Goal: Task Accomplishment & Management: Manage account settings

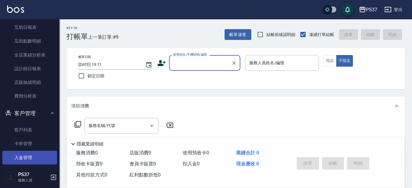
scroll to position [214, 0]
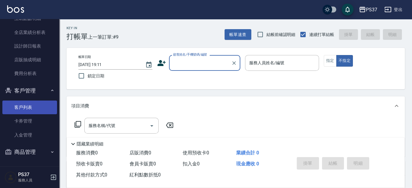
drag, startPoint x: 26, startPoint y: 105, endPoint x: 32, endPoint y: 103, distance: 6.3
click at [26, 105] on link "客戶列表" at bounding box center [29, 108] width 55 height 14
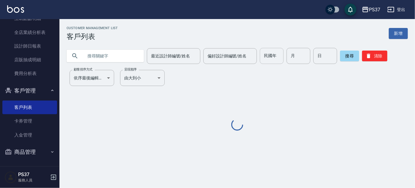
click at [272, 56] on input "民國年" at bounding box center [272, 56] width 24 height 16
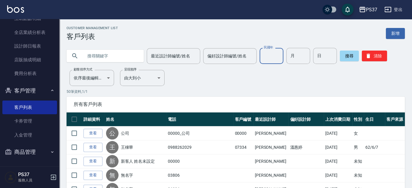
click at [131, 58] on input "text" at bounding box center [111, 56] width 56 height 16
type input "ㄍ"
type input "陳"
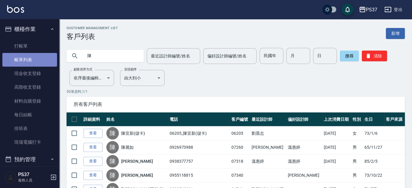
click at [43, 57] on link "帳單列表" at bounding box center [29, 60] width 55 height 14
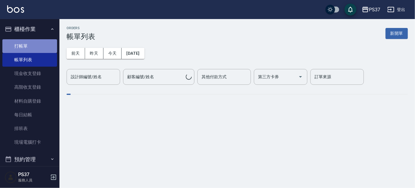
click at [44, 49] on link "打帳單" at bounding box center [29, 46] width 55 height 14
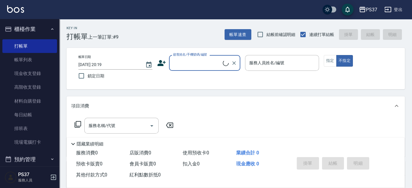
click at [198, 65] on input "顧客姓名/手機號碼/編號" at bounding box center [197, 63] width 51 height 10
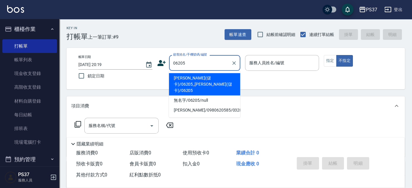
click at [203, 77] on li "[PERSON_NAME](儲卡)/06205_[PERSON_NAME](儲卡)/06205" at bounding box center [204, 84] width 71 height 22
type input "[PERSON_NAME](儲卡)/06205_[PERSON_NAME](儲卡)/06205"
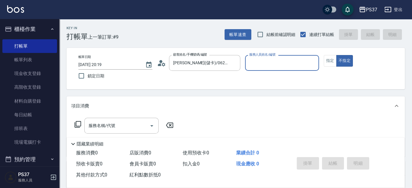
click at [289, 65] on input "服務人員姓名/編號" at bounding box center [282, 63] width 69 height 10
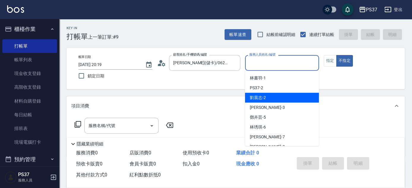
click at [298, 98] on div "[PERSON_NAME]-2" at bounding box center [282, 98] width 74 height 10
type input "劉晨志-2"
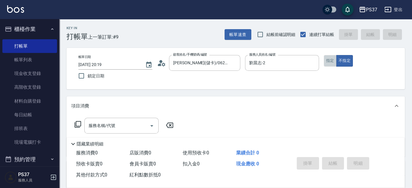
drag, startPoint x: 330, startPoint y: 59, endPoint x: 234, endPoint y: 91, distance: 101.1
click at [330, 59] on button "指定" at bounding box center [330, 61] width 13 height 12
drag, startPoint x: 122, startPoint y: 129, endPoint x: 124, endPoint y: 125, distance: 4.9
click at [122, 129] on input "服務名稱/代號" at bounding box center [117, 125] width 60 height 10
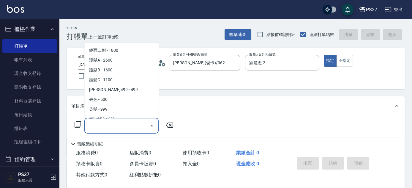
scroll to position [351, 0]
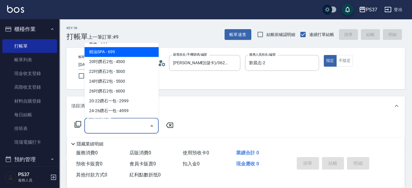
click at [121, 52] on span "精油SPA - 699" at bounding box center [121, 52] width 74 height 10
type input "精油SPA(0699)"
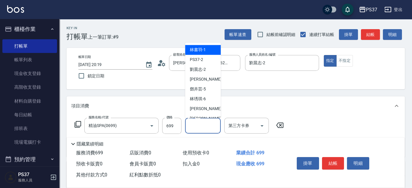
drag, startPoint x: 210, startPoint y: 127, endPoint x: 209, endPoint y: 109, distance: 18.1
click at [210, 128] on input "洗髮-1" at bounding box center [203, 125] width 30 height 10
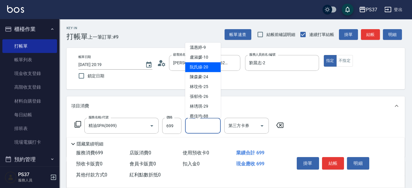
scroll to position [54, 0]
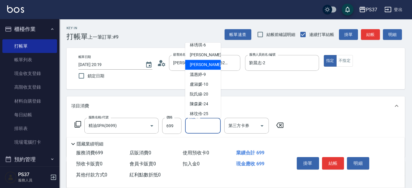
click at [214, 65] on div "[PERSON_NAME]-8" at bounding box center [203, 65] width 36 height 10
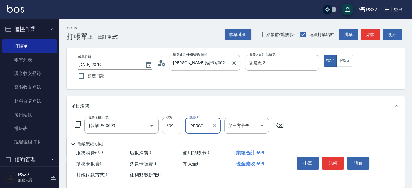
type input "[PERSON_NAME]-8"
click at [261, 123] on icon "Open" at bounding box center [262, 125] width 7 height 7
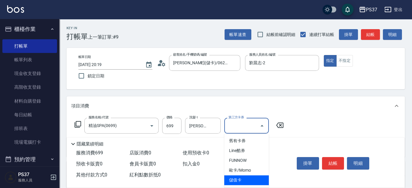
click at [249, 176] on span "儲值卡" at bounding box center [247, 180] width 45 height 10
type input "儲值卡"
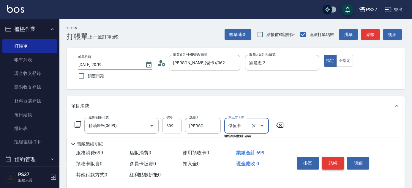
click at [329, 157] on button "結帳" at bounding box center [333, 163] width 22 height 12
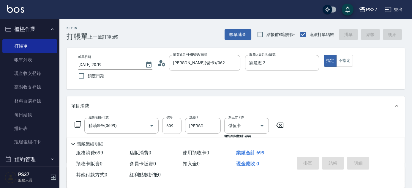
type input "[DATE] 20:20"
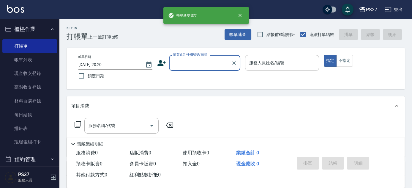
scroll to position [0, 0]
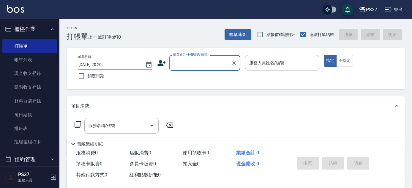
click at [214, 60] on input "顧客姓名/手機號碼/編號" at bounding box center [200, 63] width 57 height 10
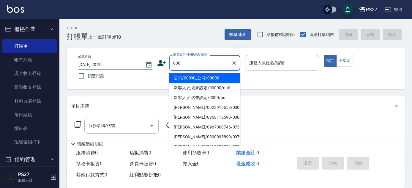
click at [218, 76] on li "公司/00000_公司/00000" at bounding box center [204, 78] width 71 height 10
type input "公司/00000_公司/00000"
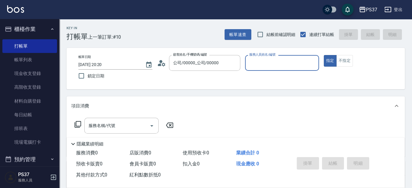
click at [301, 57] on div "服務人員姓名/編號" at bounding box center [282, 63] width 74 height 16
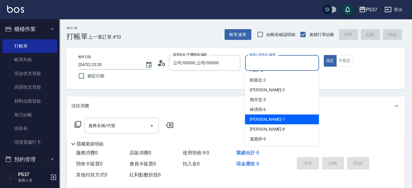
scroll to position [27, 0]
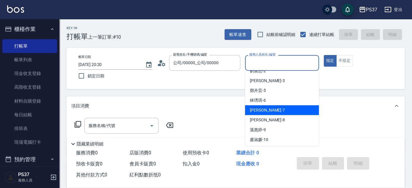
click at [288, 109] on div "[PERSON_NAME] -7" at bounding box center [282, 110] width 74 height 10
type input "[PERSON_NAME]-7"
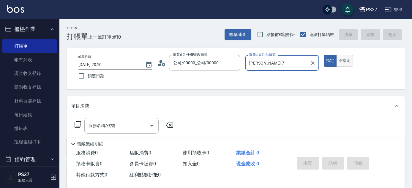
click at [350, 58] on button "不指定" at bounding box center [345, 61] width 17 height 12
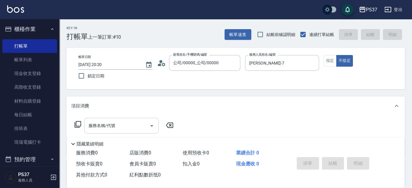
click at [114, 124] on input "服務名稱/代號" at bounding box center [117, 125] width 60 height 10
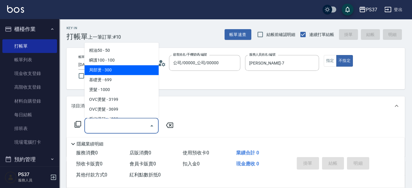
scroll to position [0, 0]
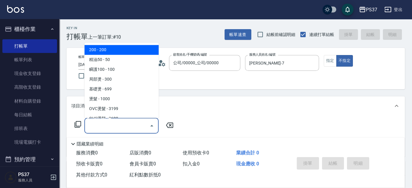
click at [136, 51] on span "200 - 200" at bounding box center [121, 50] width 74 height 10
type input "200(111)"
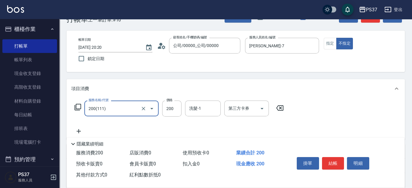
scroll to position [27, 0]
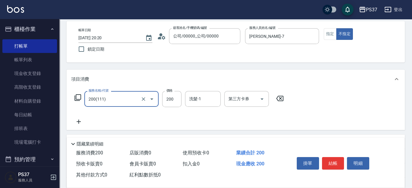
click at [82, 122] on icon at bounding box center [78, 121] width 15 height 7
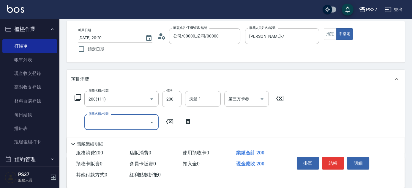
click at [108, 120] on input "服務名稱/代號" at bounding box center [117, 122] width 60 height 10
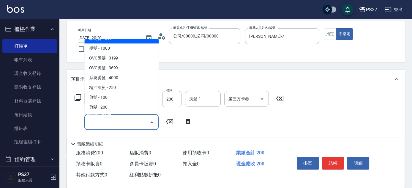
scroll to position [81, 0]
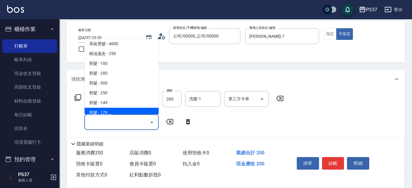
click at [131, 110] on span "剪髮 - 179" at bounding box center [121, 113] width 74 height 10
type input "剪髮(305)"
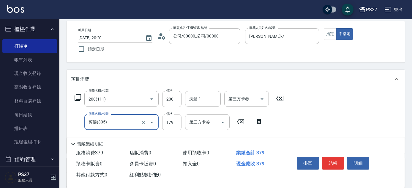
click at [175, 126] on input "179" at bounding box center [171, 122] width 19 height 16
type input "180"
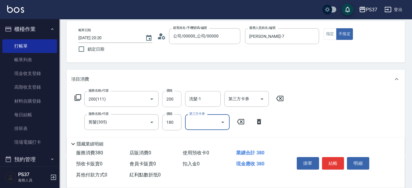
click at [179, 103] on input "200" at bounding box center [171, 99] width 19 height 16
type input "100"
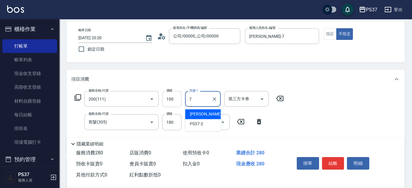
type input "[PERSON_NAME]-7"
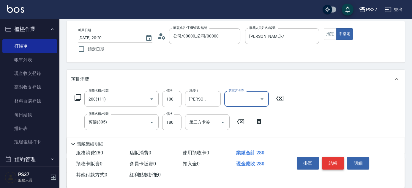
click at [335, 161] on button "結帳" at bounding box center [333, 163] width 22 height 12
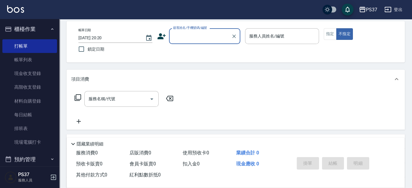
click at [185, 40] on input "顧客姓名/手機號碼/編號" at bounding box center [200, 36] width 57 height 10
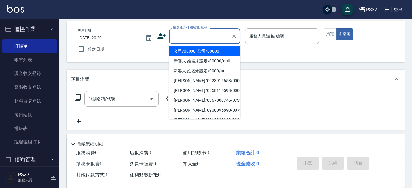
click at [196, 48] on li "公司/00000_公司/00000" at bounding box center [204, 51] width 71 height 10
type input "公司/00000_公司/00000"
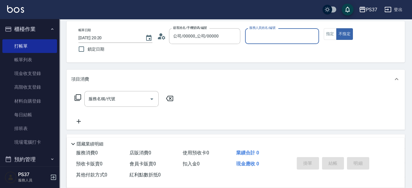
click at [286, 37] on input "服務人員姓名/編號" at bounding box center [282, 36] width 69 height 10
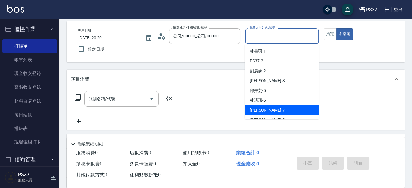
click at [285, 110] on div "[PERSON_NAME] -7" at bounding box center [282, 110] width 74 height 10
type input "[PERSON_NAME]-7"
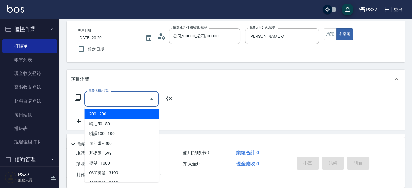
click at [134, 101] on input "服務名稱/代號" at bounding box center [117, 99] width 60 height 10
click at [131, 113] on span "200 - 200" at bounding box center [121, 114] width 74 height 10
type input "200(111)"
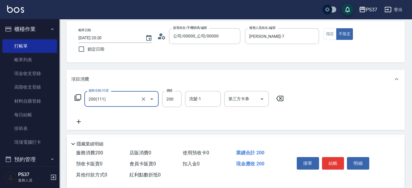
click at [76, 123] on icon at bounding box center [78, 121] width 15 height 7
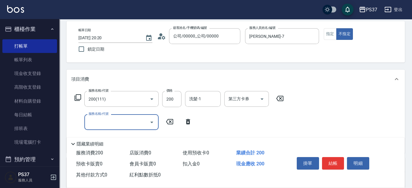
click at [110, 126] on input "服務名稱/代號" at bounding box center [117, 122] width 60 height 10
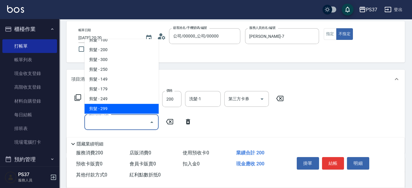
scroll to position [135, 0]
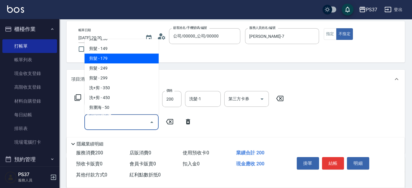
click at [125, 61] on span "剪髮 - 179" at bounding box center [121, 59] width 74 height 10
type input "剪髮(305)"
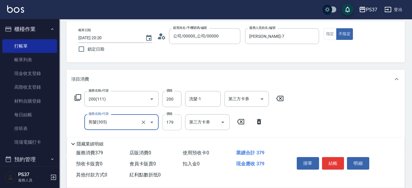
click at [174, 117] on input "179" at bounding box center [171, 122] width 19 height 16
type input "180"
click at [172, 99] on input "200" at bounding box center [171, 99] width 19 height 16
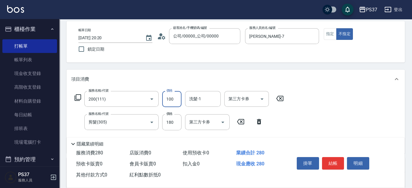
type input "100"
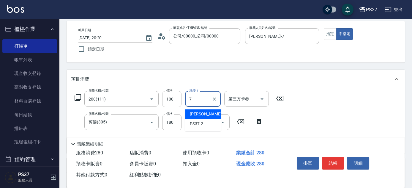
type input "[PERSON_NAME]-7"
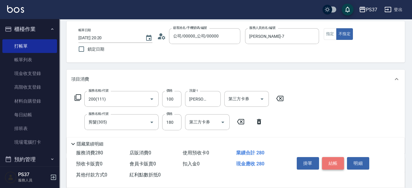
click at [335, 162] on button "結帳" at bounding box center [333, 163] width 22 height 12
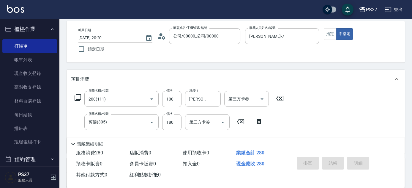
type input "[DATE] 20:21"
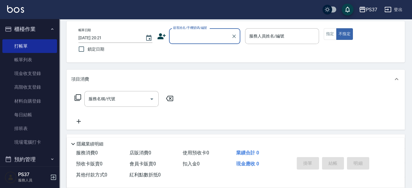
click at [189, 43] on div "顧客姓名/手機號碼/編號" at bounding box center [204, 36] width 71 height 16
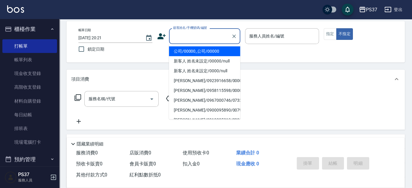
drag, startPoint x: 201, startPoint y: 49, endPoint x: 260, endPoint y: 33, distance: 60.9
click at [202, 49] on li "公司/00000_公司/00000" at bounding box center [204, 51] width 71 height 10
type input "公司/00000_公司/00000"
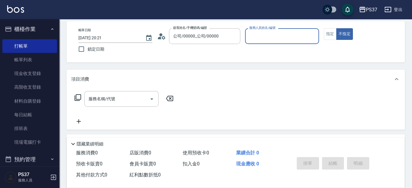
click at [271, 29] on label "服務人員姓名/編號" at bounding box center [263, 28] width 26 height 4
click at [271, 31] on input "服務人員姓名/編號" at bounding box center [282, 36] width 69 height 10
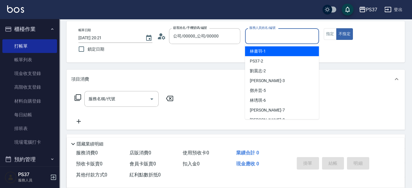
click at [274, 32] on input "服務人員姓名/編號" at bounding box center [282, 36] width 69 height 10
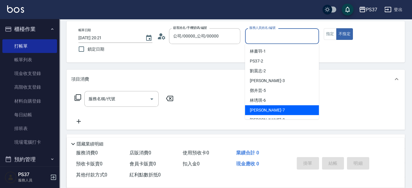
click at [282, 106] on div "[PERSON_NAME] -7" at bounding box center [282, 110] width 74 height 10
type input "[PERSON_NAME]-7"
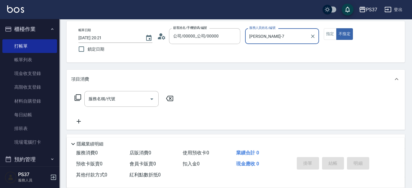
drag, startPoint x: 130, startPoint y: 100, endPoint x: 132, endPoint y: 83, distance: 17.6
click at [129, 98] on input "服務名稱/代號" at bounding box center [117, 99] width 60 height 10
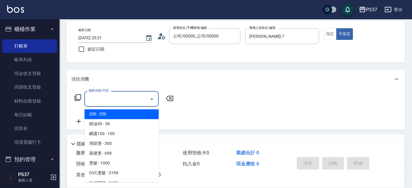
click at [130, 110] on span "200 - 200" at bounding box center [121, 114] width 74 height 10
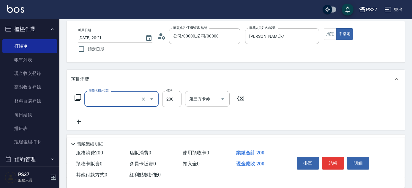
type input "200(111)"
click at [207, 99] on input "洗髮-1" at bounding box center [203, 99] width 30 height 10
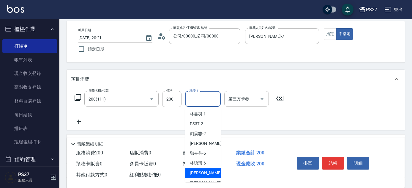
click at [202, 170] on span "[PERSON_NAME] -7" at bounding box center [207, 173] width 35 height 6
type input "[PERSON_NAME]-7"
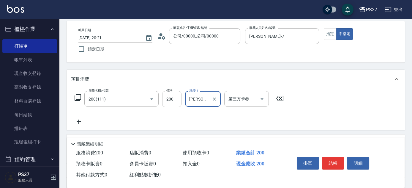
drag, startPoint x: 171, startPoint y: 103, endPoint x: 176, endPoint y: 101, distance: 6.1
click at [171, 103] on input "200" at bounding box center [171, 99] width 19 height 16
type input "100"
click at [79, 116] on div "服務名稱/代號 200(111) 服務名稱/代號 價格 100 價格 洗髮-1 [PERSON_NAME]-7 洗髮-1 第三方卡券 第三方卡券" at bounding box center [179, 108] width 216 height 34
click at [81, 123] on icon at bounding box center [78, 121] width 15 height 7
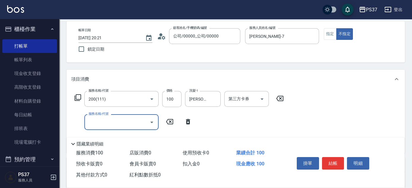
click at [110, 123] on input "服務名稱/代號" at bounding box center [117, 122] width 60 height 10
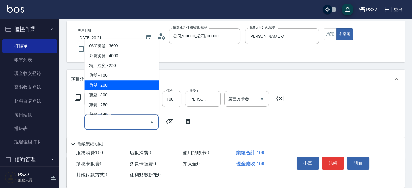
scroll to position [81, 0]
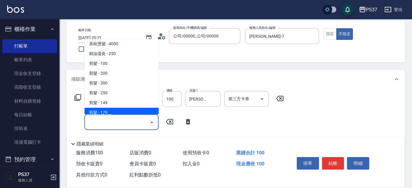
click at [131, 110] on span "剪髮 - 179" at bounding box center [121, 113] width 74 height 10
type input "剪髮(305)"
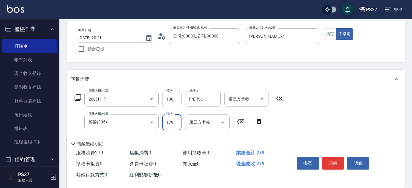
click at [175, 124] on input "179" at bounding box center [171, 122] width 19 height 16
type input "180"
drag, startPoint x: 337, startPoint y: 160, endPoint x: 342, endPoint y: 158, distance: 5.5
click at [337, 160] on button "結帳" at bounding box center [333, 163] width 22 height 12
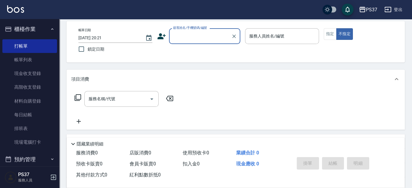
click at [205, 41] on div "顧客姓名/手機號碼/編號" at bounding box center [204, 36] width 71 height 16
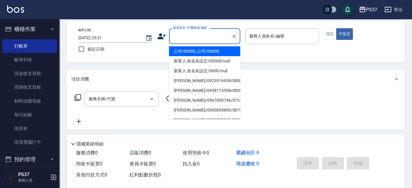
click at [204, 48] on li "公司/00000_公司/00000" at bounding box center [204, 51] width 71 height 10
type input "公司/00000_公司/00000"
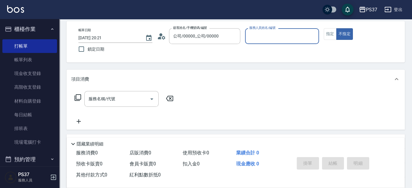
click at [273, 34] on input "服務人員姓名/編號" at bounding box center [282, 36] width 69 height 10
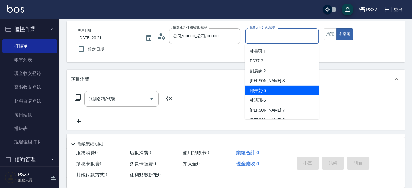
click at [283, 91] on div "[PERSON_NAME]-5" at bounding box center [282, 91] width 74 height 10
type input "鄧卉芸-5"
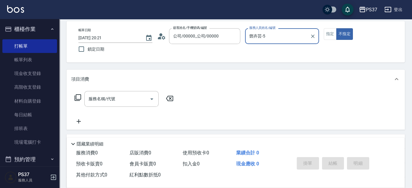
drag, startPoint x: 127, startPoint y: 96, endPoint x: 131, endPoint y: 87, distance: 10.1
click at [127, 95] on input "服務名稱/代號" at bounding box center [117, 99] width 60 height 10
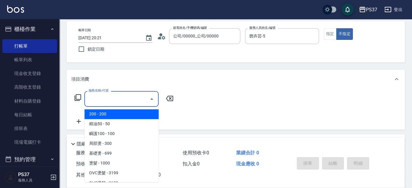
click at [134, 112] on span "200 - 200" at bounding box center [121, 114] width 74 height 10
type input "200(111)"
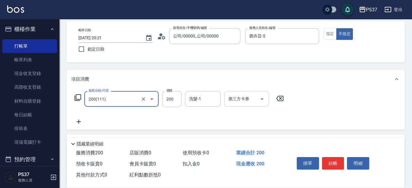
click at [213, 101] on input "洗髮-1" at bounding box center [203, 99] width 30 height 10
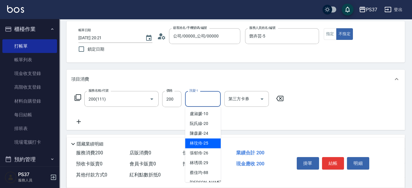
scroll to position [96, 0]
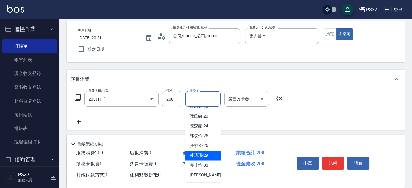
click at [213, 153] on div "[PERSON_NAME]-29" at bounding box center [203, 155] width 36 height 10
type input "林琇琪-29"
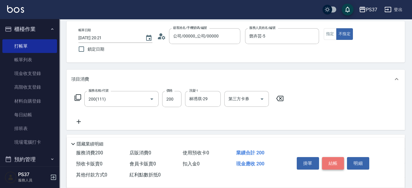
click at [332, 163] on button "結帳" at bounding box center [333, 163] width 22 height 12
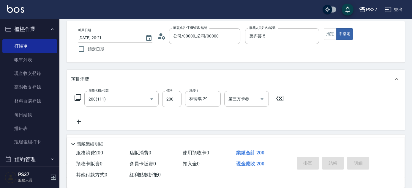
type input "[DATE] 20:22"
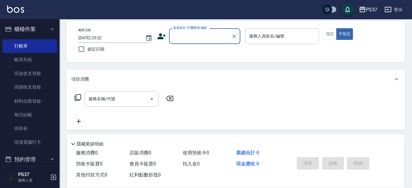
click at [195, 37] on input "顧客姓名/手機號碼/編號" at bounding box center [200, 36] width 57 height 10
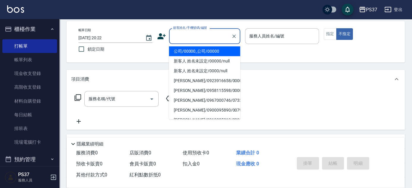
click at [204, 51] on li "公司/00000_公司/00000" at bounding box center [204, 51] width 71 height 10
type input "公司/00000_公司/00000"
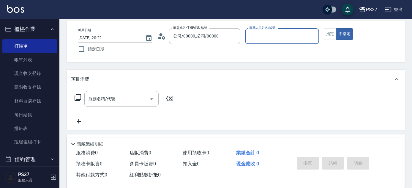
click at [277, 41] on div "服務人員姓名/編號" at bounding box center [282, 36] width 74 height 16
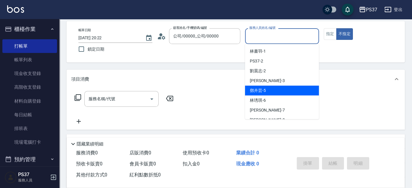
click at [281, 90] on div "[PERSON_NAME]-5" at bounding box center [282, 91] width 74 height 10
type input "鄧卉芸-5"
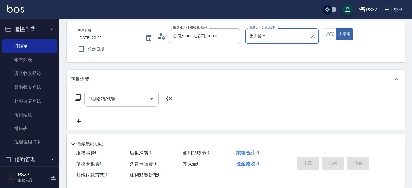
drag, startPoint x: 123, startPoint y: 101, endPoint x: 127, endPoint y: 93, distance: 8.4
click at [124, 101] on input "服務名稱/代號" at bounding box center [117, 99] width 60 height 10
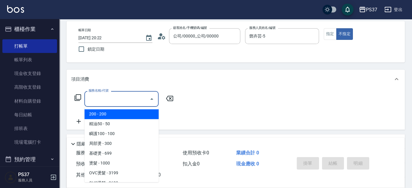
click at [133, 112] on span "200 - 200" at bounding box center [121, 114] width 74 height 10
type input "200(111)"
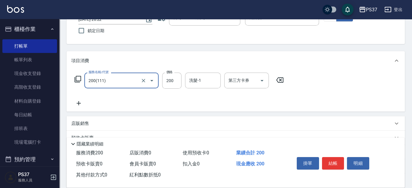
scroll to position [54, 0]
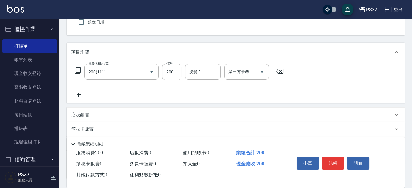
click at [75, 97] on icon at bounding box center [78, 94] width 15 height 7
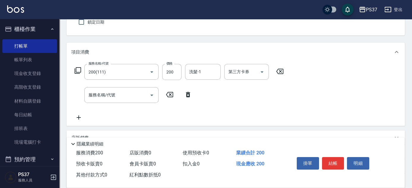
click at [191, 95] on icon at bounding box center [188, 94] width 15 height 7
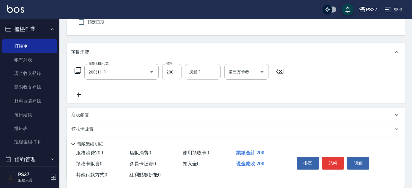
click at [205, 71] on input "洗髮-1" at bounding box center [203, 72] width 30 height 10
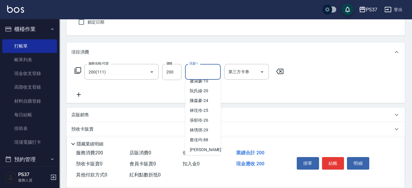
scroll to position [96, 0]
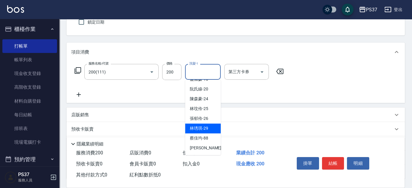
click at [211, 125] on div "[PERSON_NAME]-29" at bounding box center [203, 128] width 36 height 10
type input "林琇琪-29"
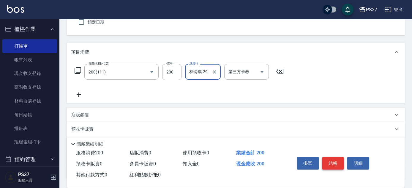
click at [334, 157] on button "結帳" at bounding box center [333, 163] width 22 height 12
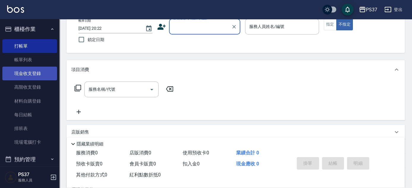
scroll to position [27, 0]
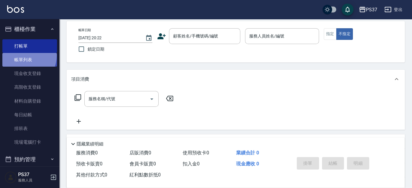
click at [25, 56] on link "帳單列表" at bounding box center [29, 60] width 55 height 14
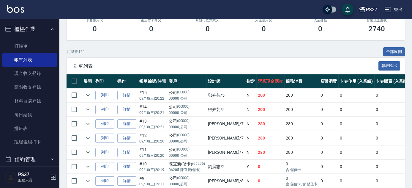
scroll to position [135, 0]
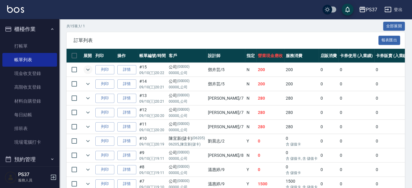
click at [89, 70] on icon "expand row" at bounding box center [87, 69] width 7 height 7
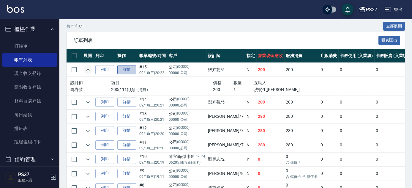
click at [125, 68] on link "詳情" at bounding box center [126, 69] width 19 height 9
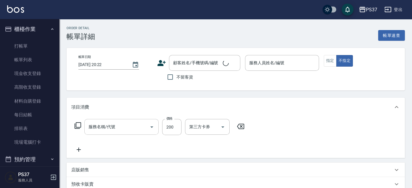
type input "鄧卉芸-5"
type input "200(111)"
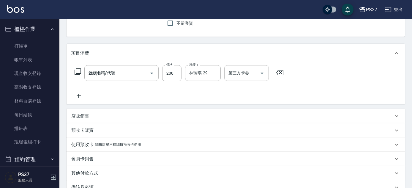
type input "公司/00000_公司/00000"
click at [79, 95] on icon at bounding box center [79, 96] width 4 height 4
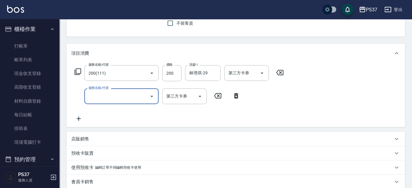
click at [112, 98] on input "服務名稱/代號" at bounding box center [117, 96] width 60 height 10
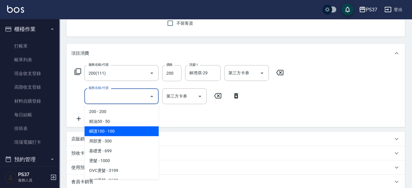
click at [128, 131] on span "瞬護100 - 100" at bounding box center [121, 131] width 74 height 10
type input "瞬護100(113)"
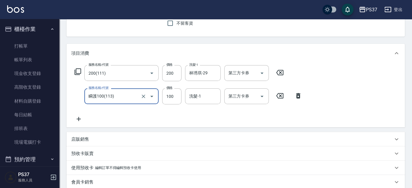
click at [79, 118] on icon at bounding box center [78, 118] width 15 height 7
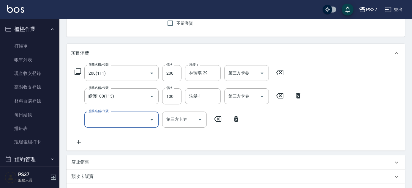
click at [123, 120] on input "服務名稱/代號" at bounding box center [117, 119] width 60 height 10
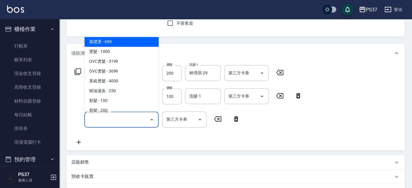
scroll to position [0, 0]
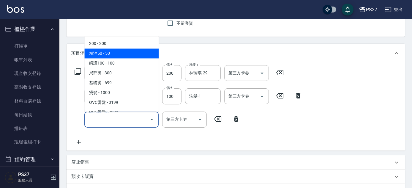
click at [132, 54] on span "精油50 - 50" at bounding box center [121, 54] width 74 height 10
type input "精油50(112)"
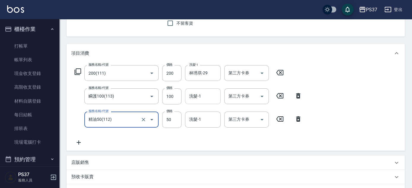
click at [205, 95] on input "洗髮-1" at bounding box center [203, 96] width 30 height 10
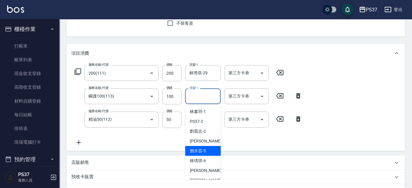
click at [208, 152] on div "[PERSON_NAME]-5" at bounding box center [203, 151] width 36 height 10
type input "鄧卉芸-5"
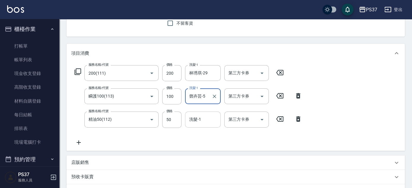
click at [206, 122] on input "洗髮-1" at bounding box center [203, 119] width 30 height 10
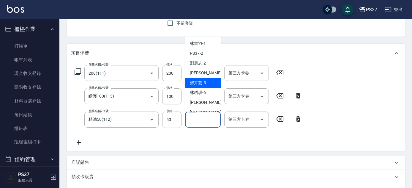
click at [208, 81] on div "[PERSON_NAME]-5" at bounding box center [203, 83] width 36 height 10
type input "鄧卉芸-5"
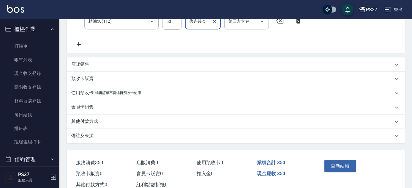
scroll to position [170, 0]
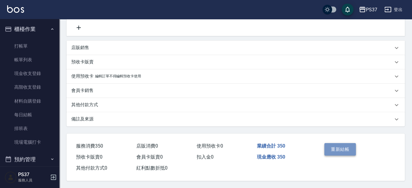
click at [351, 146] on button "重新結帳" at bounding box center [341, 149] width 32 height 12
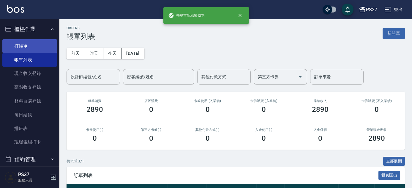
click at [39, 45] on link "打帳單" at bounding box center [29, 46] width 55 height 14
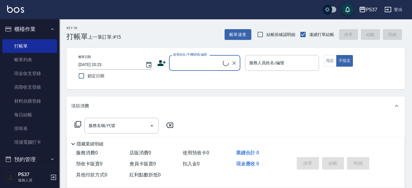
click at [200, 63] on input "顧客姓名/手機號碼/編號" at bounding box center [197, 63] width 51 height 10
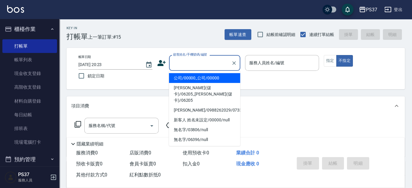
click at [203, 78] on li "公司/00000_公司/00000" at bounding box center [204, 78] width 71 height 10
type input "公司/00000_公司/00000"
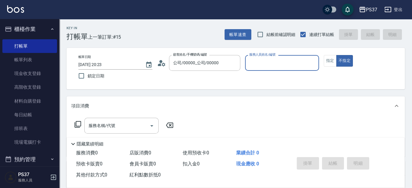
click at [268, 62] on input "服務人員姓名/編號" at bounding box center [282, 63] width 69 height 10
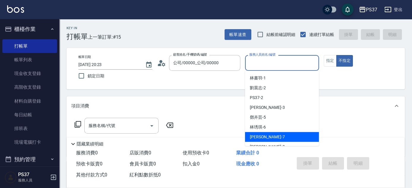
drag, startPoint x: 277, startPoint y: 139, endPoint x: 329, endPoint y: 90, distance: 72.2
click at [277, 139] on div "[PERSON_NAME] -7" at bounding box center [282, 137] width 74 height 10
type input "[PERSON_NAME]-7"
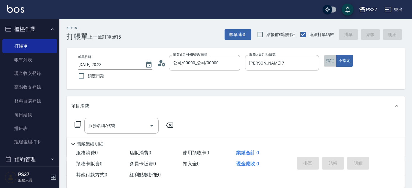
click at [330, 62] on button "指定" at bounding box center [330, 61] width 13 height 12
click at [114, 121] on input "服務名稱/代號" at bounding box center [117, 125] width 60 height 10
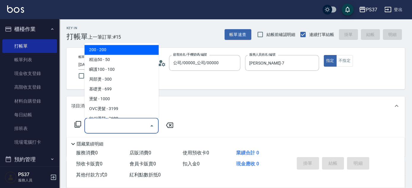
click at [126, 51] on span "200 - 200" at bounding box center [121, 50] width 74 height 10
type input "200(111)"
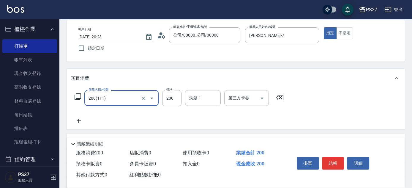
scroll to position [54, 0]
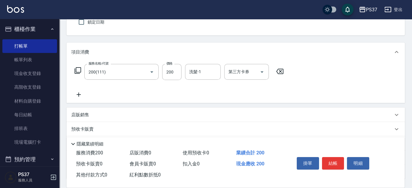
click at [79, 92] on icon at bounding box center [78, 94] width 15 height 7
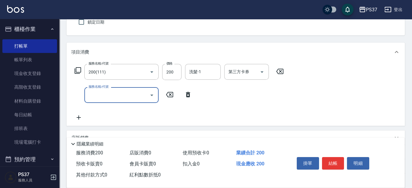
click at [114, 96] on input "服務名稱/代號" at bounding box center [117, 95] width 60 height 10
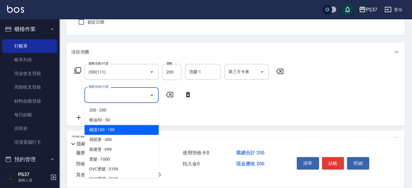
click at [120, 131] on span "瞬護100 - 100" at bounding box center [121, 130] width 74 height 10
type input "瞬護100(113)"
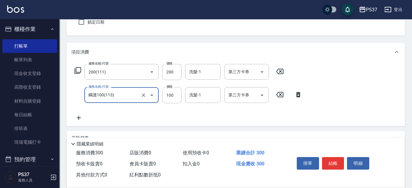
click at [81, 117] on icon at bounding box center [78, 117] width 15 height 7
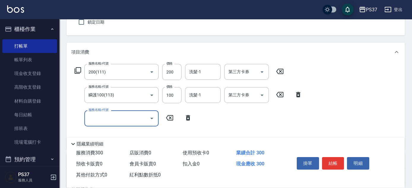
click at [116, 114] on input "服務名稱/代號" at bounding box center [117, 118] width 60 height 10
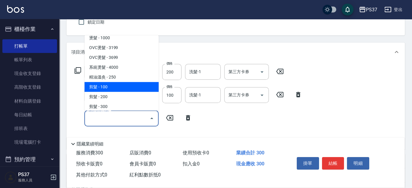
drag, startPoint x: 134, startPoint y: 89, endPoint x: 172, endPoint y: 107, distance: 42.0
click at [134, 89] on span "剪髮 - 100" at bounding box center [121, 87] width 74 height 10
type input "剪髮(300)"
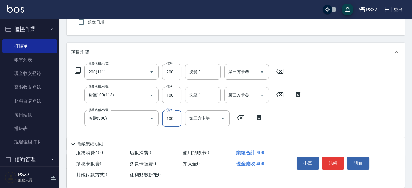
click at [169, 121] on input "100" at bounding box center [171, 118] width 19 height 16
type input "50"
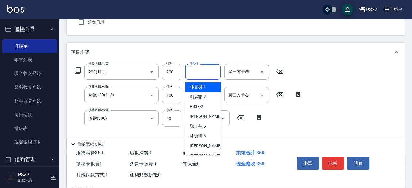
click at [213, 67] on input "洗髮-1" at bounding box center [203, 72] width 30 height 10
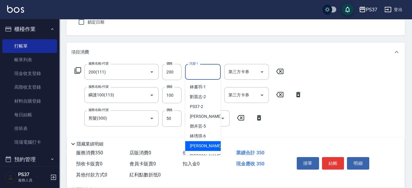
click at [209, 142] on div "[PERSON_NAME] -7" at bounding box center [203, 146] width 36 height 10
type input "[PERSON_NAME]-7"
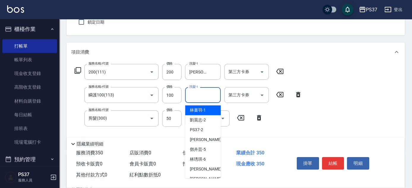
click at [205, 93] on input "洗髮-1" at bounding box center [203, 95] width 30 height 10
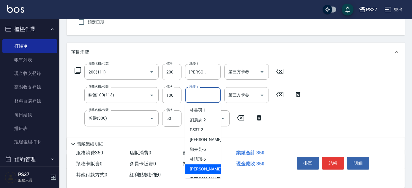
click at [203, 166] on span "[PERSON_NAME] -7" at bounding box center [207, 169] width 35 height 6
type input "[PERSON_NAME]-7"
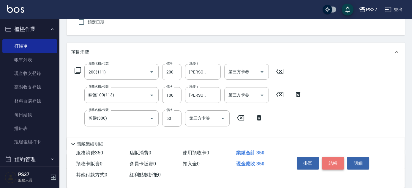
drag, startPoint x: 341, startPoint y: 159, endPoint x: 344, endPoint y: 157, distance: 4.0
click at [342, 158] on button "結帳" at bounding box center [333, 163] width 22 height 12
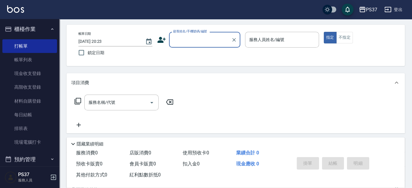
scroll to position [0, 0]
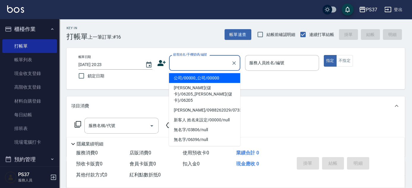
click at [205, 65] on input "顧客姓名/手機號碼/編號" at bounding box center [200, 63] width 57 height 10
click at [220, 75] on li "公司/00000_公司/00000" at bounding box center [204, 78] width 71 height 10
type input "公司/00000_公司/00000"
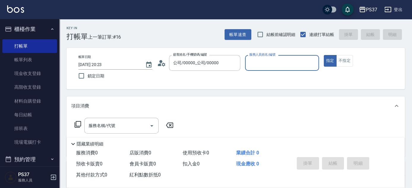
click at [278, 66] on input "服務人員姓名/編號" at bounding box center [282, 63] width 69 height 10
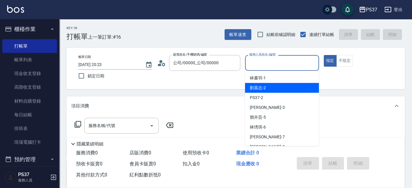
click at [283, 91] on div "[PERSON_NAME]-2" at bounding box center [282, 88] width 74 height 10
type input "劉晨志-2"
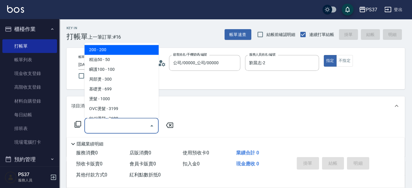
drag, startPoint x: 124, startPoint y: 124, endPoint x: 128, endPoint y: 120, distance: 5.7
click at [124, 124] on input "服務名稱/代號" at bounding box center [117, 125] width 60 height 10
click at [128, 51] on span "200 - 200" at bounding box center [121, 50] width 74 height 10
type input "200(111)"
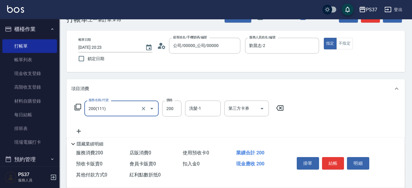
scroll to position [27, 0]
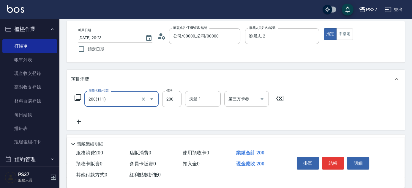
click at [81, 117] on div "服務名稱/代號 200(111) 服務名稱/代號 價格 200 價格 洗髮-1 洗髮-1 第三方卡券 第三方卡券" at bounding box center [179, 108] width 216 height 34
click at [71, 125] on div "服務名稱/代號 200(111) 服務名稱/代號 價格 200 價格 洗髮-1 洗髮-1 第三方卡券 第三方卡券" at bounding box center [236, 109] width 339 height 41
click at [76, 123] on icon at bounding box center [78, 121] width 15 height 7
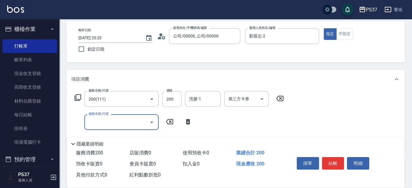
click at [112, 121] on input "服務名稱/代號" at bounding box center [117, 122] width 60 height 10
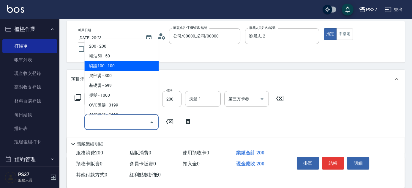
click at [136, 65] on span "瞬護100 - 100" at bounding box center [121, 66] width 74 height 10
type input "瞬護100(113)"
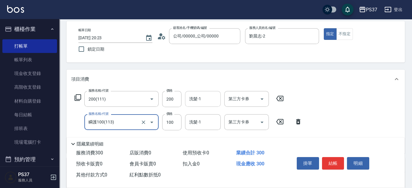
click at [197, 98] on input "洗髮-1" at bounding box center [203, 99] width 30 height 10
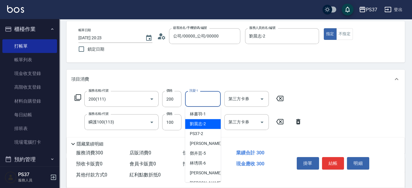
click at [203, 127] on div "[PERSON_NAME]-2" at bounding box center [203, 124] width 36 height 10
type input "劉晨志-2"
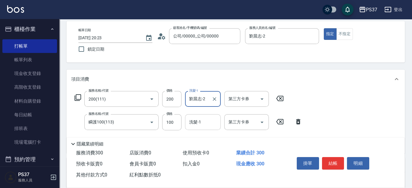
click at [203, 126] on input "洗髮-1" at bounding box center [203, 122] width 30 height 10
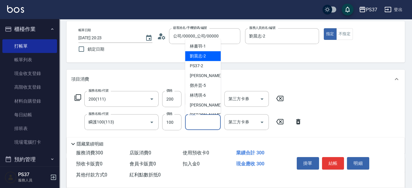
click at [211, 55] on div "[PERSON_NAME]-2" at bounding box center [203, 56] width 36 height 10
type input "劉晨志-2"
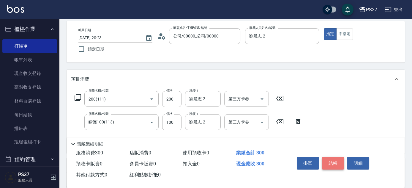
click at [336, 160] on button "結帳" at bounding box center [333, 163] width 22 height 12
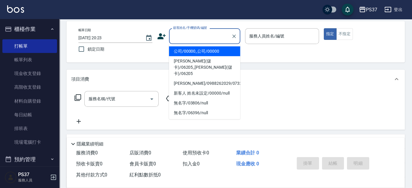
click at [207, 36] on input "顧客姓名/手機號碼/編號" at bounding box center [200, 36] width 57 height 10
click at [216, 48] on li "公司/00000_公司/00000" at bounding box center [204, 51] width 71 height 10
type input "公司/00000_公司/00000"
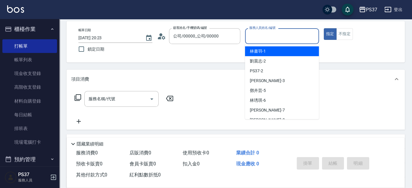
click at [265, 40] on input "服務人員姓名/編號" at bounding box center [282, 36] width 69 height 10
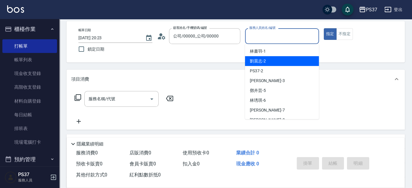
click at [278, 62] on div "[PERSON_NAME]-2" at bounding box center [282, 61] width 74 height 10
type input "劉晨志-2"
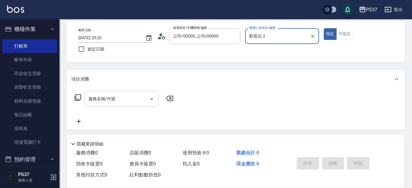
click at [135, 97] on input "服務名稱/代號" at bounding box center [117, 99] width 60 height 10
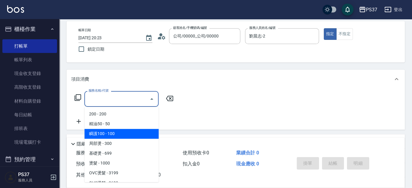
click at [131, 134] on span "瞬護100 - 100" at bounding box center [121, 134] width 74 height 10
type input "瞬護100(113)"
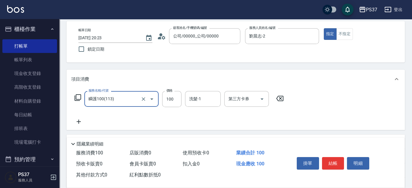
scroll to position [54, 0]
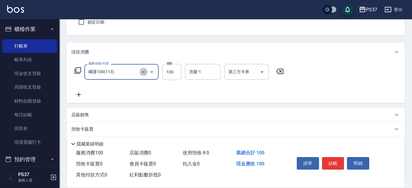
drag, startPoint x: 146, startPoint y: 70, endPoint x: 141, endPoint y: 71, distance: 5.1
click at [146, 70] on icon "Clear" at bounding box center [144, 72] width 6 height 6
click at [131, 73] on input "服務名稱/代號" at bounding box center [113, 72] width 52 height 10
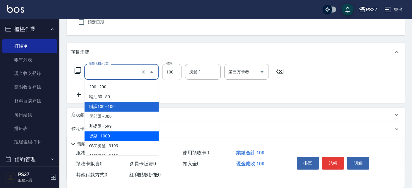
click at [124, 137] on span "燙髮 - 1000" at bounding box center [121, 136] width 74 height 10
type input "燙髮(202)"
type input "1000"
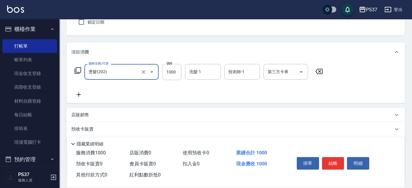
click at [80, 94] on icon at bounding box center [79, 94] width 4 height 4
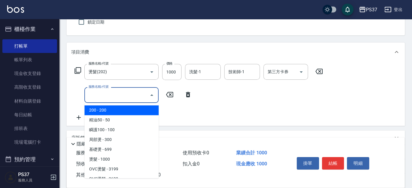
click at [102, 93] on input "服務名稱/代號" at bounding box center [117, 95] width 60 height 10
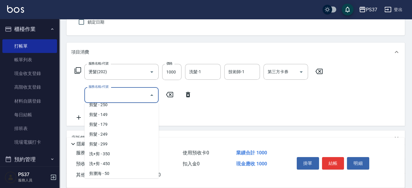
scroll to position [216, 0]
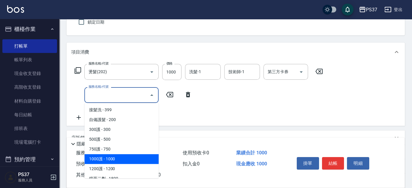
click at [130, 157] on span "1000護 - 1000" at bounding box center [121, 159] width 74 height 10
type input "1000護(404)"
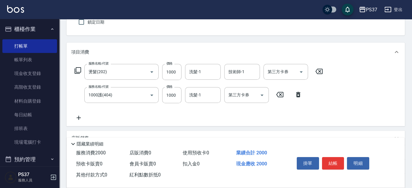
click at [77, 120] on icon at bounding box center [78, 117] width 15 height 7
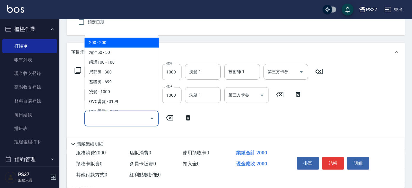
click at [107, 118] on input "服務名稱/代號" at bounding box center [117, 118] width 60 height 10
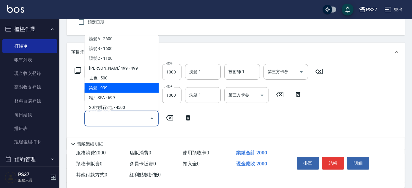
scroll to position [297, 0]
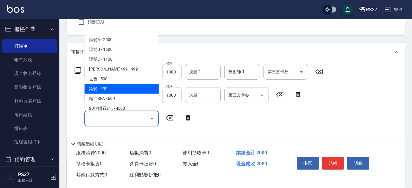
click at [122, 88] on span "染髮 - 999" at bounding box center [121, 89] width 74 height 10
type input "染髮(501)"
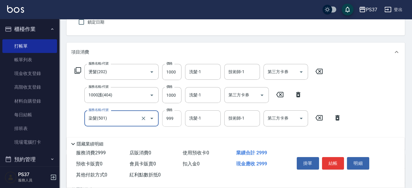
click at [170, 120] on input "999" at bounding box center [171, 118] width 19 height 16
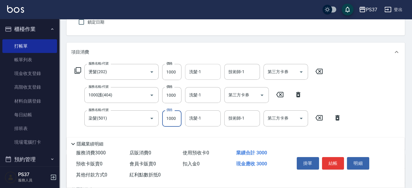
type input "1000"
drag, startPoint x: 201, startPoint y: 68, endPoint x: 199, endPoint y: 72, distance: 4.5
click at [201, 68] on input "洗髮-1" at bounding box center [203, 72] width 30 height 10
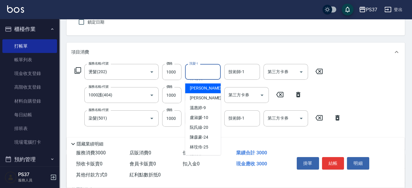
scroll to position [81, 0]
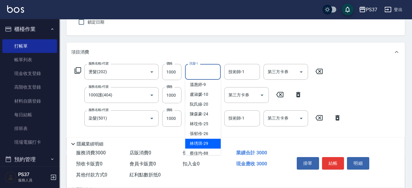
click at [211, 143] on div "[PERSON_NAME]-29" at bounding box center [203, 144] width 36 height 10
type input "林琇琪-29"
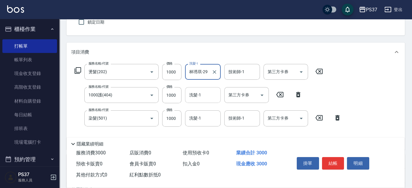
click at [201, 93] on input "洗髮-1" at bounding box center [203, 95] width 30 height 10
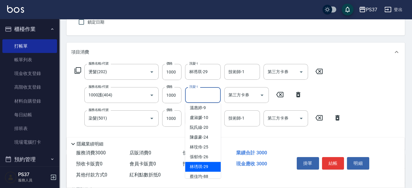
click at [207, 165] on span "[PERSON_NAME]-29" at bounding box center [199, 167] width 18 height 6
type input "林琇琪-29"
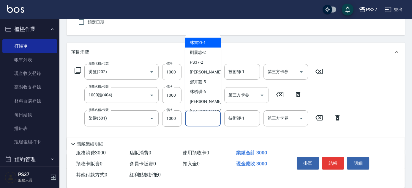
click at [210, 120] on input "洗髮-1" at bounding box center [203, 118] width 30 height 10
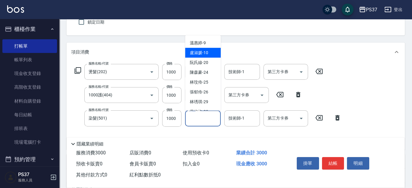
scroll to position [96, 0]
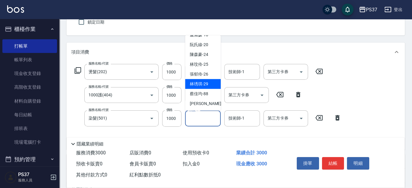
click at [210, 84] on div "[PERSON_NAME]-29" at bounding box center [203, 84] width 36 height 10
type input "林琇琪-29"
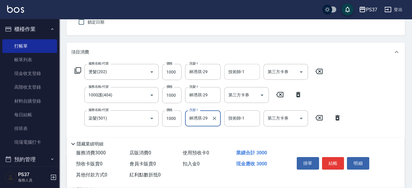
click at [240, 69] on div "技術師-1 技術師-1" at bounding box center [243, 72] width 36 height 16
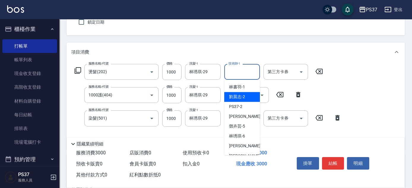
click at [240, 96] on span "[PERSON_NAME]-2" at bounding box center [237, 97] width 16 height 6
type input "劉晨志-2"
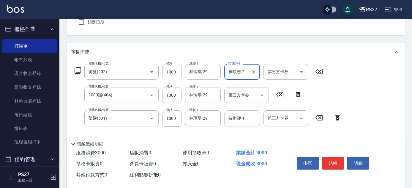
click at [239, 118] on input "技術師-1" at bounding box center [242, 118] width 30 height 10
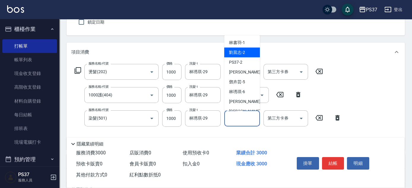
click at [250, 54] on div "[PERSON_NAME]-2" at bounding box center [243, 53] width 36 height 10
type input "劉晨志-2"
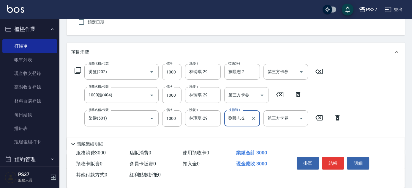
scroll to position [0, 0]
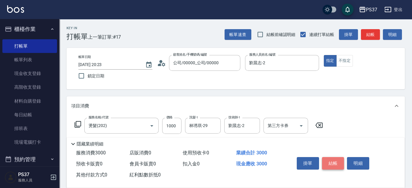
click at [337, 161] on button "結帳" at bounding box center [333, 163] width 22 height 12
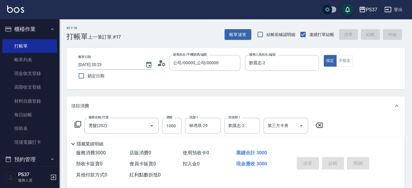
type input "[DATE] 20:27"
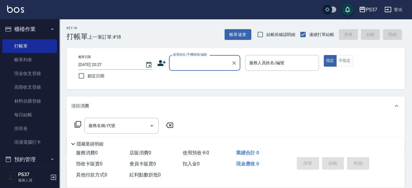
click at [207, 58] on input "顧客姓名/手機號碼/編號" at bounding box center [200, 63] width 57 height 10
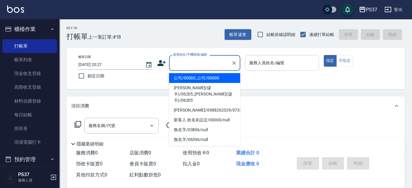
drag, startPoint x: 215, startPoint y: 79, endPoint x: 279, endPoint y: 68, distance: 65.1
click at [216, 79] on li "公司/00000_公司/00000" at bounding box center [204, 78] width 71 height 10
type input "公司/00000_公司/00000"
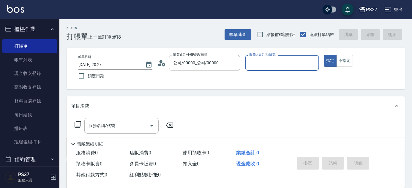
click at [282, 63] on input "服務人員姓名/編號" at bounding box center [282, 63] width 69 height 10
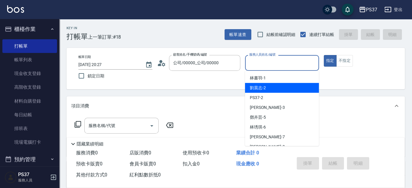
click at [277, 88] on div "[PERSON_NAME]-2" at bounding box center [282, 88] width 74 height 10
type input "劉晨志-2"
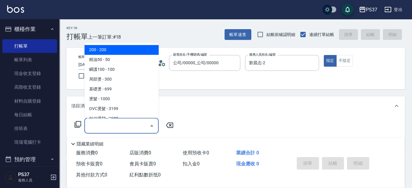
click at [132, 124] on input "服務名稱/代號" at bounding box center [117, 125] width 60 height 10
click at [126, 51] on span "200 - 200" at bounding box center [121, 50] width 74 height 10
type input "200(111)"
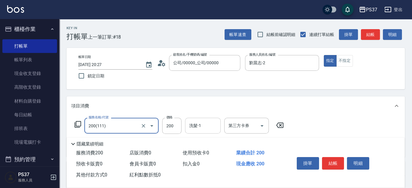
drag, startPoint x: 200, startPoint y: 125, endPoint x: 201, endPoint y: 121, distance: 4.0
click at [200, 124] on input "洗髮-1" at bounding box center [203, 125] width 30 height 10
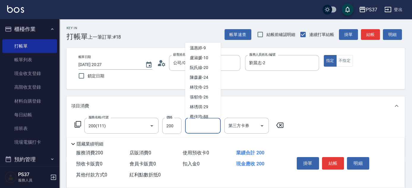
scroll to position [81, 0]
click at [203, 105] on span "[PERSON_NAME]-29" at bounding box center [199, 106] width 18 height 6
type input "林琇琪-29"
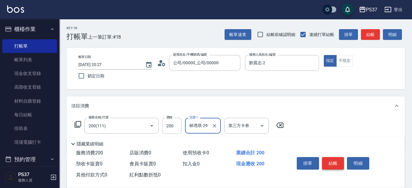
click at [332, 161] on button "結帳" at bounding box center [333, 163] width 22 height 12
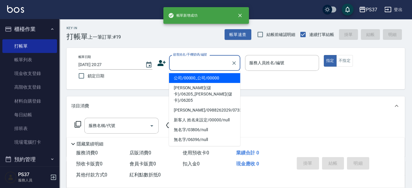
click at [196, 65] on input "顧客姓名/手機號碼/編號" at bounding box center [200, 63] width 57 height 10
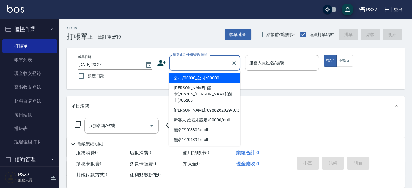
click at [201, 78] on li "公司/00000_公司/00000" at bounding box center [204, 78] width 71 height 10
type input "公司/00000_公司/00000"
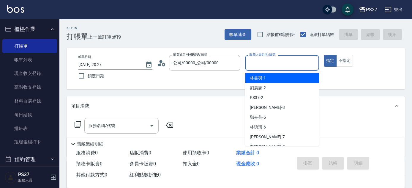
click at [264, 62] on input "服務人員姓名/編號" at bounding box center [282, 63] width 69 height 10
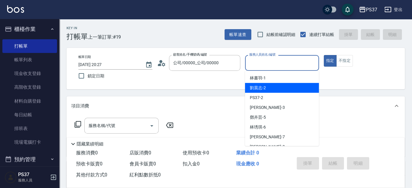
click at [265, 88] on span "[PERSON_NAME]-2" at bounding box center [258, 88] width 16 height 6
type input "劉晨志-2"
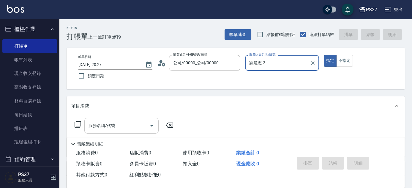
drag, startPoint x: 125, startPoint y: 129, endPoint x: 126, endPoint y: 119, distance: 9.8
click at [125, 127] on input "服務名稱/代號" at bounding box center [117, 125] width 60 height 10
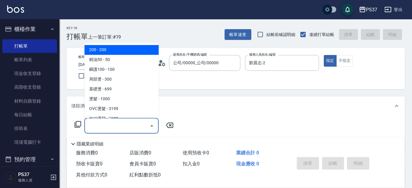
click at [122, 52] on span "200 - 200" at bounding box center [121, 50] width 74 height 10
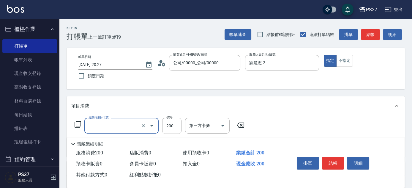
type input "200(111)"
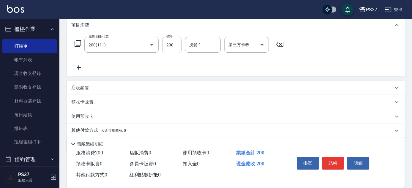
click at [79, 69] on icon at bounding box center [78, 67] width 15 height 7
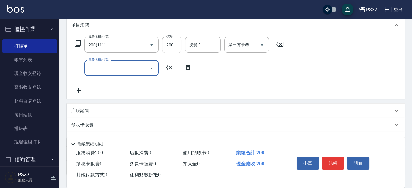
click at [101, 68] on input "服務名稱/代號" at bounding box center [117, 68] width 60 height 10
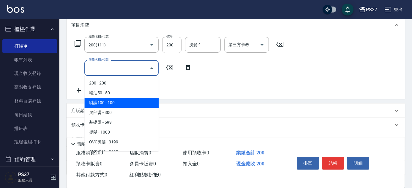
drag, startPoint x: 114, startPoint y: 101, endPoint x: 191, endPoint y: 46, distance: 94.8
click at [114, 101] on span "瞬護100 - 100" at bounding box center [121, 103] width 74 height 10
type input "瞬護100(113)"
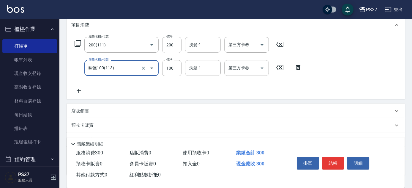
click at [204, 43] on input "洗髮-1" at bounding box center [203, 45] width 30 height 10
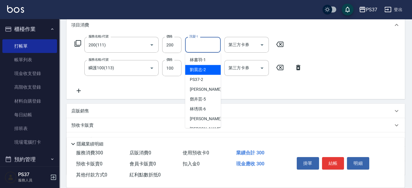
click at [206, 73] on div "[PERSON_NAME]-2" at bounding box center [203, 70] width 36 height 10
type input "劉晨志-2"
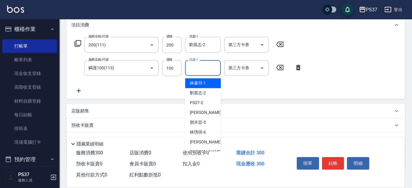
click at [206, 73] on input "洗髮-1" at bounding box center [203, 68] width 30 height 10
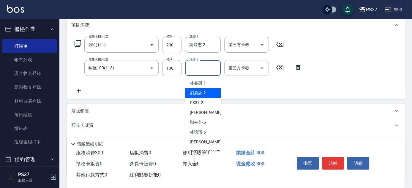
click at [205, 90] on span "[PERSON_NAME]-2" at bounding box center [198, 93] width 16 height 6
type input "劉晨志-2"
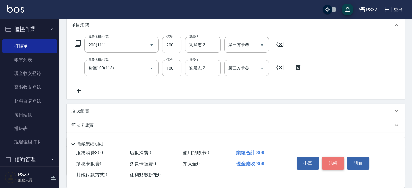
click at [338, 165] on button "結帳" at bounding box center [333, 163] width 22 height 12
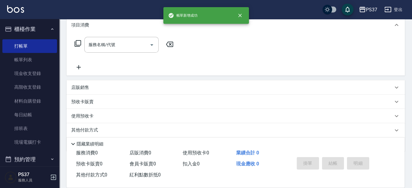
scroll to position [0, 0]
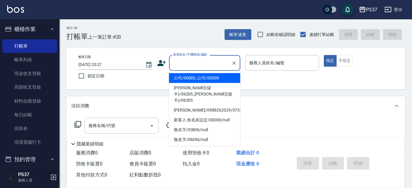
click at [206, 59] on input "顧客姓名/手機號碼/編號" at bounding box center [200, 63] width 57 height 10
click at [220, 76] on li "公司/00000_公司/00000" at bounding box center [204, 78] width 71 height 10
type input "公司/00000_公司/00000"
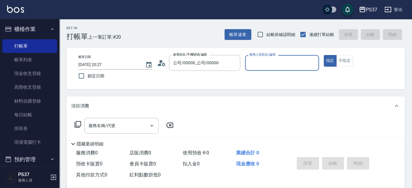
click at [263, 65] on input "服務人員姓名/編號" at bounding box center [282, 63] width 69 height 10
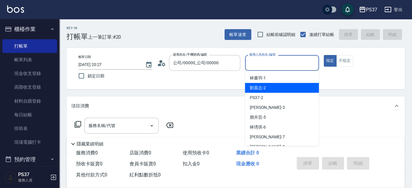
click at [267, 88] on div "[PERSON_NAME]-2" at bounding box center [282, 88] width 74 height 10
type input "劉晨志-2"
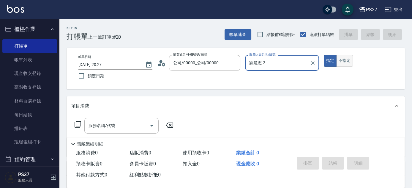
click at [352, 59] on button "不指定" at bounding box center [345, 61] width 17 height 12
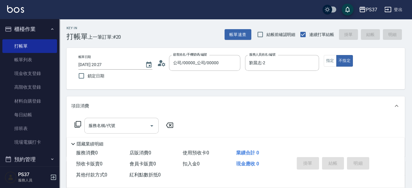
drag, startPoint x: 137, startPoint y: 127, endPoint x: 137, endPoint y: 120, distance: 6.6
click at [137, 124] on input "服務名稱/代號" at bounding box center [117, 125] width 60 height 10
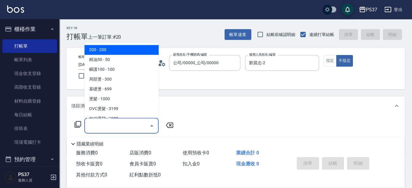
click at [127, 52] on span "200 - 200" at bounding box center [121, 50] width 74 height 10
type input "200(111)"
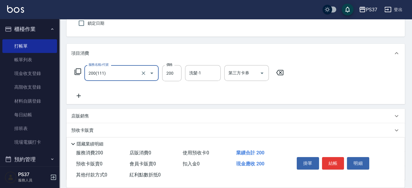
scroll to position [54, 0]
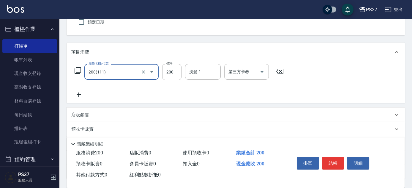
click at [81, 93] on icon at bounding box center [78, 94] width 15 height 7
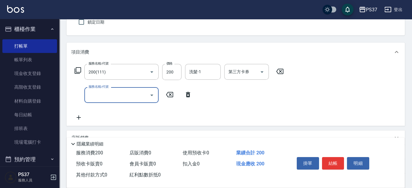
click at [106, 94] on input "服務名稱/代號" at bounding box center [117, 95] width 60 height 10
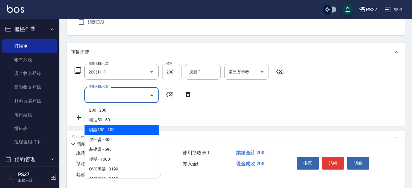
drag, startPoint x: 142, startPoint y: 134, endPoint x: 91, endPoint y: 115, distance: 53.9
click at [142, 133] on span "瞬護100 - 100" at bounding box center [121, 130] width 74 height 10
type input "瞬護100(113)"
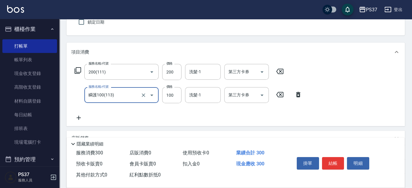
click at [79, 112] on div "服務名稱/代號 200(111) 服務名稱/代號 價格 200 價格 洗髮-1 洗髮-1 第三方卡券 第三方卡券 服務名稱/代號 瞬護100(113) 服務名…" at bounding box center [188, 92] width 235 height 57
click at [81, 116] on icon at bounding box center [78, 117] width 15 height 7
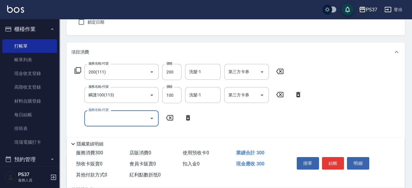
click at [110, 120] on input "服務名稱/代號" at bounding box center [117, 118] width 60 height 10
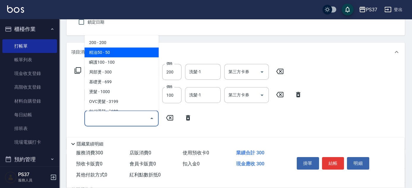
click at [144, 54] on span "精油50 - 50" at bounding box center [121, 53] width 74 height 10
type input "精油50(112)"
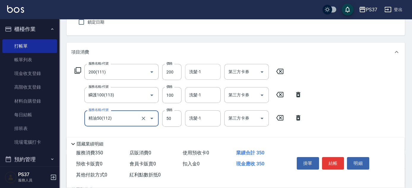
click at [199, 70] on div "洗髮-1 洗髮-1" at bounding box center [203, 72] width 36 height 16
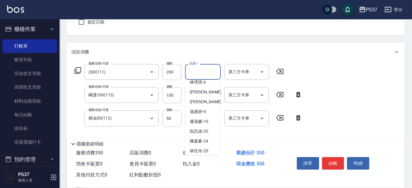
scroll to position [96, 0]
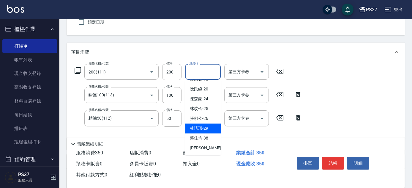
drag, startPoint x: 206, startPoint y: 128, endPoint x: 213, endPoint y: 113, distance: 16.9
click at [206, 128] on span "[PERSON_NAME]-29" at bounding box center [199, 128] width 18 height 6
type input "林琇琪-29"
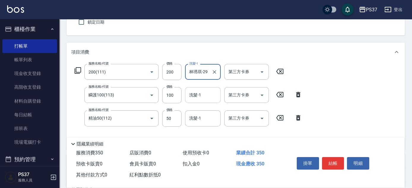
click at [201, 97] on input "洗髮-1" at bounding box center [203, 95] width 30 height 10
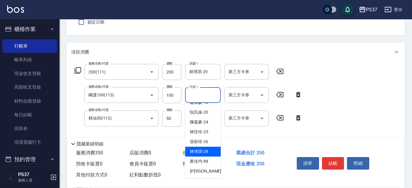
drag, startPoint x: 209, startPoint y: 152, endPoint x: 201, endPoint y: 120, distance: 32.2
click at [209, 151] on div "[PERSON_NAME]-29" at bounding box center [203, 152] width 36 height 10
type input "林琇琪-29"
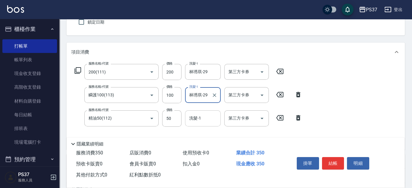
click at [197, 119] on input "洗髮-1" at bounding box center [203, 118] width 30 height 10
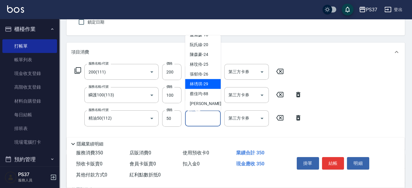
click at [210, 84] on div "[PERSON_NAME]-29" at bounding box center [203, 84] width 36 height 10
type input "林琇琪-29"
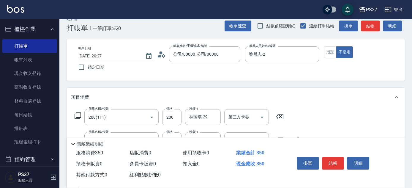
scroll to position [0, 0]
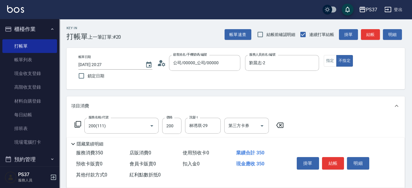
click at [340, 161] on button "結帳" at bounding box center [333, 163] width 22 height 12
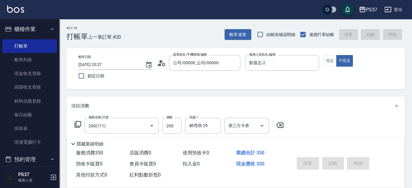
type input "[DATE] 20:28"
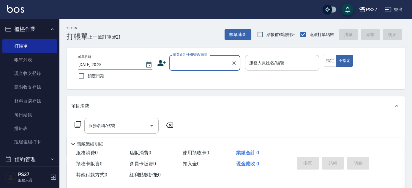
click at [214, 68] on input "顧客姓名/手機號碼/編號" at bounding box center [200, 63] width 57 height 10
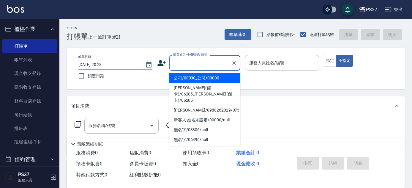
click at [214, 73] on ul "公司/00000_公司/00000 [PERSON_NAME](儲卡)/06205_[PERSON_NAME](儲卡)/06205 [PERSON_NAME]…" at bounding box center [204, 108] width 71 height 75
drag, startPoint x: 216, startPoint y: 75, endPoint x: 267, endPoint y: 62, distance: 53.4
click at [217, 75] on li "公司/00000_公司/00000" at bounding box center [204, 78] width 71 height 10
type input "公司/00000_公司/00000"
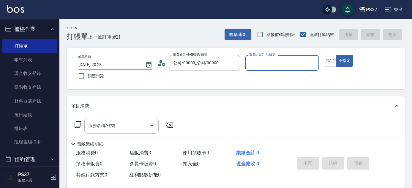
drag, startPoint x: 277, startPoint y: 73, endPoint x: 279, endPoint y: 62, distance: 11.1
click at [276, 72] on p at bounding box center [282, 74] width 74 height 6
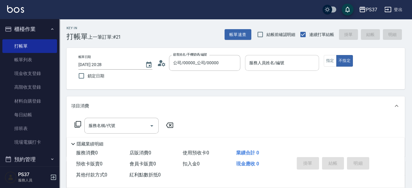
click at [279, 62] on input "服務人員姓名/編號" at bounding box center [282, 63] width 69 height 10
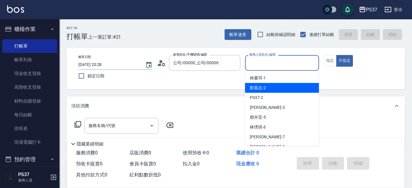
drag, startPoint x: 273, startPoint y: 88, endPoint x: 294, endPoint y: 62, distance: 33.1
click at [273, 87] on div "[PERSON_NAME]-2" at bounding box center [282, 88] width 74 height 10
type input "劉晨志-2"
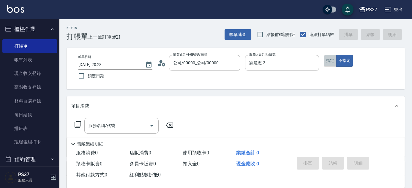
click at [329, 62] on button "指定" at bounding box center [330, 61] width 13 height 12
drag, startPoint x: 103, startPoint y: 128, endPoint x: 109, endPoint y: 120, distance: 9.5
click at [105, 126] on input "服務名稱/代號" at bounding box center [117, 125] width 60 height 10
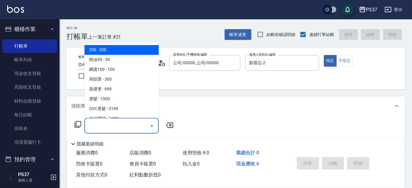
click at [120, 53] on span "200 - 200" at bounding box center [121, 50] width 74 height 10
type input "200(111)"
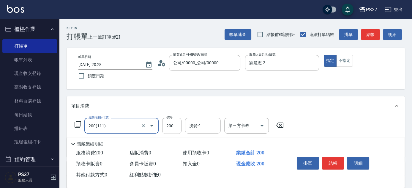
click at [198, 124] on div "洗髮-1 洗髮-1" at bounding box center [203, 126] width 36 height 16
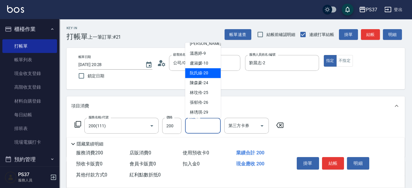
scroll to position [81, 0]
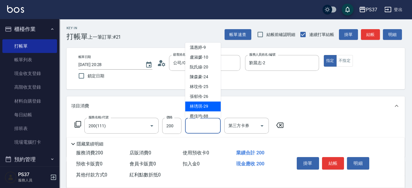
click at [207, 106] on span "[PERSON_NAME]-29" at bounding box center [199, 106] width 18 height 6
type input "林琇琪-29"
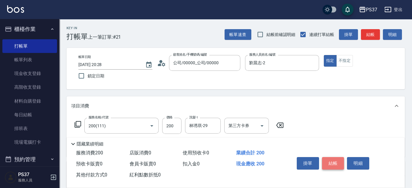
click at [332, 163] on button "結帳" at bounding box center [333, 163] width 22 height 12
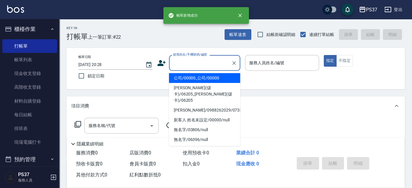
click at [203, 64] on input "顧客姓名/手機號碼/編號" at bounding box center [200, 63] width 57 height 10
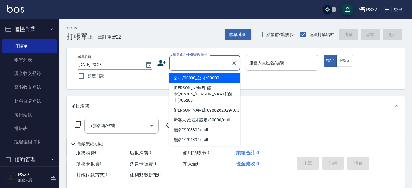
drag, startPoint x: 204, startPoint y: 76, endPoint x: 268, endPoint y: 59, distance: 66.0
click at [205, 75] on li "公司/00000_公司/00000" at bounding box center [204, 78] width 71 height 10
type input "公司/00000_公司/00000"
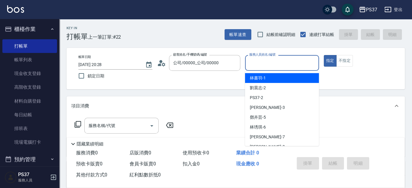
click at [282, 58] on input "服務人員姓名/編號" at bounding box center [282, 63] width 69 height 10
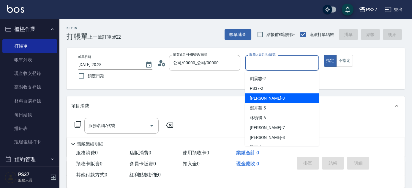
scroll to position [0, 0]
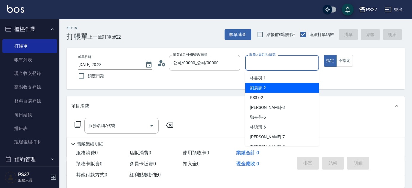
click at [285, 88] on div "[PERSON_NAME]-2" at bounding box center [282, 88] width 74 height 10
type input "劉晨志-2"
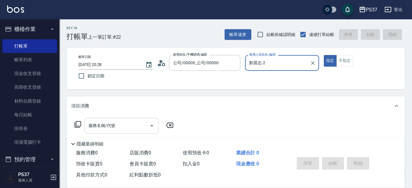
click at [119, 125] on input "服務名稱/代號" at bounding box center [117, 125] width 60 height 10
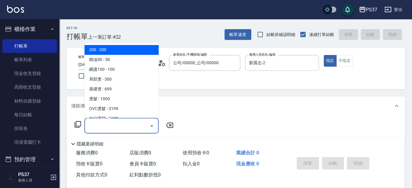
click at [126, 50] on span "200 - 200" at bounding box center [121, 50] width 74 height 10
type input "200(111)"
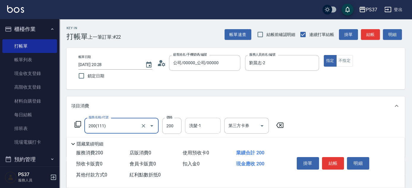
click at [198, 131] on div "洗髮-1" at bounding box center [203, 126] width 36 height 16
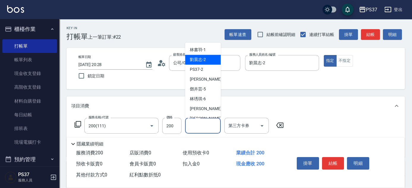
click at [211, 57] on div "[PERSON_NAME]-2" at bounding box center [203, 60] width 36 height 10
type input "劉晨志-2"
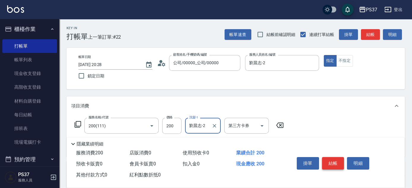
click at [334, 160] on button "結帳" at bounding box center [333, 163] width 22 height 12
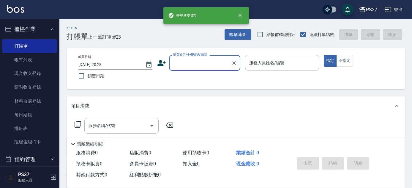
click at [215, 63] on input "顧客姓名/手機號碼/編號" at bounding box center [200, 63] width 57 height 10
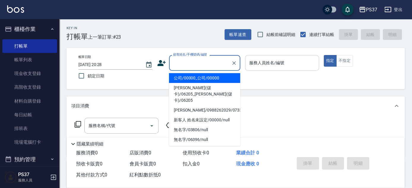
drag, startPoint x: 216, startPoint y: 76, endPoint x: 265, endPoint y: 55, distance: 54.0
click at [217, 76] on li "公司/00000_公司/00000" at bounding box center [204, 78] width 71 height 10
type input "公司/00000_公司/00000"
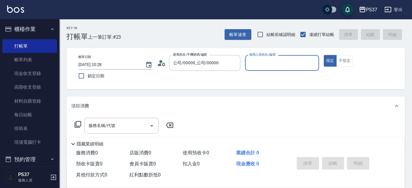
click at [263, 63] on input "服務人員姓名/編號" at bounding box center [282, 63] width 69 height 10
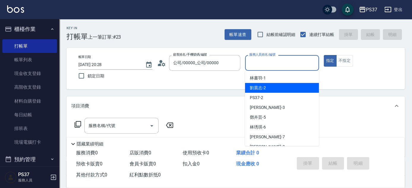
click at [281, 90] on div "[PERSON_NAME]-2" at bounding box center [282, 88] width 74 height 10
type input "劉晨志-2"
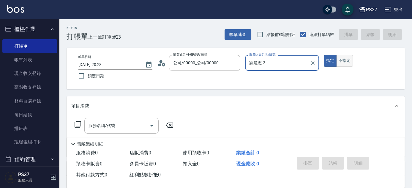
click at [343, 64] on button "不指定" at bounding box center [345, 61] width 17 height 12
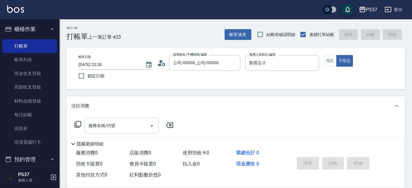
drag, startPoint x: 137, startPoint y: 128, endPoint x: 141, endPoint y: 120, distance: 8.1
click at [137, 126] on input "服務名稱/代號" at bounding box center [117, 125] width 60 height 10
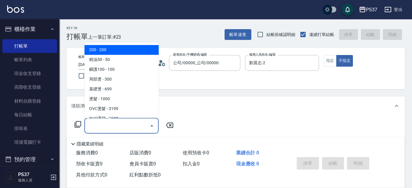
click at [144, 51] on span "200 - 200" at bounding box center [121, 50] width 74 height 10
type input "200(111)"
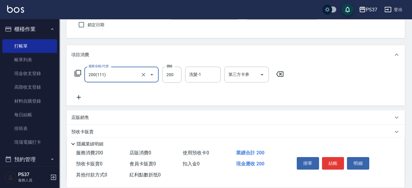
scroll to position [54, 0]
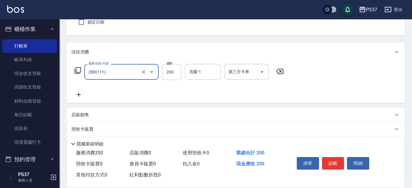
click at [79, 94] on icon at bounding box center [79, 94] width 4 height 4
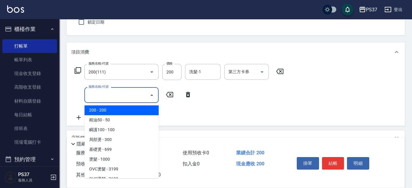
click at [98, 91] on input "服務名稱/代號" at bounding box center [117, 95] width 60 height 10
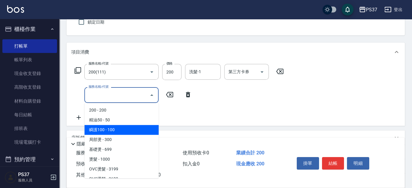
drag, startPoint x: 115, startPoint y: 127, endPoint x: 157, endPoint y: 94, distance: 53.4
click at [116, 127] on span "瞬護100 - 100" at bounding box center [121, 130] width 74 height 10
type input "瞬護100(113)"
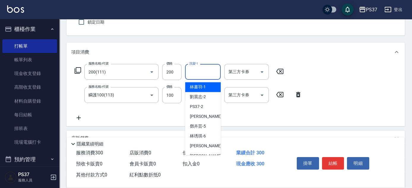
click at [194, 74] on input "洗髮-1" at bounding box center [203, 72] width 30 height 10
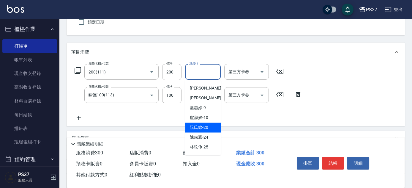
scroll to position [81, 0]
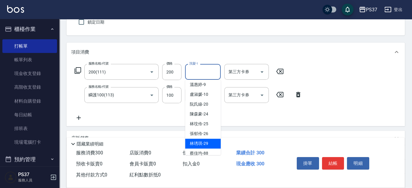
click at [208, 143] on div "[PERSON_NAME]-29" at bounding box center [203, 144] width 36 height 10
type input "林琇琪-29"
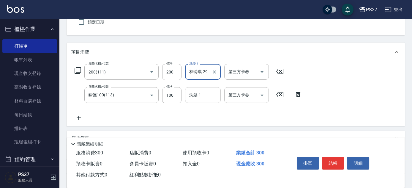
click at [209, 94] on input "洗髮-1" at bounding box center [203, 95] width 30 height 10
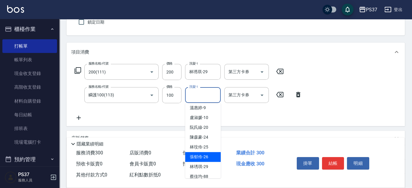
scroll to position [96, 0]
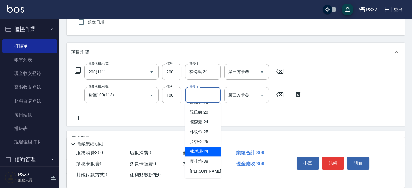
drag, startPoint x: 211, startPoint y: 150, endPoint x: 289, endPoint y: 108, distance: 89.0
click at [211, 150] on div "[PERSON_NAME]-29" at bounding box center [203, 152] width 36 height 10
type input "林琇琪-29"
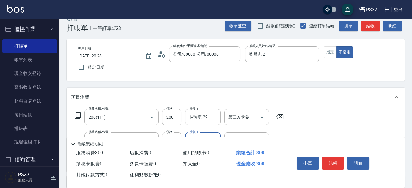
scroll to position [0, 0]
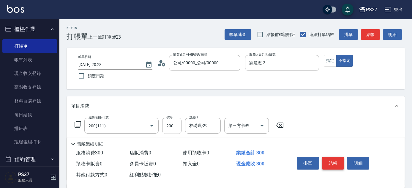
click at [338, 161] on button "結帳" at bounding box center [333, 163] width 22 height 12
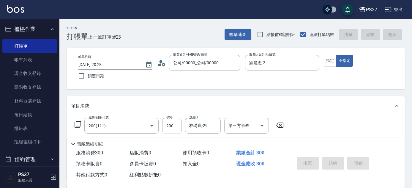
type input "[DATE] 20:29"
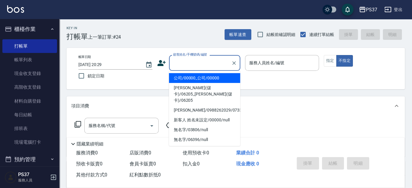
drag, startPoint x: 205, startPoint y: 64, endPoint x: 205, endPoint y: 68, distance: 4.2
click at [205, 64] on input "顧客姓名/手機號碼/編號" at bounding box center [200, 63] width 57 height 10
drag, startPoint x: 211, startPoint y: 76, endPoint x: 284, endPoint y: 62, distance: 74.4
click at [211, 76] on li "公司/00000_公司/00000" at bounding box center [204, 78] width 71 height 10
type input "公司/00000_公司/00000"
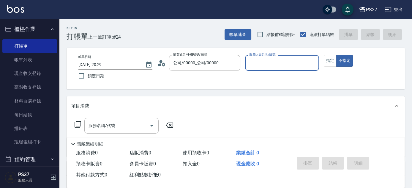
click at [285, 62] on input "服務人員姓名/編號" at bounding box center [282, 63] width 69 height 10
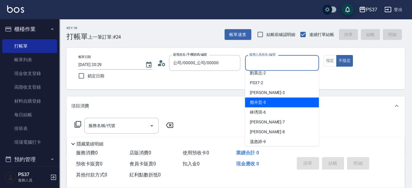
scroll to position [27, 0]
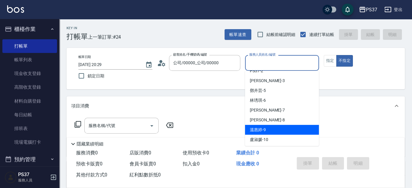
click at [284, 130] on div "[PERSON_NAME]-9" at bounding box center [282, 130] width 74 height 10
type input "溫惠婷-9"
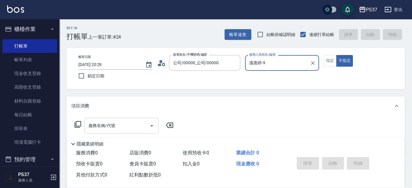
click at [113, 128] on input "服務名稱/代號" at bounding box center [117, 125] width 60 height 10
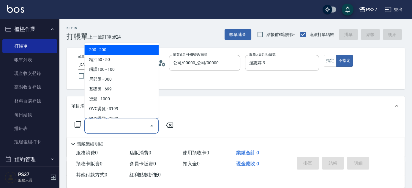
click at [129, 51] on span "200 - 200" at bounding box center [121, 50] width 74 height 10
type input "200(111)"
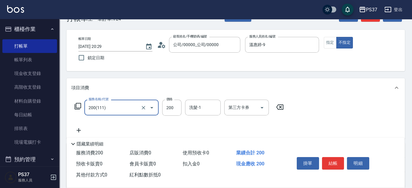
scroll to position [54, 0]
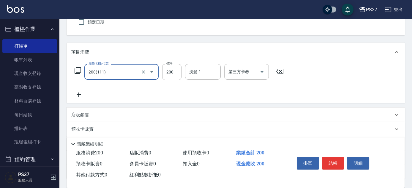
click at [79, 92] on icon at bounding box center [79, 94] width 4 height 4
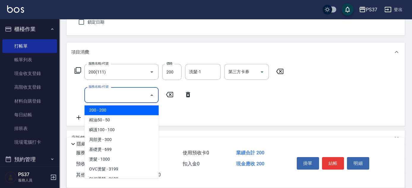
click at [123, 100] on input "服務名稱/代號" at bounding box center [117, 95] width 60 height 10
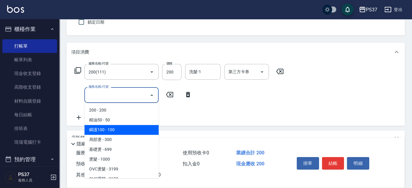
click at [130, 131] on span "瞬護100 - 100" at bounding box center [121, 130] width 74 height 10
type input "瞬護100(113)"
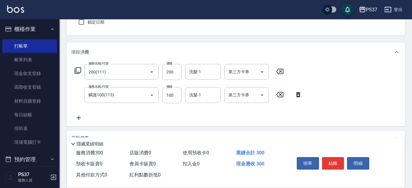
drag, startPoint x: 78, startPoint y: 118, endPoint x: 125, endPoint y: 104, distance: 48.6
click at [79, 117] on icon at bounding box center [78, 117] width 15 height 7
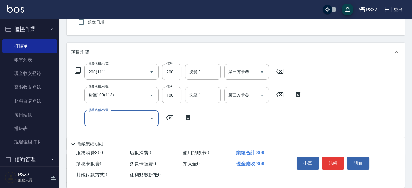
click at [118, 124] on div "服務名稱/代號" at bounding box center [121, 118] width 74 height 16
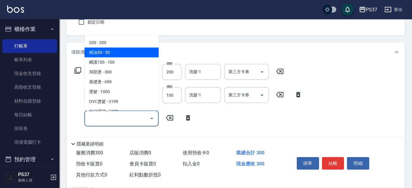
click at [130, 55] on span "精油50 - 50" at bounding box center [121, 53] width 74 height 10
type input "精油50(112)"
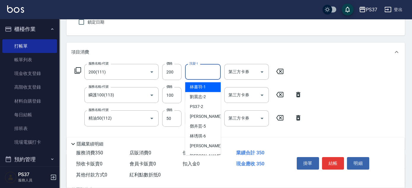
click at [204, 73] on input "洗髮-1" at bounding box center [203, 72] width 30 height 10
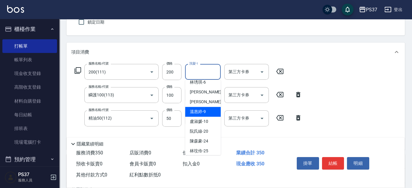
click at [210, 113] on div "[PERSON_NAME]-9" at bounding box center [203, 112] width 36 height 10
type input "溫惠婷-9"
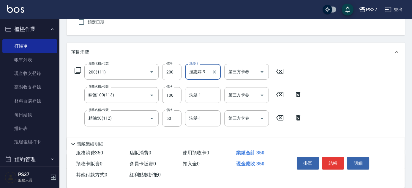
click at [205, 94] on input "洗髮-1" at bounding box center [203, 95] width 30 height 10
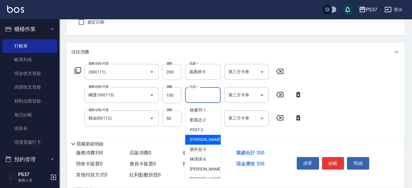
scroll to position [27, 0]
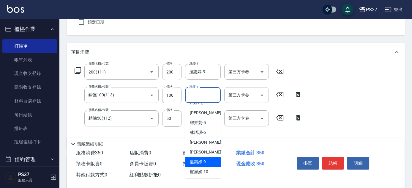
click at [208, 158] on div "[PERSON_NAME]-9" at bounding box center [203, 162] width 36 height 10
type input "溫惠婷-9"
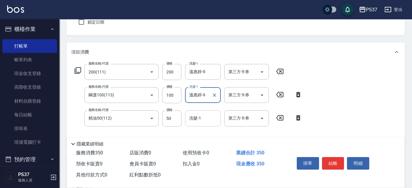
drag, startPoint x: 204, startPoint y: 126, endPoint x: 205, endPoint y: 120, distance: 6.8
click at [204, 127] on div "服務名稱/代號 200(111) 服務名稱/代號 價格 200 價格 洗髮-1 [PERSON_NAME]-9 洗髮-1 第三方卡券 第三方卡券 服務名稱/代…" at bounding box center [188, 104] width 235 height 81
click at [205, 119] on input "洗髮-1" at bounding box center [203, 118] width 30 height 10
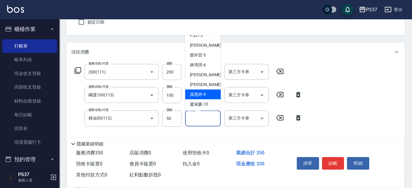
click at [212, 97] on div "[PERSON_NAME]-9" at bounding box center [203, 95] width 36 height 10
type input "溫惠婷-9"
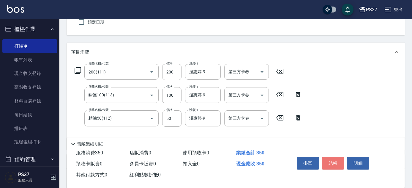
click at [335, 160] on button "結帳" at bounding box center [333, 163] width 22 height 12
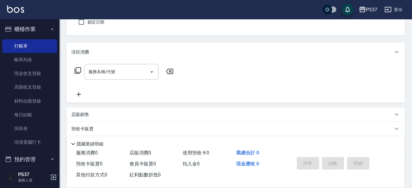
scroll to position [0, 0]
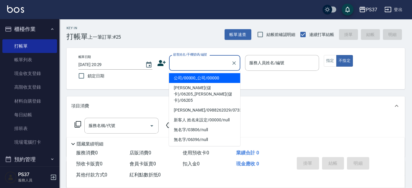
click at [197, 67] on input "顧客姓名/手機號碼/編號" at bounding box center [200, 63] width 57 height 10
click at [200, 79] on li "公司/00000_公司/00000" at bounding box center [204, 78] width 71 height 10
type input "公司/00000_公司/00000"
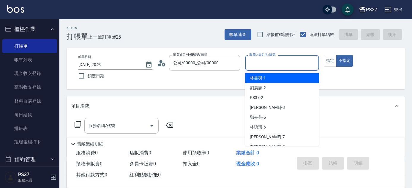
click at [280, 62] on input "服務人員姓名/編號" at bounding box center [282, 63] width 69 height 10
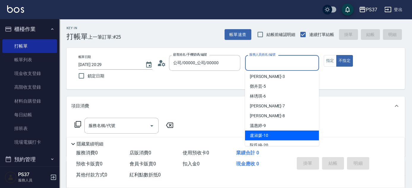
scroll to position [54, 0]
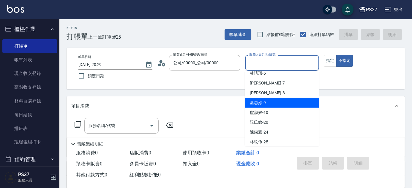
click at [287, 105] on div "[PERSON_NAME]-9" at bounding box center [282, 103] width 74 height 10
type input "溫惠婷-9"
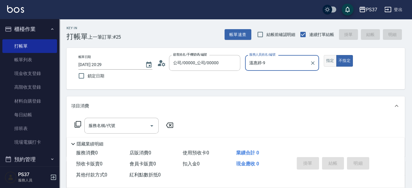
click at [327, 62] on button "指定" at bounding box center [330, 61] width 13 height 12
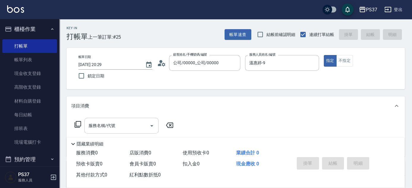
click at [123, 124] on input "服務名稱/代號" at bounding box center [117, 125] width 60 height 10
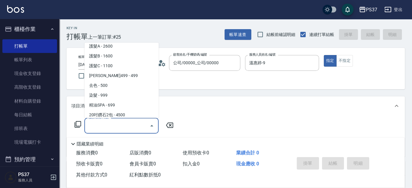
scroll to position [324, 0]
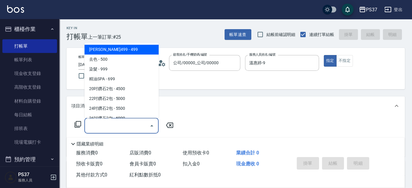
drag, startPoint x: 133, startPoint y: 50, endPoint x: 133, endPoint y: 63, distance: 12.8
click at [133, 51] on span "[PERSON_NAME]499 - 499" at bounding box center [121, 50] width 74 height 10
type input "[PERSON_NAME]499(0499)"
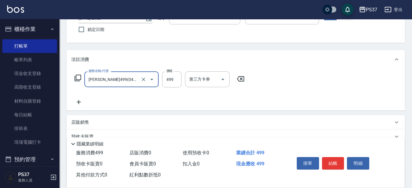
scroll to position [101, 0]
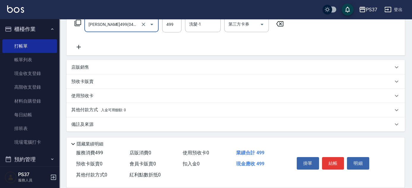
click at [81, 49] on icon at bounding box center [78, 46] width 15 height 7
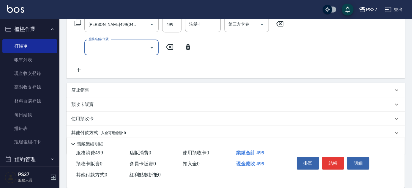
click at [100, 52] on input "服務名稱/代號" at bounding box center [117, 47] width 60 height 10
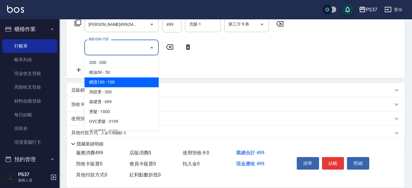
drag, startPoint x: 110, startPoint y: 81, endPoint x: 165, endPoint y: 56, distance: 60.3
click at [110, 82] on span "瞬護100 - 100" at bounding box center [121, 82] width 74 height 10
type input "瞬護100(113)"
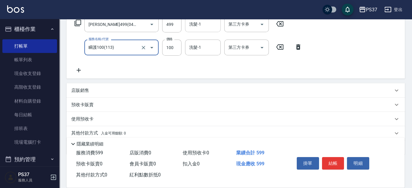
click at [204, 27] on input "洗髮-1" at bounding box center [203, 24] width 30 height 10
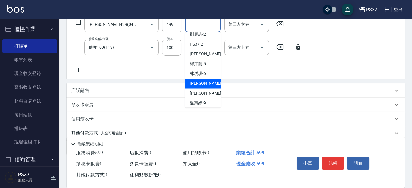
scroll to position [27, 0]
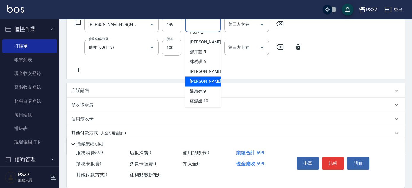
click at [207, 82] on div "[PERSON_NAME]-8" at bounding box center [203, 81] width 36 height 10
type input "[PERSON_NAME]-8"
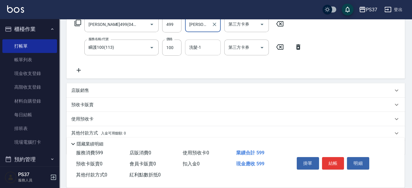
click at [210, 52] on input "洗髮-1" at bounding box center [203, 47] width 30 height 10
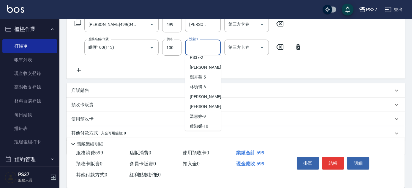
scroll to position [54, 0]
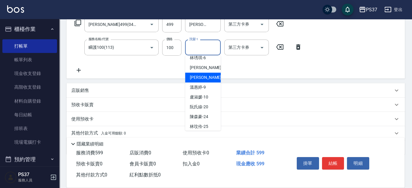
click at [211, 77] on div "[PERSON_NAME]-8" at bounding box center [203, 78] width 36 height 10
type input "[PERSON_NAME]-8"
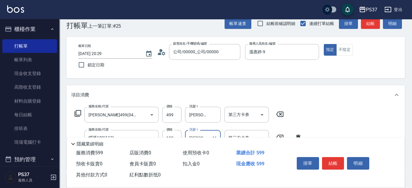
scroll to position [0, 0]
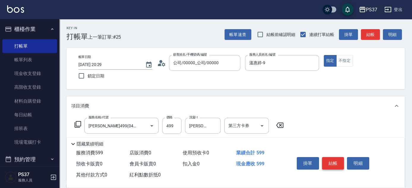
click at [338, 161] on button "結帳" at bounding box center [333, 163] width 22 height 12
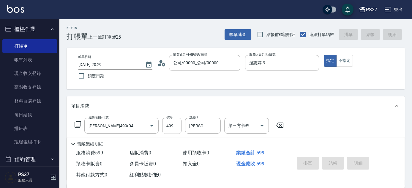
type input "[DATE] 20:30"
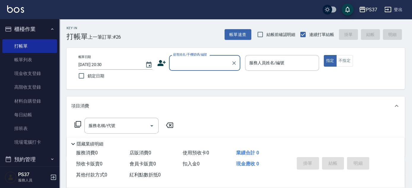
click at [206, 63] on input "顧客姓名/手機號碼/編號" at bounding box center [200, 63] width 57 height 10
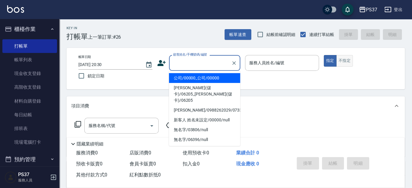
drag, startPoint x: 205, startPoint y: 78, endPoint x: 344, endPoint y: 55, distance: 141.7
click at [205, 78] on li "公司/00000_公司/00000" at bounding box center [204, 78] width 71 height 10
type input "公司/00000_公司/00000"
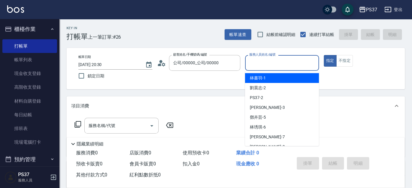
click at [294, 65] on input "服務人員姓名/編號" at bounding box center [282, 63] width 69 height 10
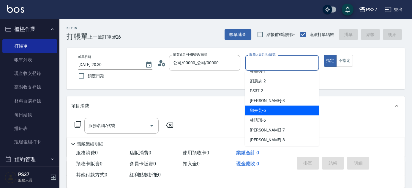
scroll to position [27, 0]
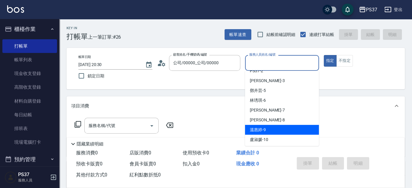
click at [272, 127] on div "[PERSON_NAME]-9" at bounding box center [282, 130] width 74 height 10
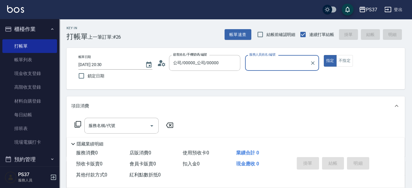
type input "溫惠婷-9"
click at [124, 126] on input "服務名稱/代號" at bounding box center [117, 125] width 60 height 10
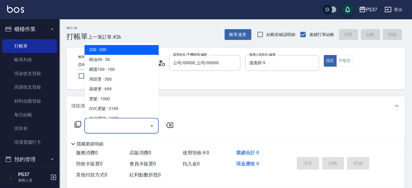
click at [116, 50] on span "200 - 200" at bounding box center [121, 50] width 74 height 10
type input "200(111)"
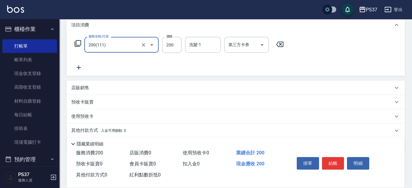
scroll to position [81, 0]
click at [81, 69] on icon at bounding box center [78, 67] width 15 height 7
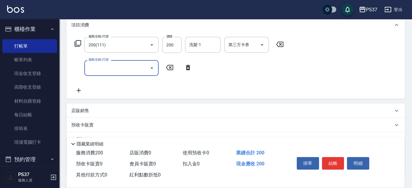
click at [98, 66] on input "服務名稱/代號" at bounding box center [117, 68] width 60 height 10
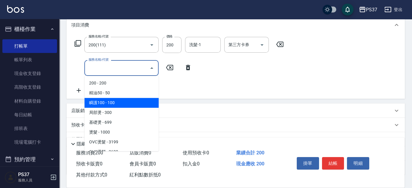
drag, startPoint x: 114, startPoint y: 100, endPoint x: 160, endPoint y: 75, distance: 52.2
click at [115, 100] on span "瞬護100 - 100" at bounding box center [121, 103] width 74 height 10
type input "瞬護100(113)"
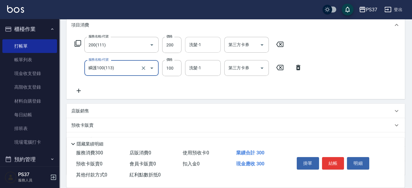
click at [200, 48] on input "洗髮-1" at bounding box center [203, 45] width 30 height 10
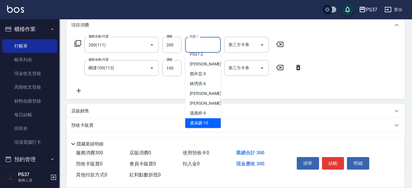
scroll to position [54, 0]
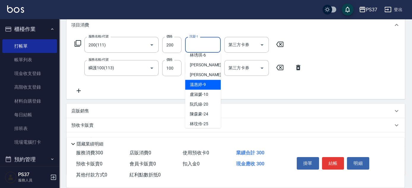
click at [210, 86] on div "[PERSON_NAME]-9" at bounding box center [203, 85] width 36 height 10
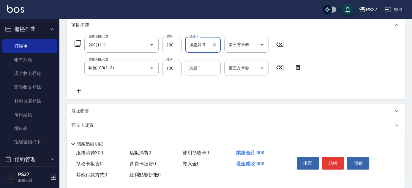
type input "溫惠婷-9"
click at [202, 68] on input "洗髮-1" at bounding box center [203, 68] width 30 height 10
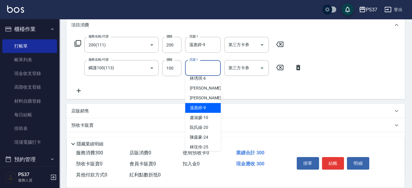
click at [212, 107] on div "[PERSON_NAME]-9" at bounding box center [203, 108] width 36 height 10
type input "溫惠婷-9"
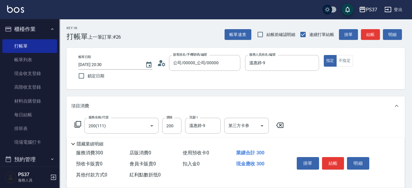
scroll to position [27, 0]
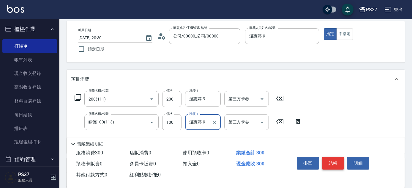
click at [336, 162] on button "結帳" at bounding box center [333, 163] width 22 height 12
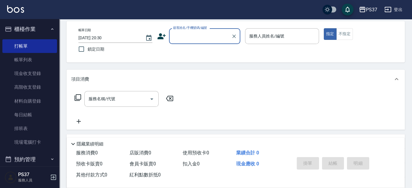
click at [202, 36] on input "顧客姓名/手機號碼/編號" at bounding box center [200, 36] width 57 height 10
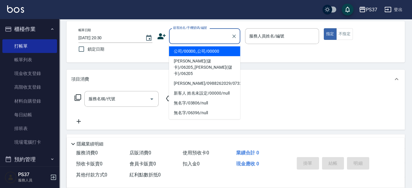
click at [208, 49] on li "公司/00000_公司/00000" at bounding box center [204, 51] width 71 height 10
type input "公司/00000_公司/00000"
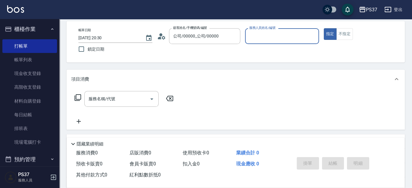
click at [264, 37] on input "服務人員姓名/編號" at bounding box center [282, 36] width 69 height 10
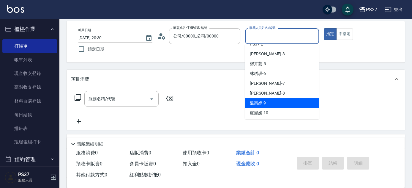
click at [289, 102] on div "[PERSON_NAME]-9" at bounding box center [282, 103] width 74 height 10
type input "溫惠婷-9"
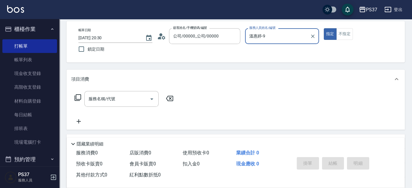
click at [354, 29] on div "指定 不指定" at bounding box center [361, 34] width 74 height 12
click at [347, 36] on button "不指定" at bounding box center [345, 34] width 17 height 12
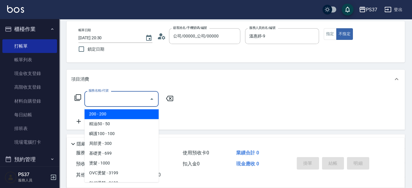
click at [112, 94] on input "服務名稱/代號" at bounding box center [117, 99] width 60 height 10
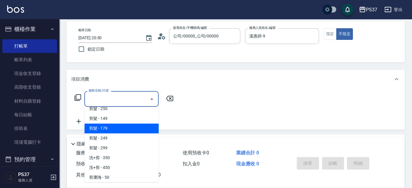
scroll to position [162, 0]
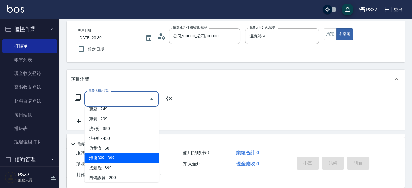
click at [140, 160] on span "海鹽399 - 399" at bounding box center [121, 158] width 74 height 10
type input "海鹽399(0399)"
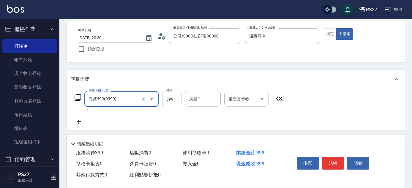
click at [175, 101] on input "399" at bounding box center [171, 99] width 19 height 16
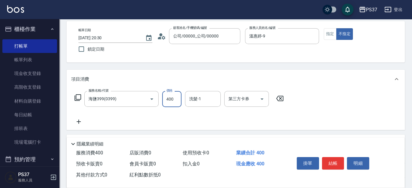
type input "400"
type input "8"
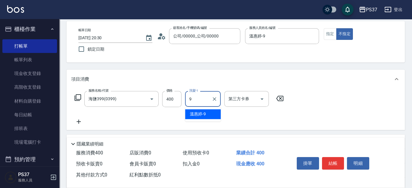
type input "溫惠婷-9"
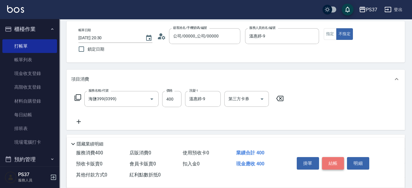
click at [336, 160] on button "結帳" at bounding box center [333, 163] width 22 height 12
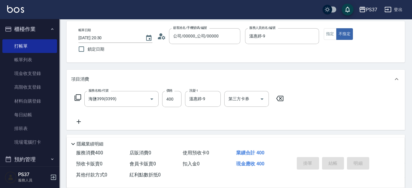
type input "[DATE] 20:31"
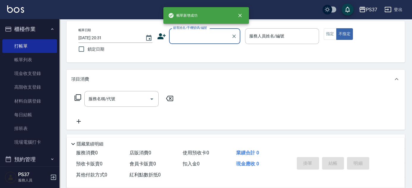
click at [202, 36] on input "顧客姓名/手機號碼/編號" at bounding box center [200, 36] width 57 height 10
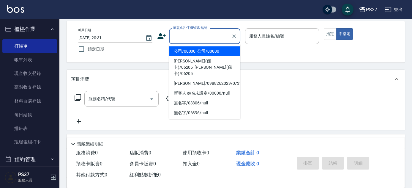
click at [209, 51] on li "公司/00000_公司/00000" at bounding box center [204, 51] width 71 height 10
type input "公司/00000_公司/00000"
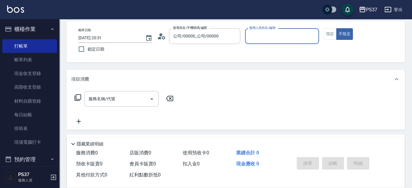
click at [275, 37] on input "服務人員姓名/編號" at bounding box center [282, 36] width 69 height 10
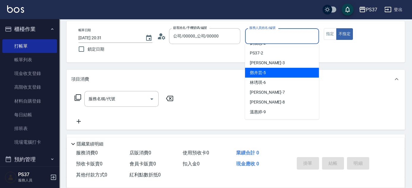
scroll to position [27, 0]
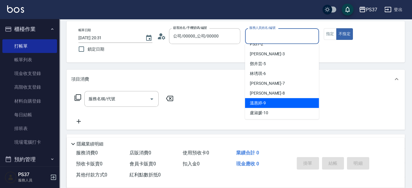
click at [287, 99] on div "[PERSON_NAME]-9" at bounding box center [282, 103] width 74 height 10
type input "溫惠婷-9"
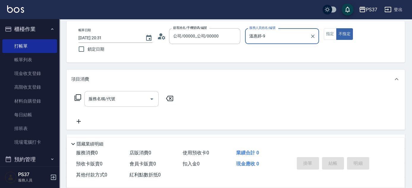
click at [114, 100] on input "服務名稱/代號" at bounding box center [117, 99] width 60 height 10
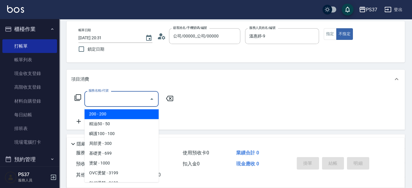
drag, startPoint x: 112, startPoint y: 115, endPoint x: 153, endPoint y: 101, distance: 43.1
click at [113, 115] on span "200 - 200" at bounding box center [121, 114] width 74 height 10
type input "200(111)"
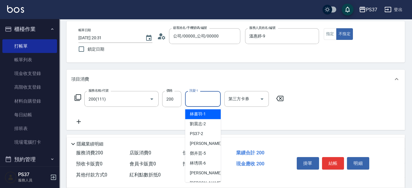
click at [202, 100] on input "洗髮-1" at bounding box center [203, 99] width 30 height 10
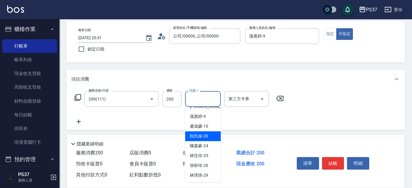
scroll to position [81, 0]
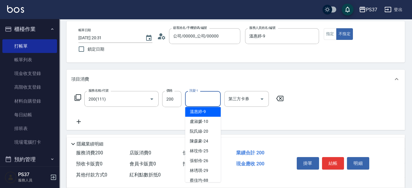
click at [212, 111] on div "[PERSON_NAME]-9" at bounding box center [203, 112] width 36 height 10
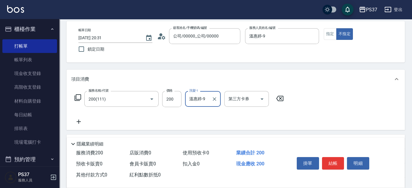
type input "溫惠婷-9"
click at [331, 159] on button "結帳" at bounding box center [333, 163] width 22 height 12
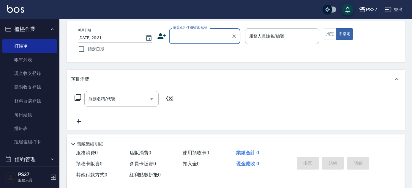
click at [200, 41] on input "顧客姓名/手機號碼/編號" at bounding box center [200, 36] width 57 height 10
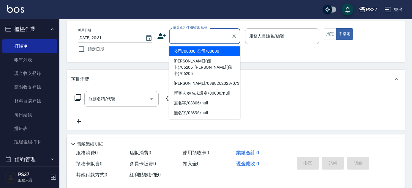
click at [208, 50] on li "公司/00000_公司/00000" at bounding box center [204, 51] width 71 height 10
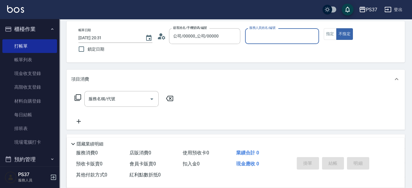
click at [263, 34] on input "服務人員姓名/編號" at bounding box center [282, 36] width 69 height 10
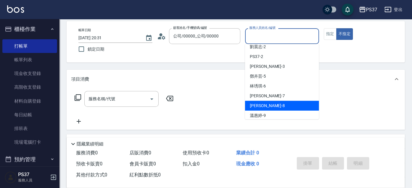
scroll to position [27, 0]
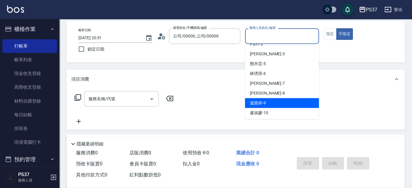
drag, startPoint x: 288, startPoint y: 102, endPoint x: 196, endPoint y: 100, distance: 91.9
click at [287, 103] on div "[PERSON_NAME]-9" at bounding box center [282, 103] width 74 height 10
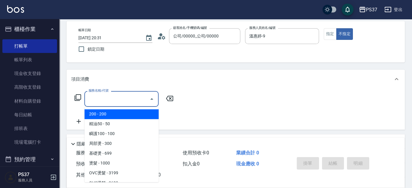
click at [129, 97] on input "服務名稱/代號" at bounding box center [117, 99] width 60 height 10
click at [143, 115] on span "200 - 200" at bounding box center [121, 114] width 74 height 10
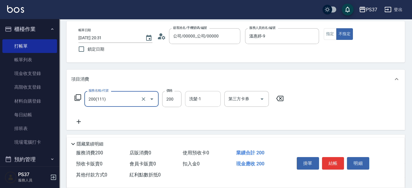
click at [211, 102] on input "洗髮-1" at bounding box center [203, 99] width 30 height 10
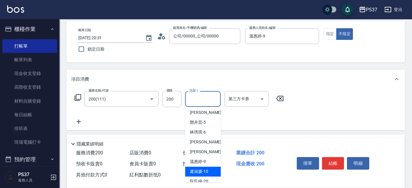
scroll to position [54, 0]
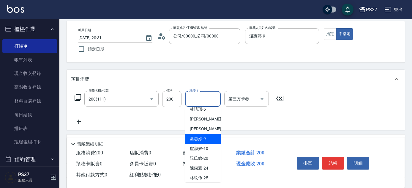
click at [209, 137] on div "[PERSON_NAME]-9" at bounding box center [203, 139] width 36 height 10
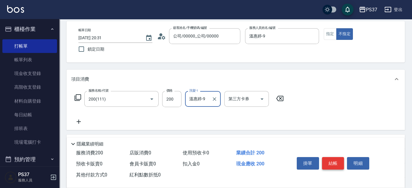
click at [332, 160] on button "結帳" at bounding box center [333, 163] width 22 height 12
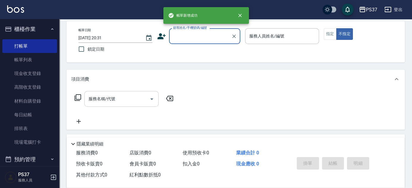
click at [110, 98] on input "服務名稱/代號" at bounding box center [117, 99] width 60 height 10
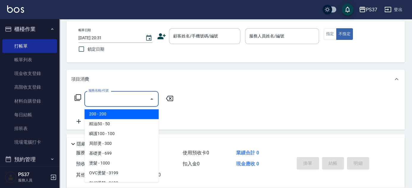
click at [115, 113] on span "200 - 200" at bounding box center [121, 114] width 74 height 10
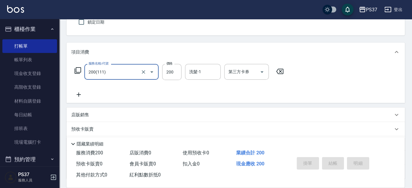
click at [79, 96] on icon at bounding box center [78, 94] width 15 height 7
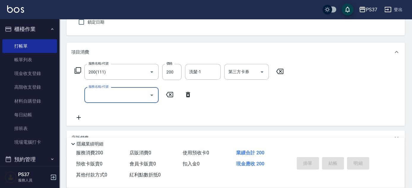
click at [105, 95] on input "服務名稱/代號" at bounding box center [117, 95] width 60 height 10
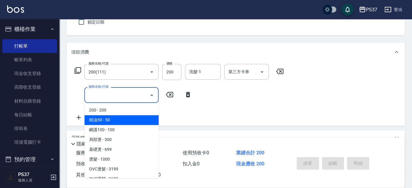
click at [109, 117] on span "精油50 - 50" at bounding box center [121, 120] width 74 height 10
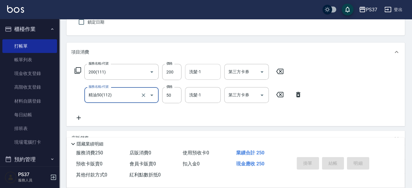
click at [219, 69] on div "洗髮-1" at bounding box center [203, 72] width 36 height 16
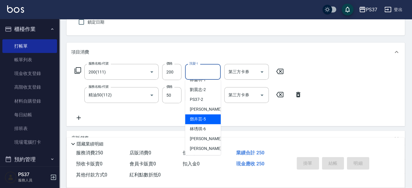
scroll to position [27, 0]
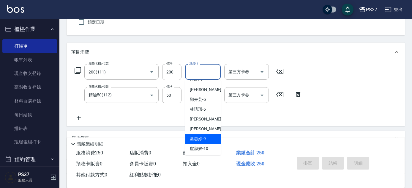
drag, startPoint x: 209, startPoint y: 135, endPoint x: 205, endPoint y: 120, distance: 16.0
click at [208, 135] on div "[PERSON_NAME]-9" at bounding box center [203, 139] width 36 height 10
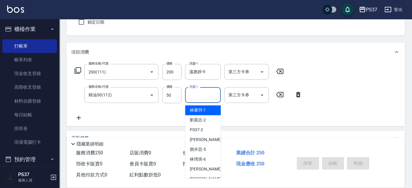
click at [199, 98] on input "洗髮-1" at bounding box center [203, 95] width 30 height 10
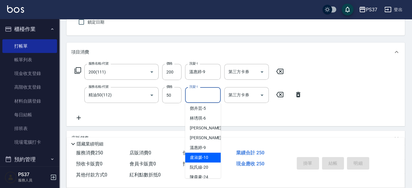
scroll to position [54, 0]
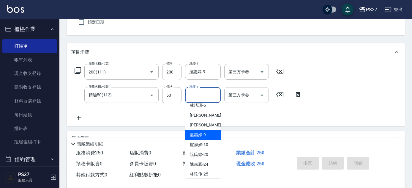
click at [205, 135] on span "[PERSON_NAME]-9" at bounding box center [198, 135] width 16 height 6
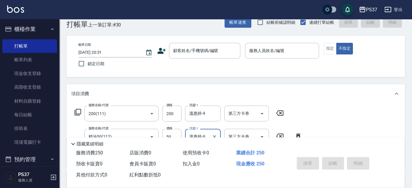
scroll to position [0, 0]
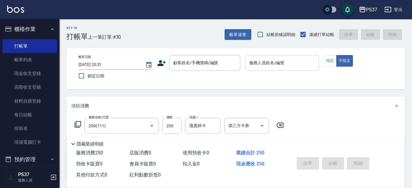
click at [277, 67] on input "服務人員姓名/編號" at bounding box center [282, 63] width 69 height 10
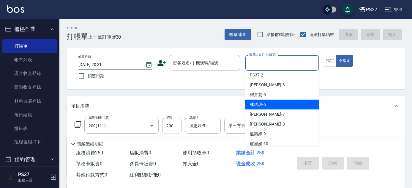
scroll to position [54, 0]
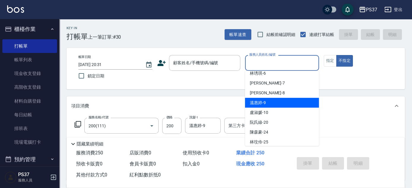
click at [274, 103] on div "[PERSON_NAME]-9" at bounding box center [282, 103] width 74 height 10
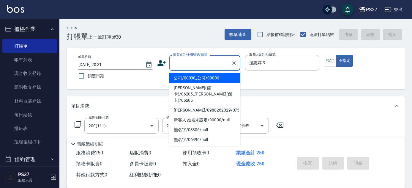
click at [181, 66] on input "顧客姓名/手機號碼/編號" at bounding box center [200, 63] width 57 height 10
click at [193, 76] on li "公司/00000_公司/00000" at bounding box center [204, 78] width 71 height 10
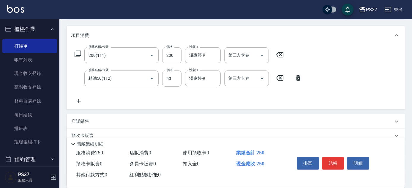
scroll to position [17, 0]
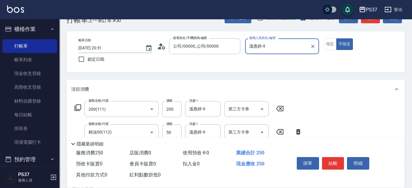
drag, startPoint x: 333, startPoint y: 162, endPoint x: 326, endPoint y: 149, distance: 14.6
click at [333, 162] on button "結帳" at bounding box center [333, 163] width 22 height 12
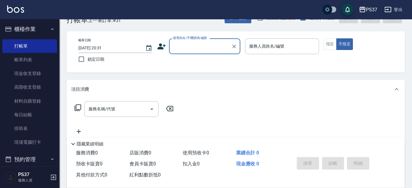
click at [208, 45] on input "顧客姓名/手機號碼/編號" at bounding box center [200, 46] width 57 height 10
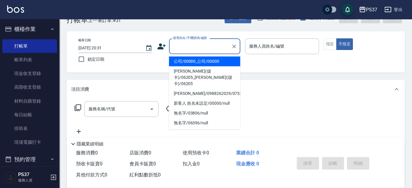
click at [208, 60] on li "公司/00000_公司/00000" at bounding box center [204, 62] width 71 height 10
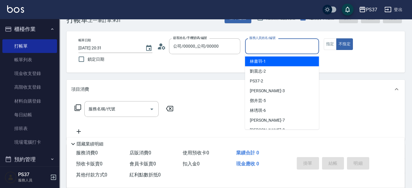
click at [290, 46] on input "服務人員姓名/編號" at bounding box center [282, 46] width 69 height 10
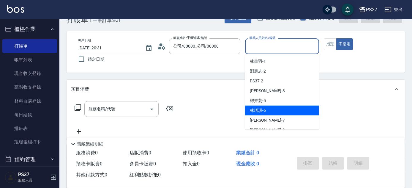
drag, startPoint x: 291, startPoint y: 115, endPoint x: 308, endPoint y: 93, distance: 27.5
click at [291, 115] on div "[PERSON_NAME]-6" at bounding box center [282, 111] width 74 height 10
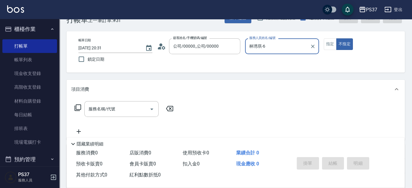
drag, startPoint x: 286, startPoint y: 43, endPoint x: 287, endPoint y: 48, distance: 5.7
click at [286, 43] on input "林琇琪-6" at bounding box center [278, 46] width 60 height 10
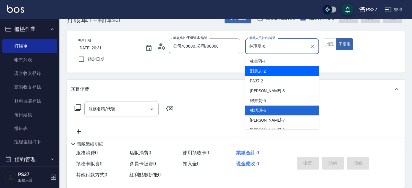
click at [284, 71] on div "[PERSON_NAME]-2" at bounding box center [282, 71] width 74 height 10
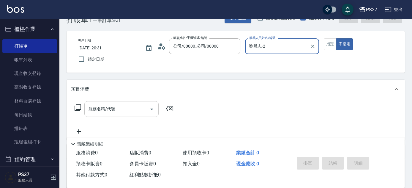
click at [128, 118] on div "服務名稱/代號 服務名稱/代號" at bounding box center [124, 118] width 106 height 34
click at [127, 103] on div "服務名稱/代號" at bounding box center [121, 109] width 74 height 16
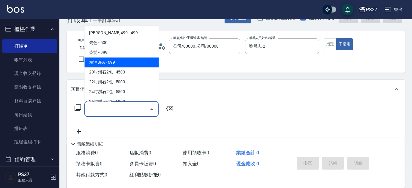
scroll to position [297, 0]
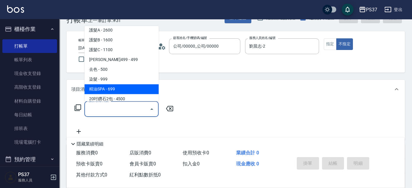
click at [129, 88] on span "精油SPA - 699" at bounding box center [121, 89] width 74 height 10
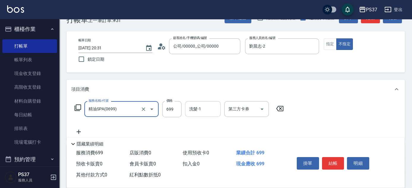
click at [210, 114] on input "洗髮-1" at bounding box center [203, 109] width 30 height 10
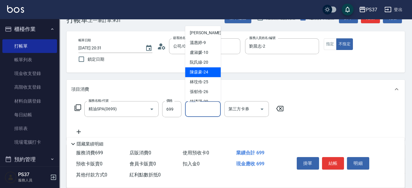
scroll to position [81, 0]
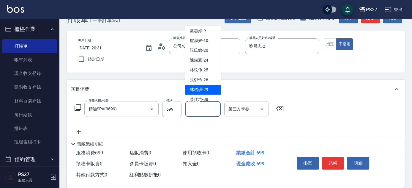
click at [207, 88] on span "[PERSON_NAME]-29" at bounding box center [199, 90] width 18 height 6
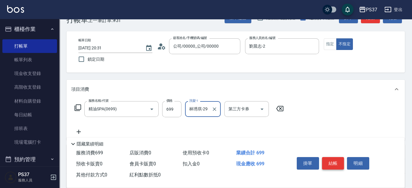
click at [333, 158] on button "結帳" at bounding box center [333, 163] width 22 height 12
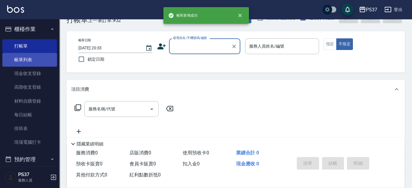
click at [17, 56] on link "帳單列表" at bounding box center [29, 60] width 55 height 14
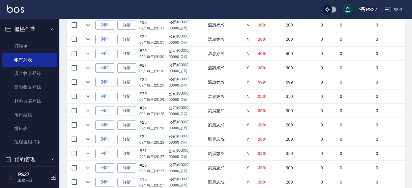
scroll to position [216, 0]
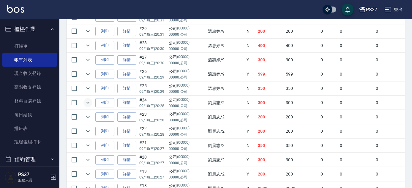
click at [92, 101] on button "expand row" at bounding box center [88, 102] width 9 height 9
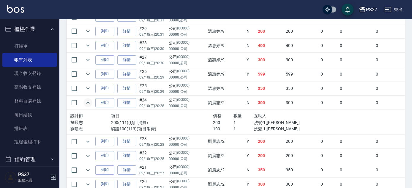
click at [91, 101] on icon "expand row" at bounding box center [87, 102] width 7 height 7
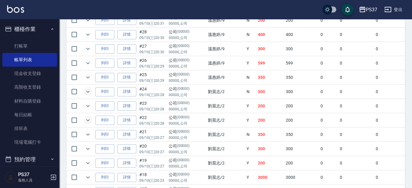
scroll to position [243, 0]
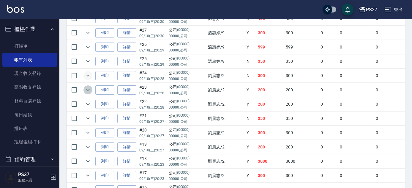
click at [89, 90] on icon "expand row" at bounding box center [87, 89] width 7 height 7
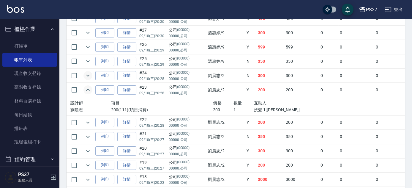
click at [89, 90] on icon "expand row" at bounding box center [87, 89] width 7 height 7
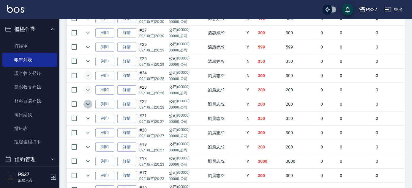
click at [85, 103] on icon "expand row" at bounding box center [87, 104] width 7 height 7
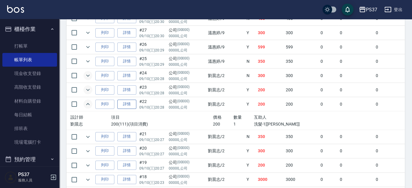
click at [133, 103] on link "詳情" at bounding box center [126, 104] width 19 height 9
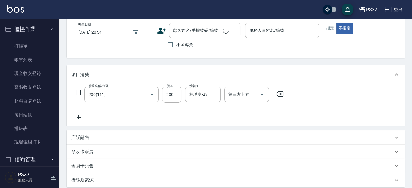
scroll to position [54, 0]
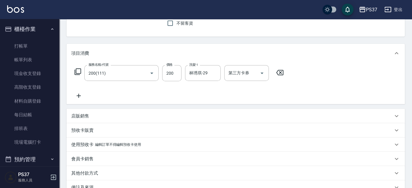
click at [83, 96] on icon at bounding box center [78, 95] width 15 height 7
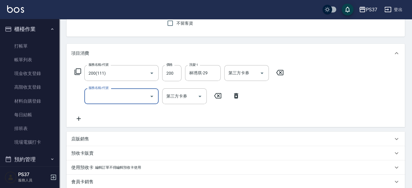
click at [105, 94] on input "服務名稱/代號" at bounding box center [117, 96] width 60 height 10
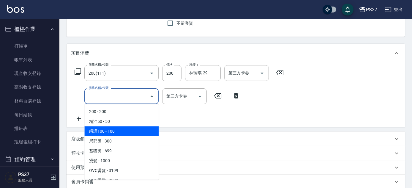
click at [118, 130] on span "瞬護100 - 100" at bounding box center [121, 131] width 74 height 10
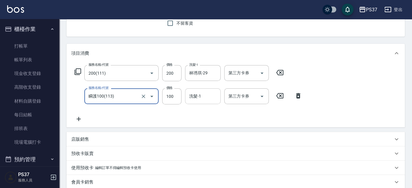
click at [198, 100] on input "洗髮-1" at bounding box center [203, 96] width 30 height 10
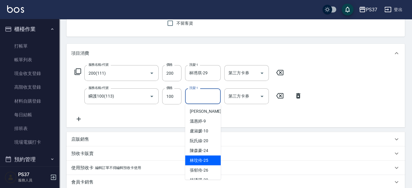
scroll to position [81, 0]
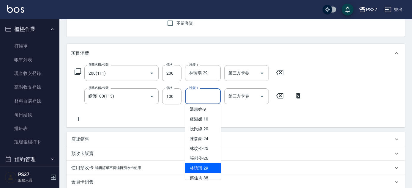
drag, startPoint x: 210, startPoint y: 165, endPoint x: 296, endPoint y: 138, distance: 90.2
click at [210, 165] on div "[PERSON_NAME]-29" at bounding box center [203, 168] width 36 height 10
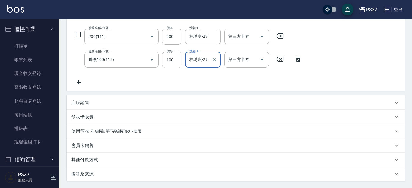
scroll to position [147, 0]
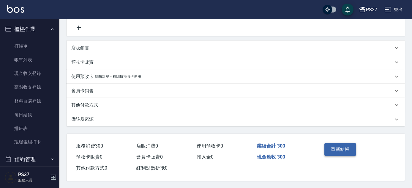
click at [339, 149] on button "重新結帳" at bounding box center [341, 149] width 32 height 12
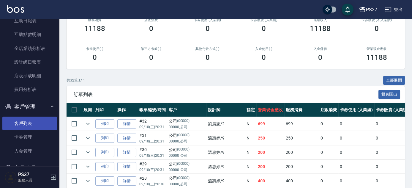
scroll to position [214, 0]
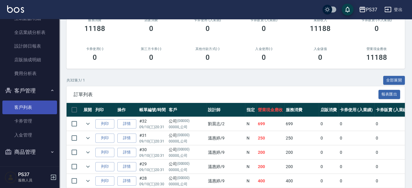
click at [30, 104] on link "客戶列表" at bounding box center [29, 108] width 55 height 14
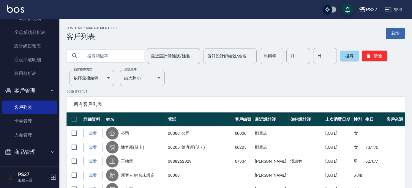
drag, startPoint x: 275, startPoint y: 63, endPoint x: 279, endPoint y: 60, distance: 4.9
click at [275, 62] on input "民國年" at bounding box center [272, 56] width 24 height 16
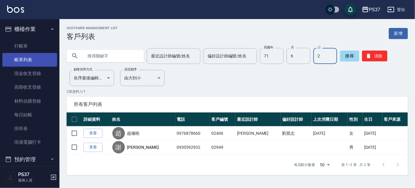
click at [31, 55] on link "帳單列表" at bounding box center [29, 60] width 55 height 14
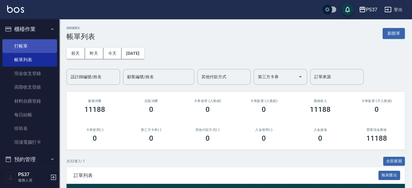
click at [31, 49] on link "打帳單" at bounding box center [29, 46] width 55 height 14
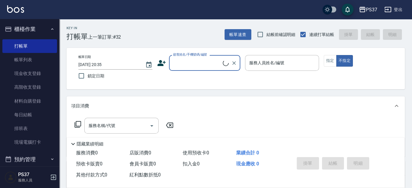
click at [198, 60] on input "顧客姓名/手機號碼/編號" at bounding box center [197, 63] width 51 height 10
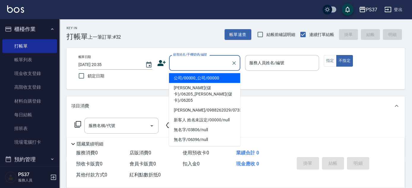
click at [205, 77] on li "公司/00000_公司/00000" at bounding box center [204, 78] width 71 height 10
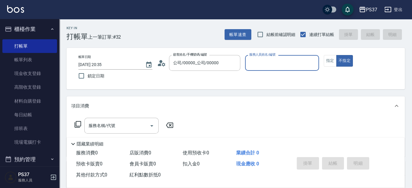
click at [281, 62] on input "服務人員姓名/編號" at bounding box center [282, 63] width 69 height 10
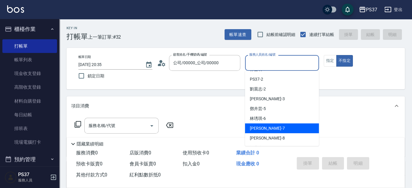
scroll to position [27, 0]
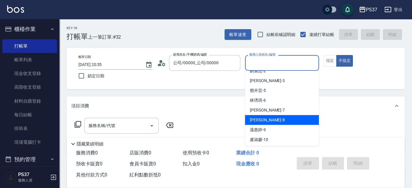
click at [294, 117] on div "[PERSON_NAME]-8" at bounding box center [282, 120] width 74 height 10
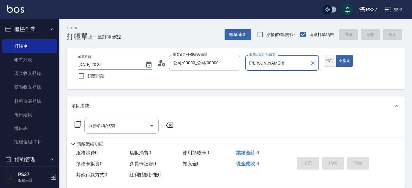
click at [329, 61] on button "指定" at bounding box center [330, 61] width 13 height 12
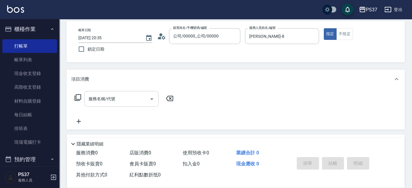
click at [118, 102] on input "服務名稱/代號" at bounding box center [117, 99] width 60 height 10
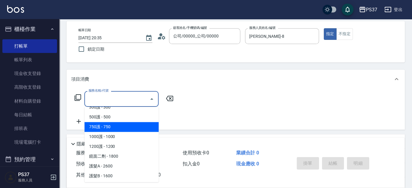
scroll to position [270, 0]
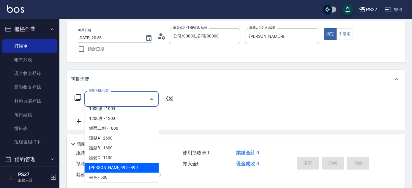
click at [138, 165] on span "[PERSON_NAME]499 - 499" at bounding box center [121, 168] width 74 height 10
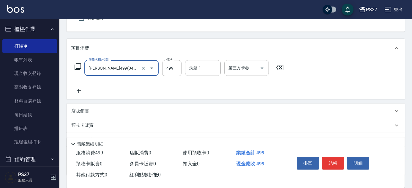
scroll to position [81, 0]
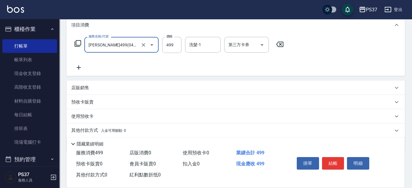
click at [74, 67] on icon at bounding box center [78, 67] width 15 height 7
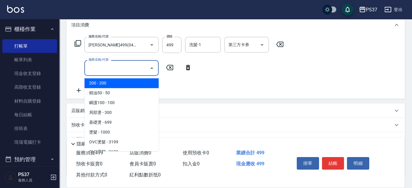
click at [102, 73] on input "服務名稱/代號" at bounding box center [117, 68] width 60 height 10
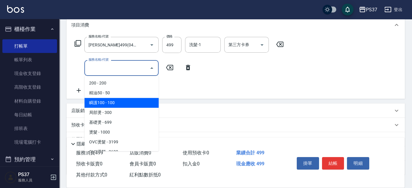
click at [128, 106] on span "瞬護100 - 100" at bounding box center [121, 103] width 74 height 10
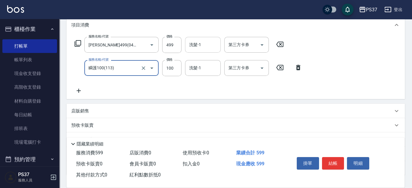
click at [204, 43] on input "洗髮-1" at bounding box center [203, 45] width 30 height 10
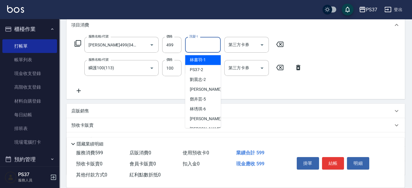
click at [205, 56] on div "[PERSON_NAME]-1" at bounding box center [203, 60] width 36 height 10
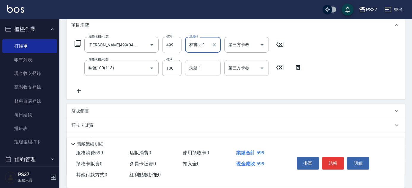
click at [201, 72] on input "洗髮-1" at bounding box center [203, 68] width 30 height 10
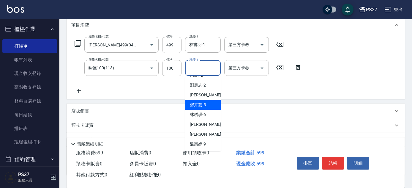
scroll to position [27, 0]
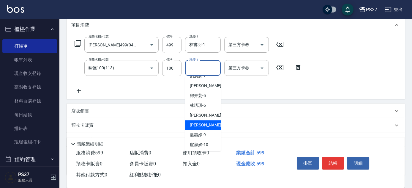
click at [208, 122] on div "[PERSON_NAME]-8" at bounding box center [203, 125] width 36 height 10
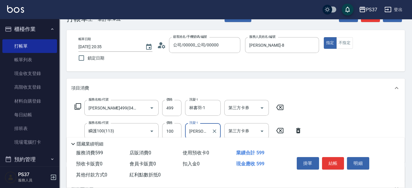
scroll to position [54, 0]
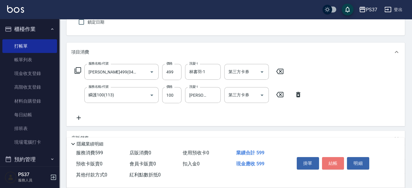
click at [336, 161] on button "結帳" at bounding box center [333, 163] width 22 height 12
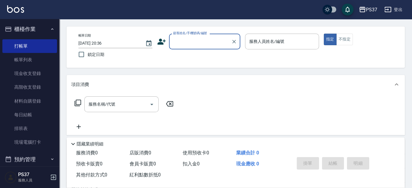
scroll to position [0, 0]
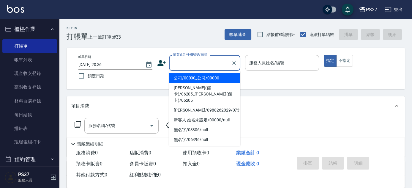
click at [206, 65] on input "顧客姓名/手機號碼/編號" at bounding box center [200, 63] width 57 height 10
click at [213, 76] on li "公司/00000_公司/00000" at bounding box center [204, 78] width 71 height 10
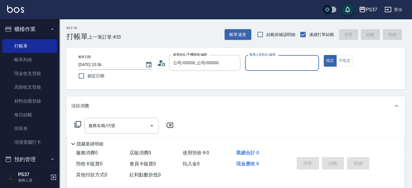
click at [266, 68] on input "服務人員姓名/編號" at bounding box center [282, 63] width 69 height 10
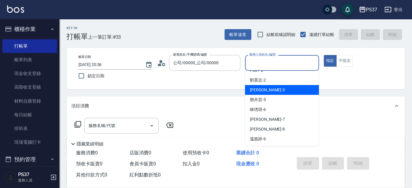
scroll to position [27, 0]
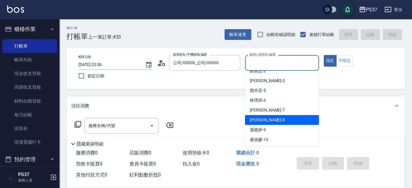
click at [286, 121] on div "[PERSON_NAME]-8" at bounding box center [282, 120] width 74 height 10
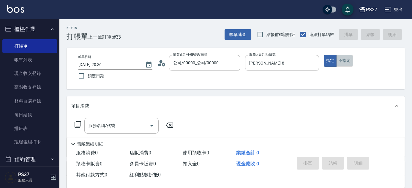
click at [343, 60] on button "不指定" at bounding box center [345, 61] width 17 height 12
click at [117, 130] on input "服務名稱/代號" at bounding box center [117, 125] width 60 height 10
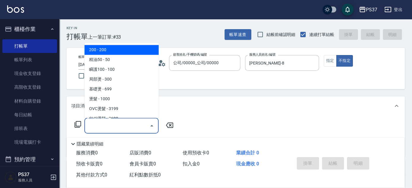
click at [140, 51] on span "200 - 200" at bounding box center [121, 50] width 74 height 10
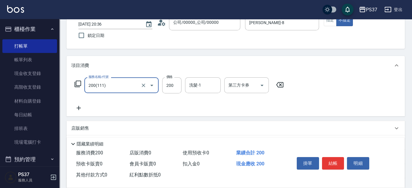
scroll to position [81, 0]
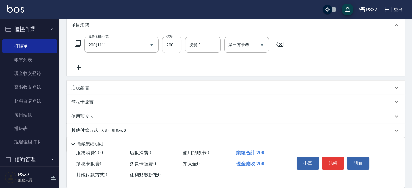
click at [81, 64] on icon at bounding box center [78, 67] width 15 height 7
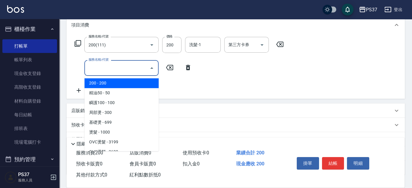
click at [104, 72] on input "服務名稱/代號" at bounding box center [117, 68] width 60 height 10
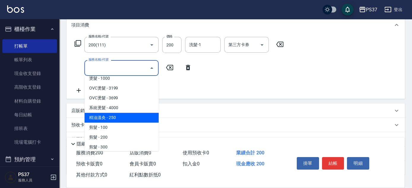
scroll to position [108, 0]
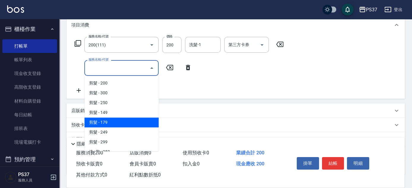
click at [137, 118] on span "剪髮 - 179" at bounding box center [121, 122] width 74 height 10
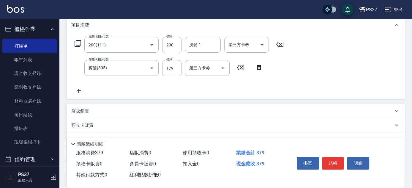
click at [182, 59] on div "服務名稱/代號 200(111) 服務名稱/代號 價格 200 價格 洗髮-1 洗髮-1 第三方卡券 第三方卡券 服務名稱/代號 剪髮(305) 服務名稱/代…" at bounding box center [179, 65] width 216 height 57
click at [181, 66] on input "179" at bounding box center [171, 68] width 19 height 16
click at [172, 43] on input "200" at bounding box center [171, 45] width 19 height 16
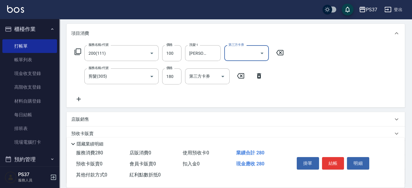
scroll to position [27, 0]
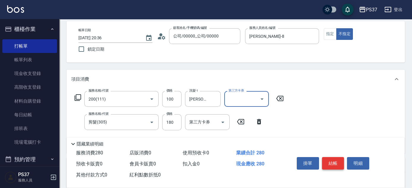
click at [338, 160] on button "結帳" at bounding box center [333, 163] width 22 height 12
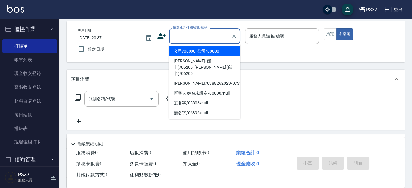
drag, startPoint x: 183, startPoint y: 33, endPoint x: 189, endPoint y: 46, distance: 13.8
click at [183, 33] on input "顧客姓名/手機號碼/編號" at bounding box center [200, 36] width 57 height 10
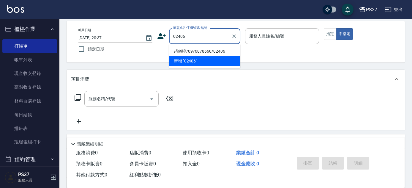
click at [199, 49] on li "趙儀曉/0976878660/02406" at bounding box center [204, 51] width 71 height 10
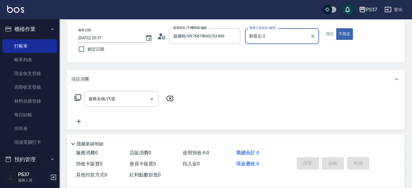
click at [274, 34] on input "劉晨志-2" at bounding box center [278, 36] width 60 height 10
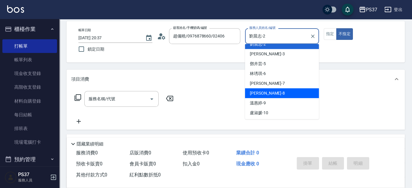
click at [286, 93] on div "[PERSON_NAME]-8" at bounding box center [282, 93] width 74 height 10
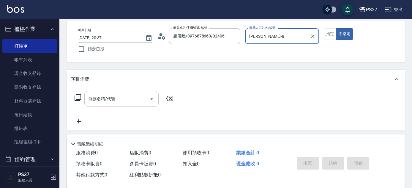
click at [133, 98] on input "服務名稱/代號" at bounding box center [117, 99] width 60 height 10
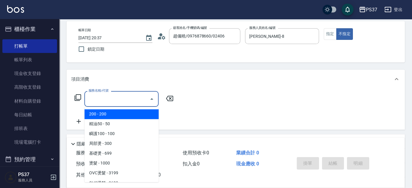
click at [112, 113] on span "200 - 200" at bounding box center [121, 114] width 74 height 10
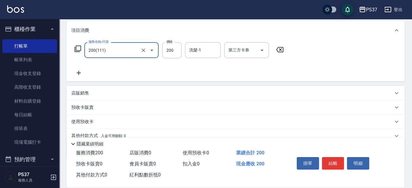
scroll to position [81, 0]
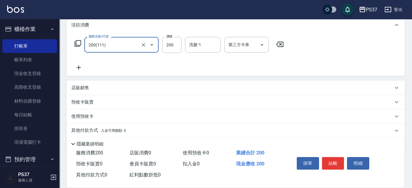
click at [80, 68] on icon at bounding box center [79, 67] width 4 height 4
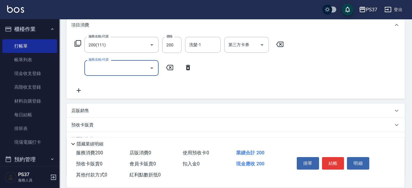
drag, startPoint x: 110, startPoint y: 61, endPoint x: 112, endPoint y: 68, distance: 7.1
click at [111, 61] on div "服務名稱/代號" at bounding box center [121, 68] width 74 height 16
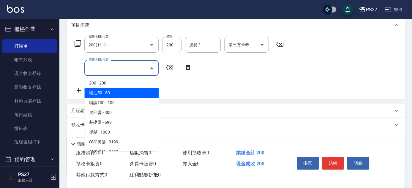
drag, startPoint x: 117, startPoint y: 92, endPoint x: 139, endPoint y: 76, distance: 27.1
click at [117, 92] on span "精油50 - 50" at bounding box center [121, 93] width 74 height 10
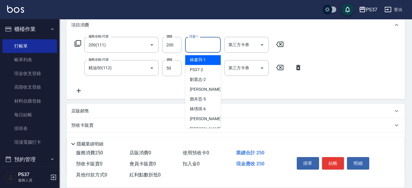
click at [194, 45] on input "洗髮-1" at bounding box center [203, 45] width 30 height 10
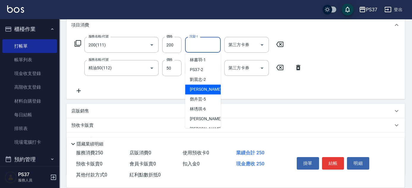
scroll to position [27, 0]
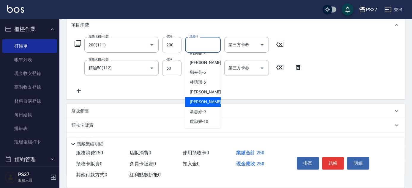
click at [207, 98] on div "[PERSON_NAME]-8" at bounding box center [203, 102] width 36 height 10
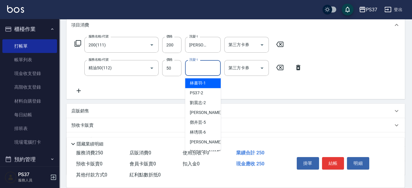
click at [209, 65] on input "洗髮-1" at bounding box center [203, 68] width 30 height 10
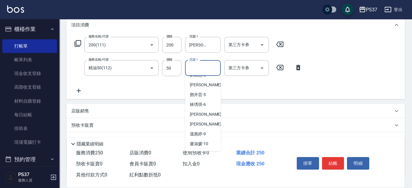
scroll to position [54, 0]
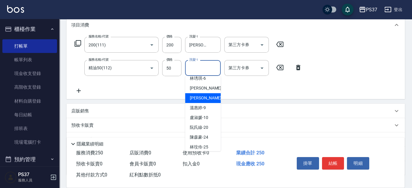
click at [207, 98] on div "[PERSON_NAME]-8" at bounding box center [203, 98] width 36 height 10
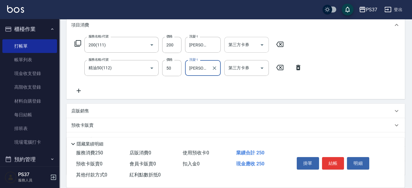
click at [265, 43] on icon "Open" at bounding box center [262, 44] width 7 height 7
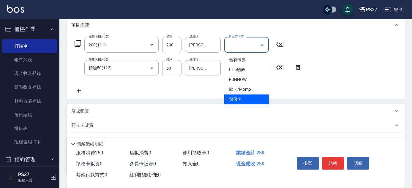
click at [243, 98] on span "儲值卡" at bounding box center [247, 99] width 45 height 10
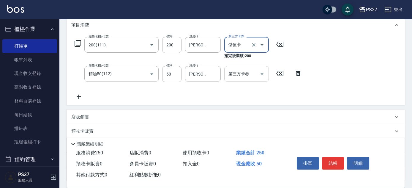
click at [261, 73] on icon "Open" at bounding box center [262, 73] width 7 height 7
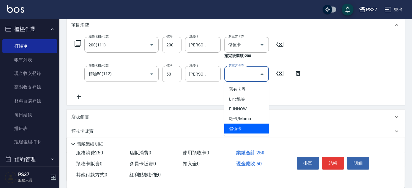
drag, startPoint x: 250, startPoint y: 125, endPoint x: 258, endPoint y: 121, distance: 9.2
click at [250, 125] on span "儲值卡" at bounding box center [247, 129] width 45 height 10
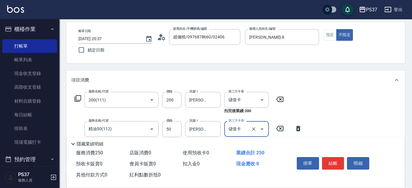
scroll to position [0, 0]
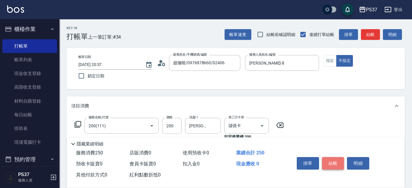
click at [331, 162] on button "結帳" at bounding box center [333, 163] width 22 height 12
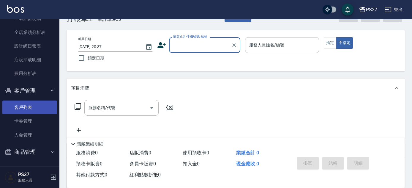
scroll to position [27, 0]
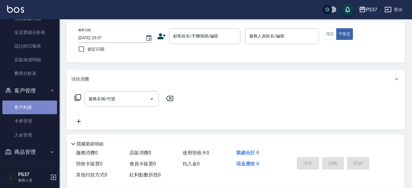
click at [32, 112] on link "客戶列表" at bounding box center [29, 108] width 55 height 14
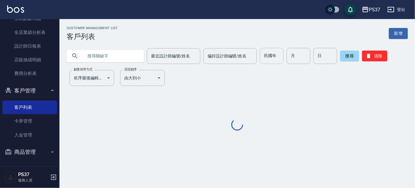
click at [278, 60] on input "民國年" at bounding box center [272, 56] width 24 height 16
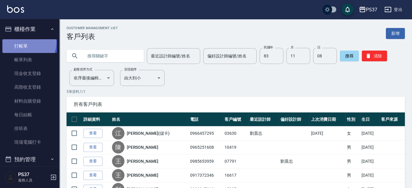
click at [23, 42] on link "打帳單" at bounding box center [29, 46] width 55 height 14
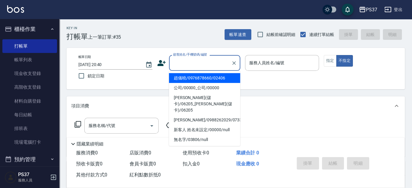
click at [190, 67] on input "顧客姓名/手機號碼/編號" at bounding box center [200, 63] width 57 height 10
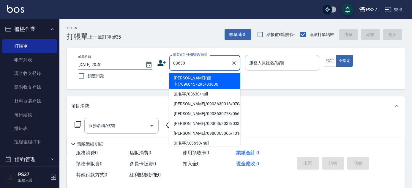
click at [199, 76] on li "[PERSON_NAME](儲卡)/0966457295/03630" at bounding box center [204, 81] width 71 height 16
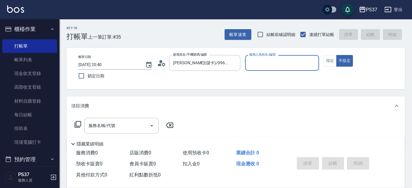
click at [266, 64] on input "服務人員姓名/編號" at bounding box center [282, 63] width 69 height 10
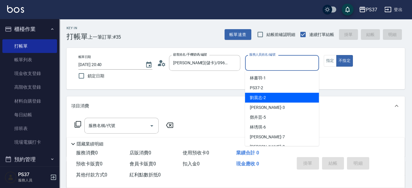
click at [281, 101] on div "[PERSON_NAME]-2" at bounding box center [282, 98] width 74 height 10
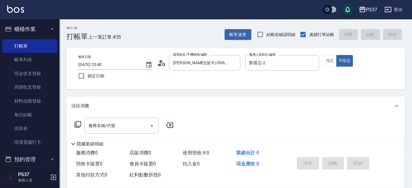
click at [335, 54] on div "帳單日期 [DATE] 20:40 鎖定日期 顧客姓名/手機號碼/編號 [PERSON_NAME](儲卡)/0966457295/03630 顧客姓名/手機號…" at bounding box center [236, 68] width 339 height 41
click at [331, 56] on button "指定" at bounding box center [330, 61] width 13 height 12
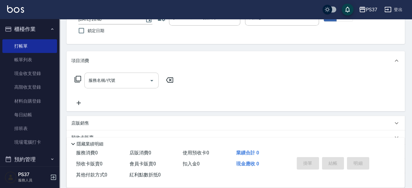
scroll to position [54, 0]
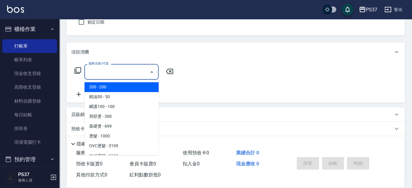
click at [111, 75] on input "服務名稱/代號" at bounding box center [117, 72] width 60 height 10
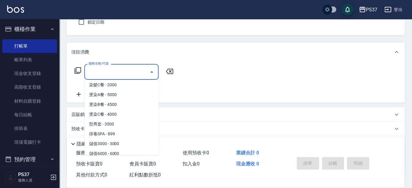
scroll to position [622, 0]
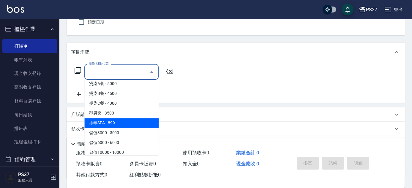
click at [131, 118] on span "排毒SPA - 899" at bounding box center [121, 123] width 74 height 10
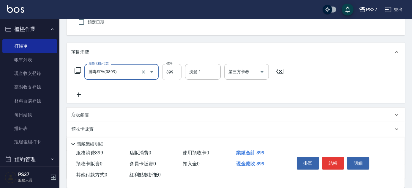
click at [175, 74] on input "899" at bounding box center [171, 72] width 19 height 16
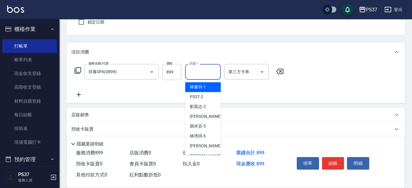
click at [206, 73] on input "洗髮-1" at bounding box center [203, 72] width 30 height 10
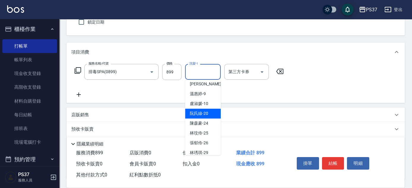
scroll to position [81, 0]
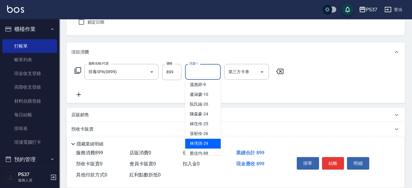
click at [210, 143] on div "[PERSON_NAME]-29" at bounding box center [203, 144] width 36 height 10
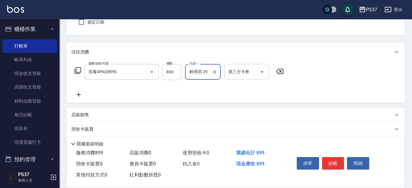
click at [266, 74] on button "Open" at bounding box center [263, 72] width 10 height 10
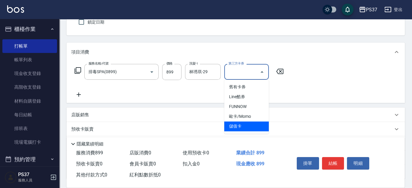
click at [249, 124] on span "儲值卡" at bounding box center [247, 126] width 45 height 10
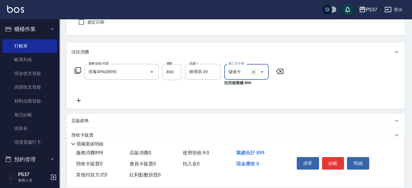
scroll to position [0, 0]
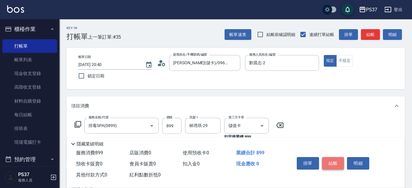
click at [332, 161] on button "結帳" at bounding box center [333, 163] width 22 height 12
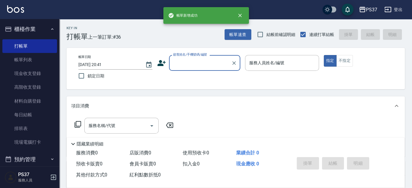
click at [204, 57] on div "顧客姓名/手機號碼/編號" at bounding box center [204, 63] width 71 height 16
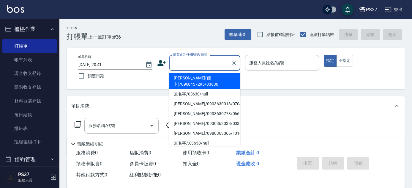
click at [206, 78] on li "[PERSON_NAME](儲卡)/0966457295/03630" at bounding box center [204, 81] width 71 height 16
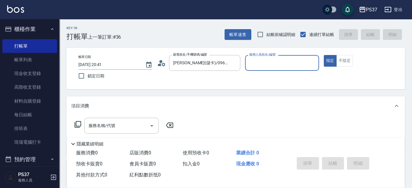
click at [269, 67] on input "服務人員姓名/編號" at bounding box center [282, 63] width 69 height 10
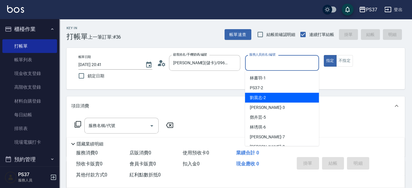
click at [272, 95] on div "[PERSON_NAME]-2" at bounding box center [282, 98] width 74 height 10
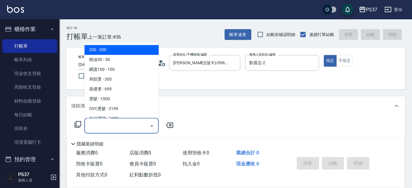
drag, startPoint x: 129, startPoint y: 125, endPoint x: 129, endPoint y: 99, distance: 25.9
click at [129, 125] on input "服務名稱/代號" at bounding box center [117, 125] width 60 height 10
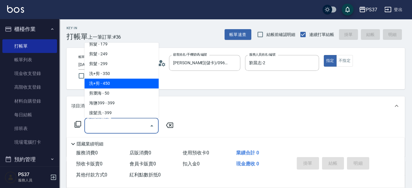
scroll to position [189, 0]
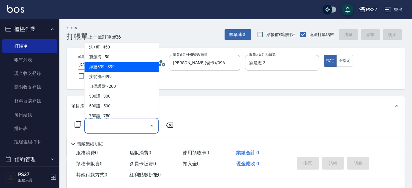
drag, startPoint x: 130, startPoint y: 67, endPoint x: 150, endPoint y: 73, distance: 20.9
click at [130, 67] on span "海鹽399 - 399" at bounding box center [121, 67] width 74 height 10
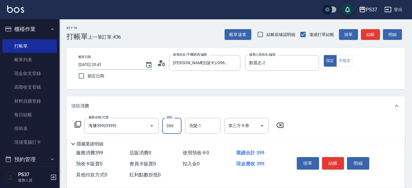
click at [167, 129] on input "399" at bounding box center [171, 126] width 19 height 16
click at [264, 128] on icon "Open" at bounding box center [262, 125] width 7 height 7
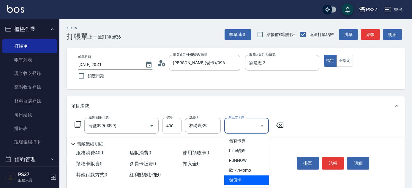
drag, startPoint x: 251, startPoint y: 177, endPoint x: 269, endPoint y: 164, distance: 22.2
click at [251, 177] on span "儲值卡" at bounding box center [247, 180] width 45 height 10
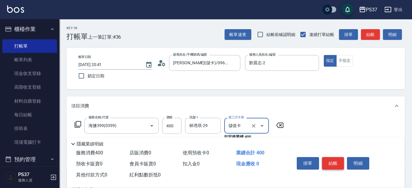
click at [333, 161] on button "結帳" at bounding box center [333, 163] width 22 height 12
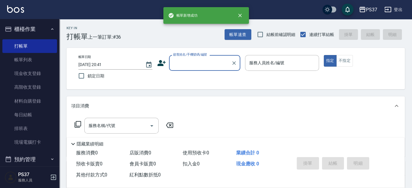
scroll to position [0, 0]
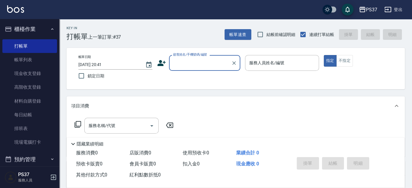
click at [188, 62] on input "顧客姓名/手機號碼/編號" at bounding box center [200, 63] width 57 height 10
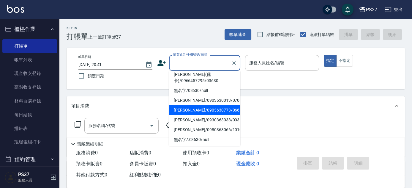
scroll to position [4, 0]
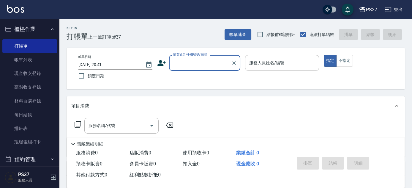
click at [215, 65] on input "顧客姓名/手機號碼/編號" at bounding box center [200, 63] width 57 height 10
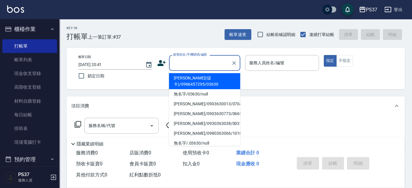
click at [215, 65] on input "顧客姓名/手機號碼/編號" at bounding box center [200, 63] width 57 height 10
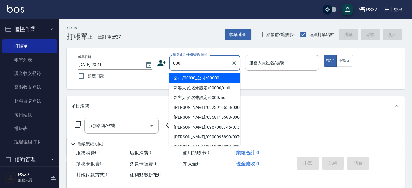
click at [217, 77] on li "公司/00000_公司/00000" at bounding box center [204, 78] width 71 height 10
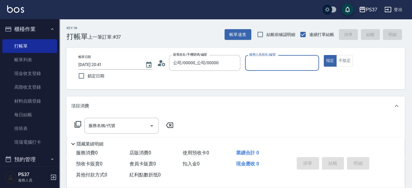
click at [286, 58] on input "服務人員姓名/編號" at bounding box center [282, 63] width 69 height 10
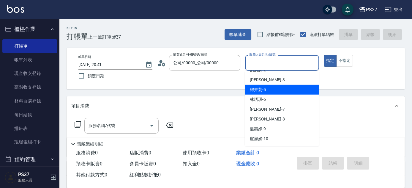
scroll to position [54, 0]
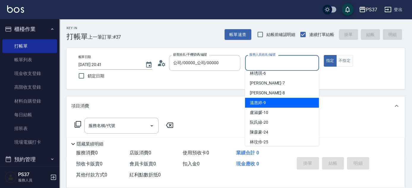
click at [283, 103] on div "[PERSON_NAME]-9" at bounding box center [282, 103] width 74 height 10
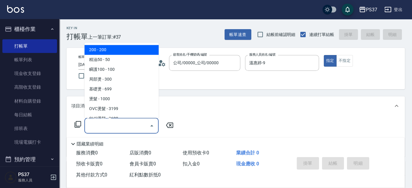
click at [129, 126] on input "服務名稱/代號" at bounding box center [117, 125] width 60 height 10
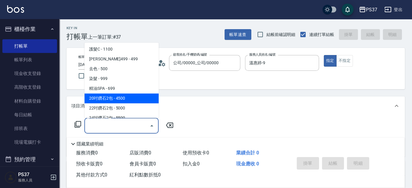
scroll to position [324, 0]
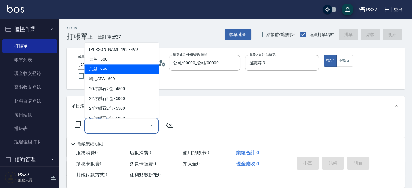
click at [131, 71] on span "染髮 - 999" at bounding box center [121, 70] width 74 height 10
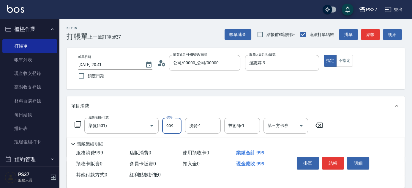
click at [163, 127] on input "999" at bounding box center [171, 126] width 19 height 16
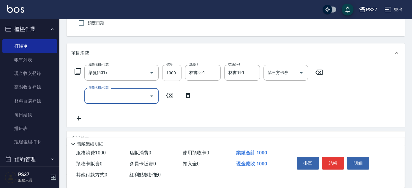
scroll to position [54, 0]
click at [95, 93] on input "服務名稱/代號" at bounding box center [117, 95] width 60 height 10
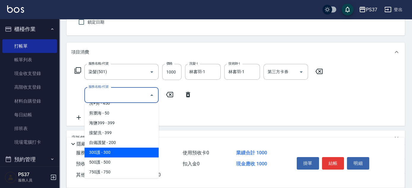
scroll to position [216, 0]
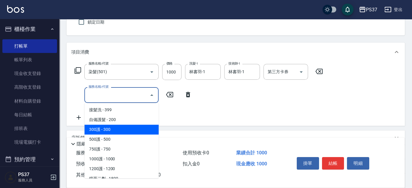
click at [136, 127] on span "300護 - 300" at bounding box center [121, 130] width 74 height 10
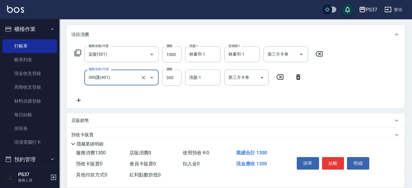
scroll to position [81, 0]
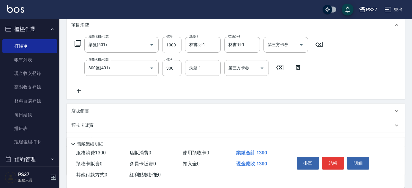
click at [87, 110] on p "店販銷售" at bounding box center [80, 111] width 18 height 6
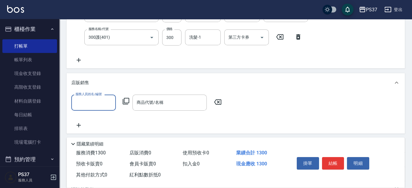
scroll to position [135, 0]
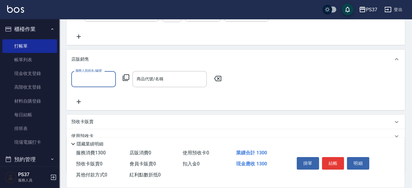
click at [94, 83] on input "服務人員姓名/編號" at bounding box center [93, 79] width 39 height 10
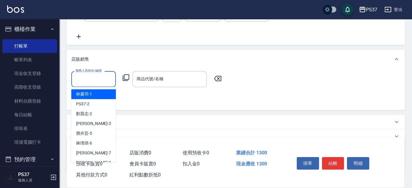
click at [96, 95] on div "[PERSON_NAME]-1" at bounding box center [93, 94] width 45 height 10
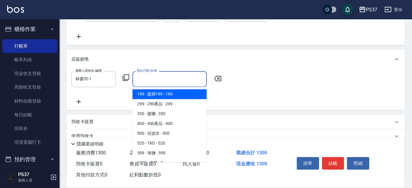
click at [157, 79] on input "商品代號/名稱" at bounding box center [169, 79] width 69 height 10
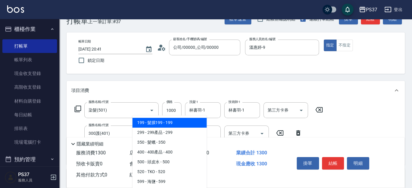
scroll to position [81, 0]
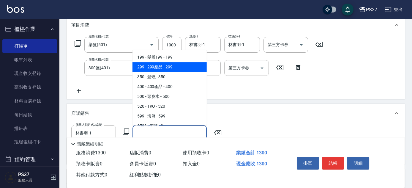
click at [193, 71] on span "299 - 299產品 - 299" at bounding box center [170, 67] width 74 height 10
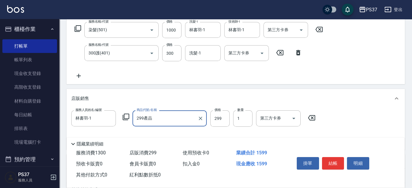
scroll to position [108, 0]
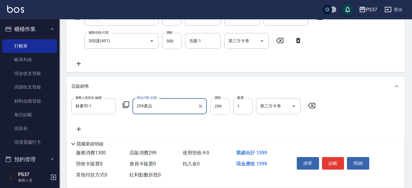
click at [224, 106] on input "299" at bounding box center [220, 106] width 19 height 16
click at [180, 42] on input "300" at bounding box center [171, 41] width 19 height 16
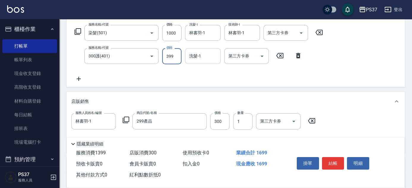
scroll to position [81, 0]
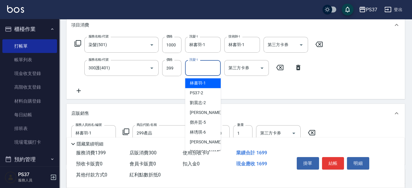
click at [205, 68] on input "洗髮-1" at bounding box center [203, 68] width 30 height 10
click at [205, 81] on span "[PERSON_NAME]-1" at bounding box center [198, 83] width 16 height 6
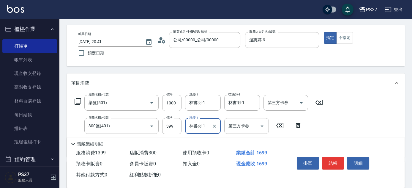
scroll to position [0, 0]
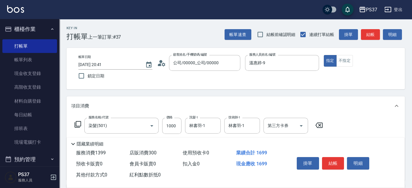
click at [332, 159] on button "結帳" at bounding box center [333, 163] width 22 height 12
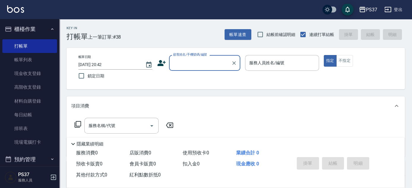
click at [202, 64] on input "顧客姓名/手機號碼/編號" at bounding box center [200, 63] width 57 height 10
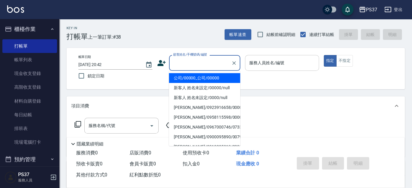
click at [206, 77] on li "公司/00000_公司/00000" at bounding box center [204, 78] width 71 height 10
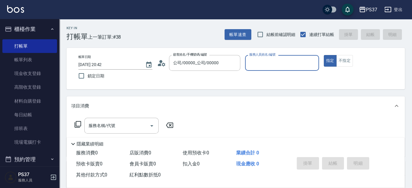
click at [271, 65] on input "服務人員姓名/編號" at bounding box center [282, 63] width 69 height 10
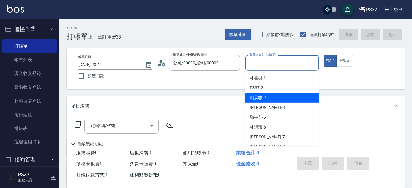
click at [277, 96] on div "[PERSON_NAME]-2" at bounding box center [282, 98] width 74 height 10
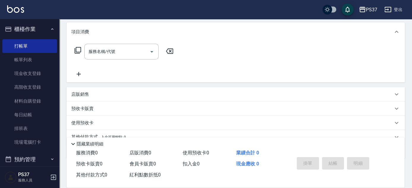
scroll to position [101, 0]
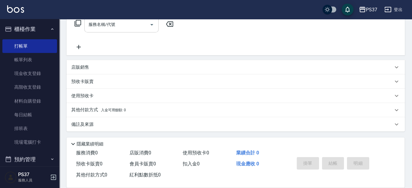
click at [115, 26] on input "服務名稱/代號" at bounding box center [117, 24] width 60 height 10
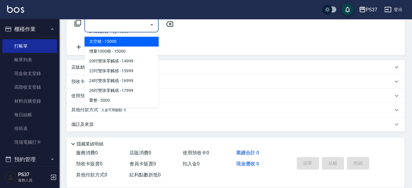
scroll to position [432, 0]
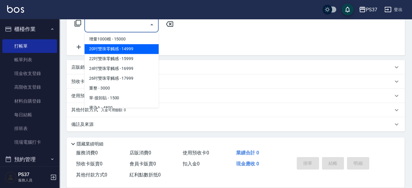
click at [147, 51] on span "20吋雙珠零觸感 - 14999" at bounding box center [121, 49] width 74 height 10
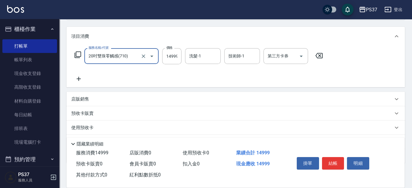
scroll to position [47, 0]
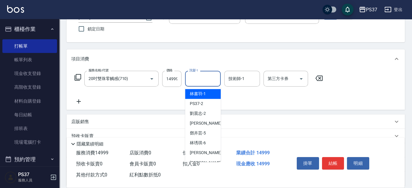
click at [196, 79] on input "洗髮-1" at bounding box center [203, 78] width 30 height 10
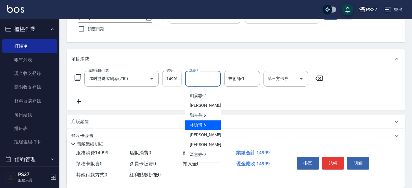
scroll to position [27, 0]
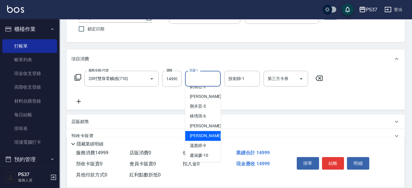
click at [207, 135] on div "[PERSON_NAME]-8" at bounding box center [203, 136] width 36 height 10
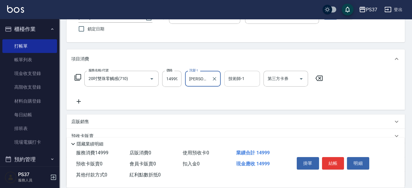
click at [246, 75] on input "技術師-1" at bounding box center [242, 78] width 30 height 10
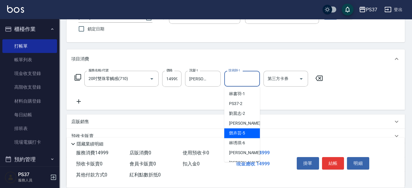
click at [243, 133] on span "[PERSON_NAME]-5" at bounding box center [237, 133] width 16 height 6
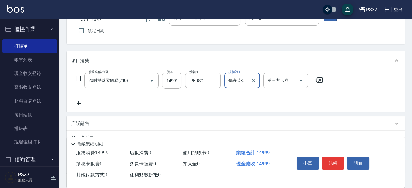
scroll to position [0, 0]
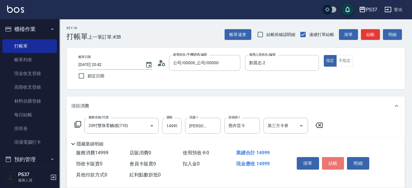
click at [340, 157] on button "結帳" at bounding box center [333, 163] width 22 height 12
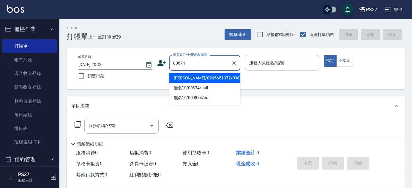
drag, startPoint x: 187, startPoint y: 78, endPoint x: 247, endPoint y: 82, distance: 60.0
click at [187, 78] on li "[PERSON_NAME]/0905651372/00874" at bounding box center [204, 78] width 71 height 10
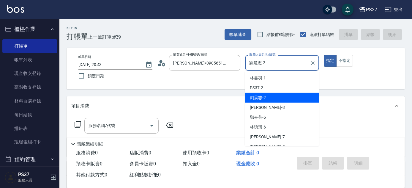
click at [295, 64] on input "劉晨志-2" at bounding box center [278, 63] width 60 height 10
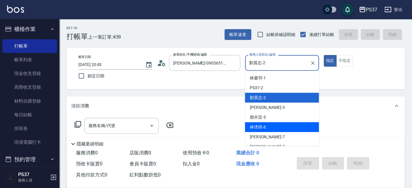
scroll to position [27, 0]
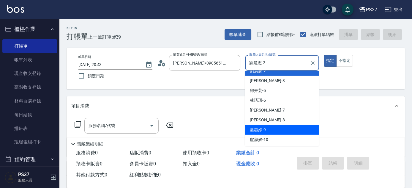
click at [288, 128] on div "[PERSON_NAME]-9" at bounding box center [282, 130] width 74 height 10
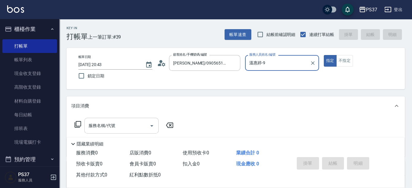
click at [120, 121] on input "服務名稱/代號" at bounding box center [117, 125] width 60 height 10
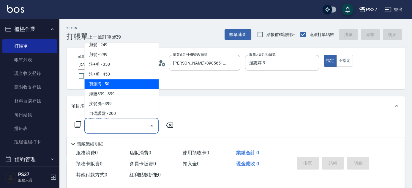
scroll to position [297, 0]
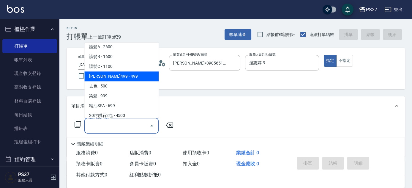
click at [130, 78] on span "[PERSON_NAME]499 - 499" at bounding box center [121, 77] width 74 height 10
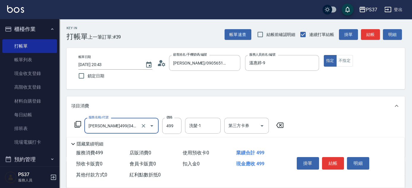
scroll to position [101, 0]
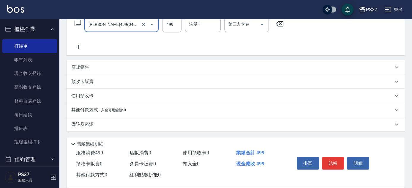
click at [76, 44] on icon at bounding box center [78, 46] width 15 height 7
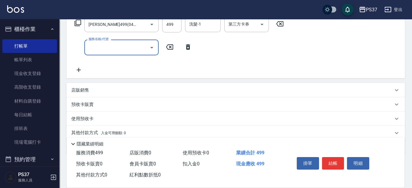
click at [97, 50] on input "服務名稱/代號" at bounding box center [117, 47] width 60 height 10
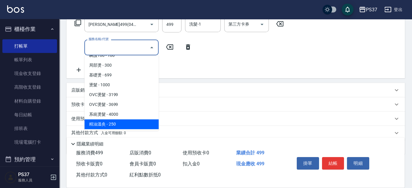
scroll to position [0, 0]
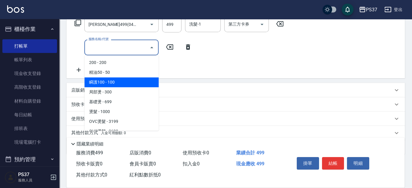
click at [122, 82] on span "瞬護100 - 100" at bounding box center [121, 82] width 74 height 10
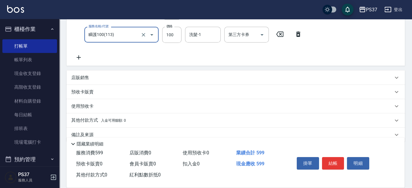
scroll to position [125, 0]
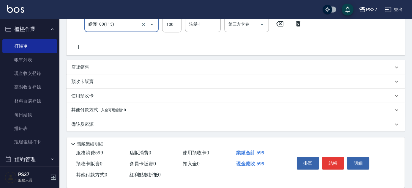
click at [74, 46] on icon at bounding box center [78, 46] width 15 height 7
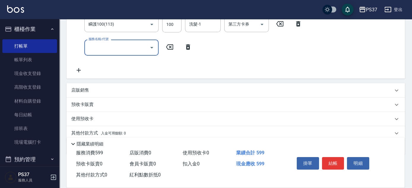
click at [107, 54] on div "服務名稱/代號" at bounding box center [121, 48] width 74 height 16
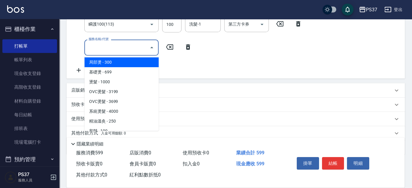
scroll to position [81, 0]
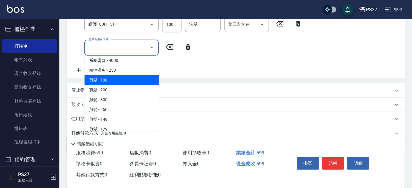
click at [123, 83] on span "剪髮 - 100" at bounding box center [121, 80] width 74 height 10
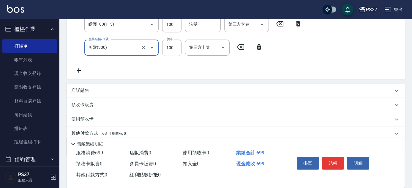
click at [166, 46] on div "服務名稱/代號 [PERSON_NAME]499(0499) 服務名稱/代號 價格 499 價格 洗髮-1 洗髮-1 第三方卡券 第三方卡券 服務名稱/代號 …" at bounding box center [188, 33] width 235 height 81
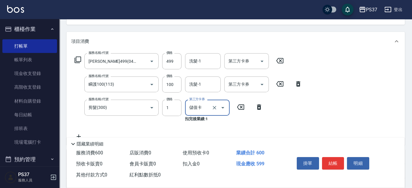
scroll to position [64, 0]
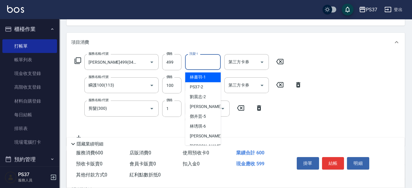
click at [212, 67] on input "洗髮-1" at bounding box center [203, 62] width 30 height 10
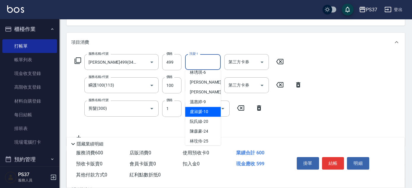
scroll to position [96, 0]
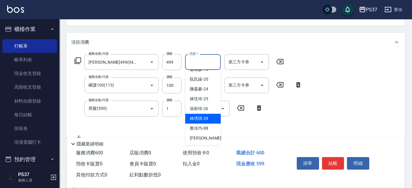
click at [209, 119] on div "[PERSON_NAME]-29" at bounding box center [203, 119] width 36 height 10
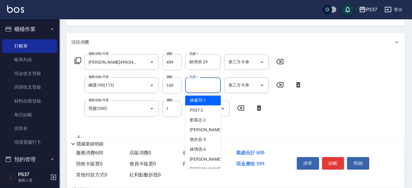
click at [211, 85] on input "洗髮-1" at bounding box center [203, 85] width 30 height 10
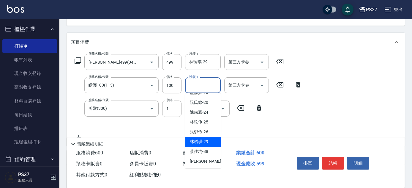
drag, startPoint x: 211, startPoint y: 144, endPoint x: 217, endPoint y: 135, distance: 10.2
click at [211, 144] on div "[PERSON_NAME]-29" at bounding box center [203, 142] width 36 height 10
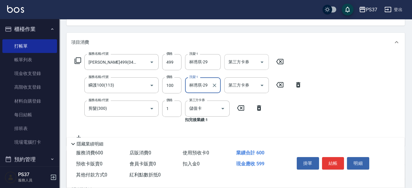
click at [261, 61] on icon "Open" at bounding box center [262, 62] width 7 height 7
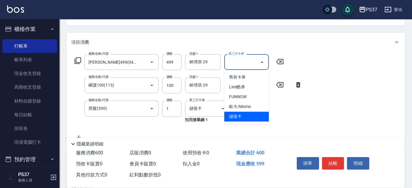
click at [248, 120] on span "儲值卡" at bounding box center [247, 117] width 45 height 10
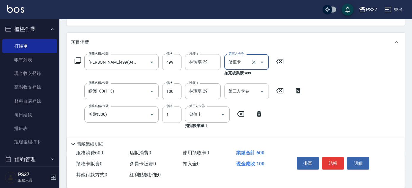
click at [263, 96] on div at bounding box center [262, 91] width 9 height 16
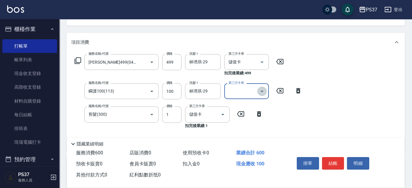
click at [264, 93] on icon "Open" at bounding box center [262, 91] width 7 height 7
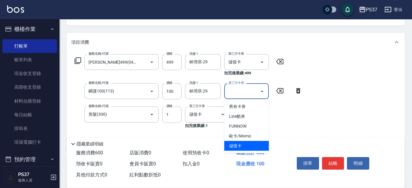
drag, startPoint x: 243, startPoint y: 143, endPoint x: 341, endPoint y: 104, distance: 105.3
click at [244, 143] on span "儲值卡" at bounding box center [247, 146] width 45 height 10
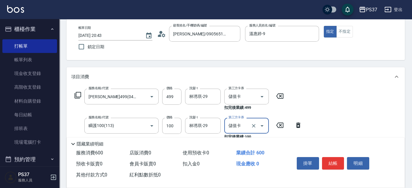
scroll to position [0, 0]
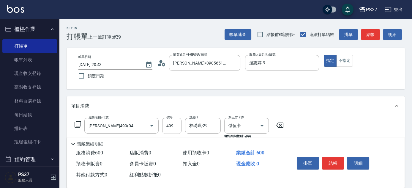
click at [335, 159] on button "結帳" at bounding box center [333, 163] width 22 height 12
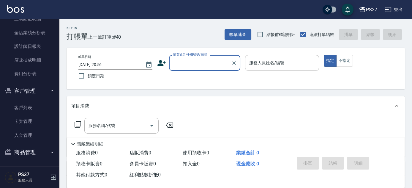
scroll to position [214, 0]
click at [38, 43] on link "設計師日報表" at bounding box center [29, 46] width 55 height 14
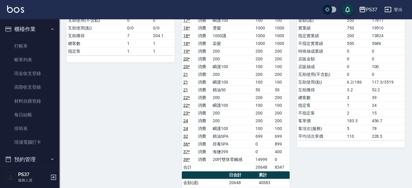
scroll to position [135, 0]
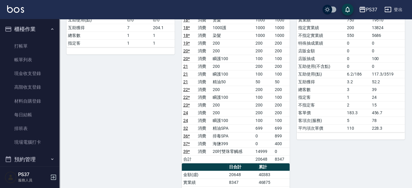
click at [188, 150] on link "39 *" at bounding box center [186, 151] width 7 height 5
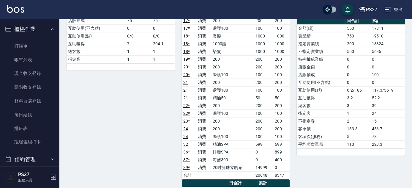
scroll to position [54, 0]
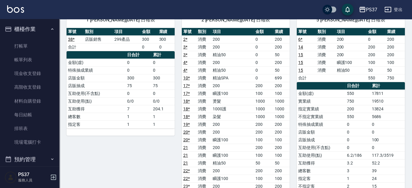
drag, startPoint x: 37, startPoint y: 64, endPoint x: 39, endPoint y: 32, distance: 31.6
click at [37, 64] on link "帳單列表" at bounding box center [29, 60] width 55 height 14
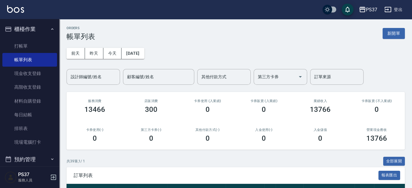
click at [191, 35] on div "ORDERS 帳單列表 新開單" at bounding box center [236, 33] width 339 height 15
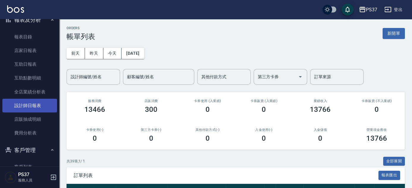
scroll to position [162, 0]
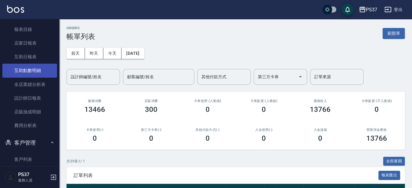
click at [32, 69] on link "互助點數明細" at bounding box center [29, 71] width 55 height 14
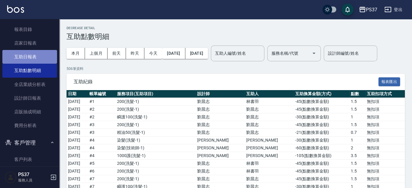
click at [45, 53] on link "互助日報表" at bounding box center [29, 57] width 55 height 14
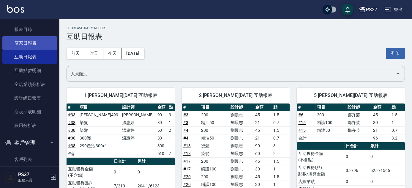
click at [38, 41] on link "店家日報表" at bounding box center [29, 43] width 55 height 14
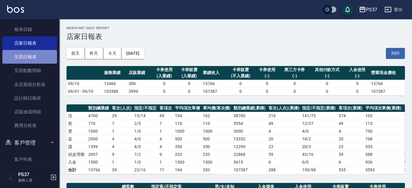
click at [40, 59] on link "互助日報表" at bounding box center [29, 57] width 55 height 14
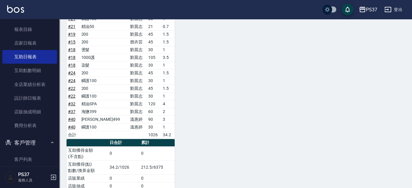
scroll to position [405, 0]
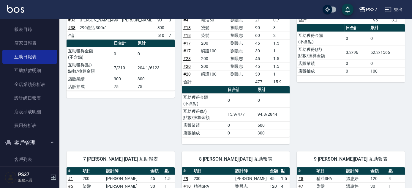
scroll to position [108, 0]
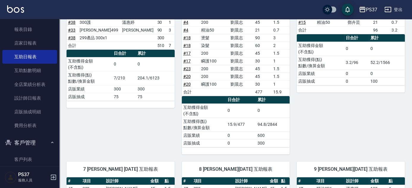
click at [152, 113] on div "1 [PERSON_NAME][DATE] 互助報表 # 項目 設計師 金額 點 # 38 染髮 [PERSON_NAME] 30 1 # 38 染髮 [PE…" at bounding box center [116, 64] width 115 height 182
click at [129, 118] on div "1 [PERSON_NAME][DATE] 互助報表 # 項目 設計師 金額 點 # 38 染髮 [PERSON_NAME] 30 1 # 38 染髮 [PE…" at bounding box center [116, 64] width 115 height 182
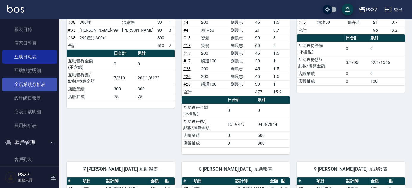
click at [37, 84] on link "全店業績分析表" at bounding box center [29, 85] width 55 height 14
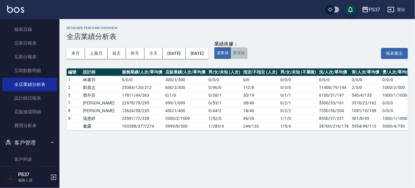
click at [247, 54] on button "實業績" at bounding box center [239, 53] width 17 height 12
click at [196, 37] on h3 "全店業績分析表" at bounding box center [237, 36] width 341 height 8
click at [199, 35] on h3 "全店業績分析表" at bounding box center [237, 36] width 341 height 8
click at [288, 51] on div "業績依據： 虛業績 實業績 報表匯出" at bounding box center [311, 53] width 194 height 11
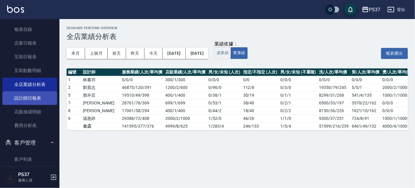
click at [32, 102] on link "設計師日報表" at bounding box center [29, 98] width 55 height 14
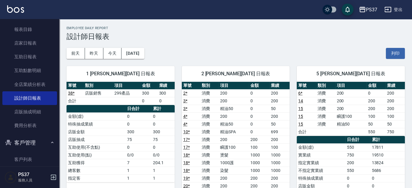
click at [207, 54] on div "[DATE] [DATE] [DATE] [DATE] 列印" at bounding box center [236, 53] width 339 height 25
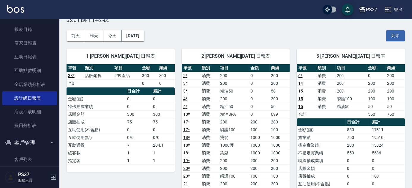
scroll to position [27, 0]
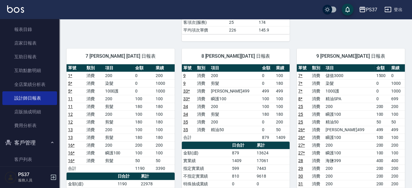
scroll to position [378, 0]
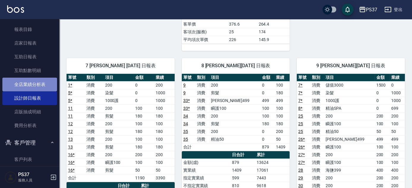
click at [32, 82] on link "全店業績分析表" at bounding box center [29, 85] width 55 height 14
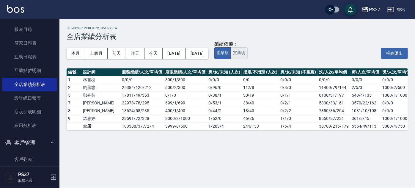
click at [247, 54] on button "實業績" at bounding box center [239, 53] width 17 height 12
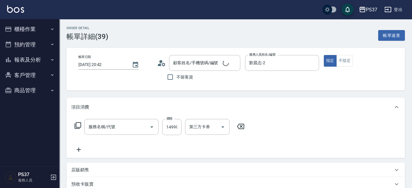
type input "[DATE] 20:42"
type input "劉晨志-2"
type input "公司/00000_公司/00000"
type input "20吋雙珠零觸感(710)"
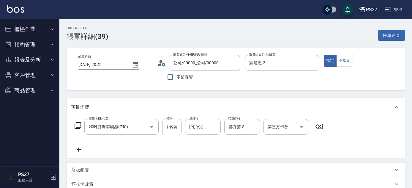
click at [36, 26] on button "櫃檯作業" at bounding box center [29, 28] width 55 height 15
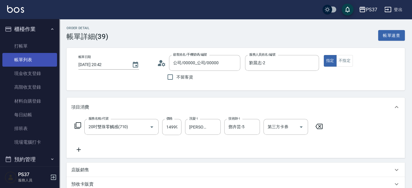
click at [36, 58] on link "帳單列表" at bounding box center [29, 60] width 55 height 14
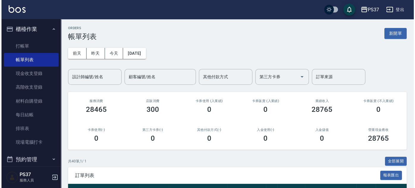
scroll to position [108, 0]
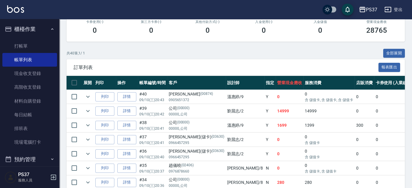
click at [223, 55] on div "共 40 筆, 1 / 1 全部展開" at bounding box center [236, 53] width 339 height 9
click at [76, 109] on input "checkbox" at bounding box center [74, 111] width 12 height 12
checkbox input "true"
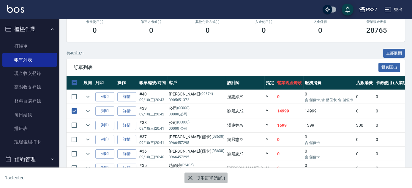
click at [209, 181] on button "取消訂單(預約)" at bounding box center [206, 177] width 43 height 11
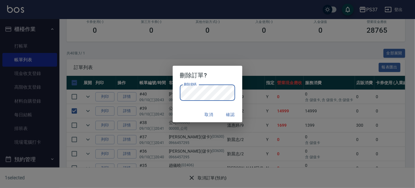
click at [188, 113] on div "取消 確認" at bounding box center [208, 115] width 70 height 16
click at [233, 117] on button "確認" at bounding box center [230, 114] width 19 height 11
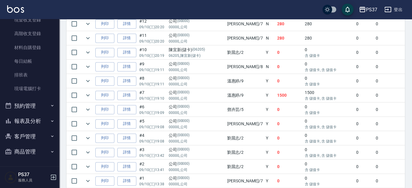
scroll to position [587, 0]
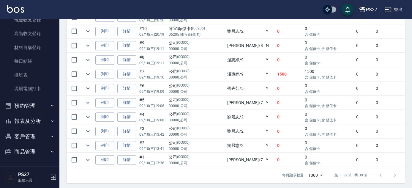
click at [33, 121] on button "報表及分析" at bounding box center [29, 120] width 55 height 15
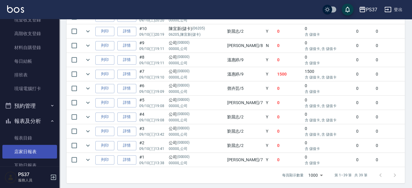
scroll to position [168, 0]
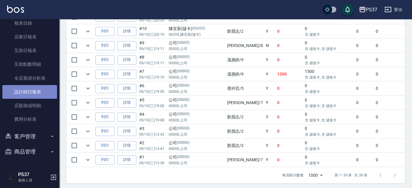
click at [34, 92] on link "設計師日報表" at bounding box center [29, 92] width 55 height 14
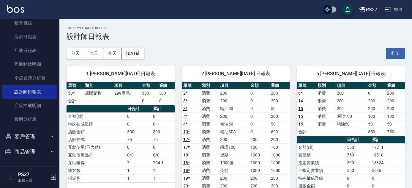
click at [69, 91] on link "38 *" at bounding box center [71, 93] width 7 height 5
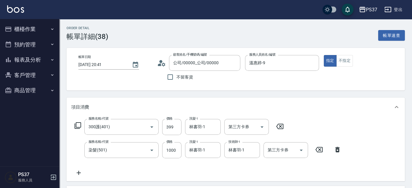
click at [30, 57] on button "報表及分析" at bounding box center [29, 59] width 55 height 15
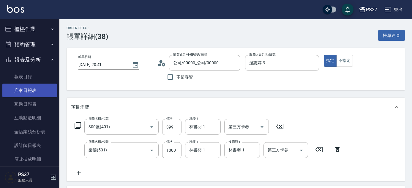
click at [31, 90] on link "店家日報表" at bounding box center [29, 91] width 55 height 14
